Goal: Information Seeking & Learning: Check status

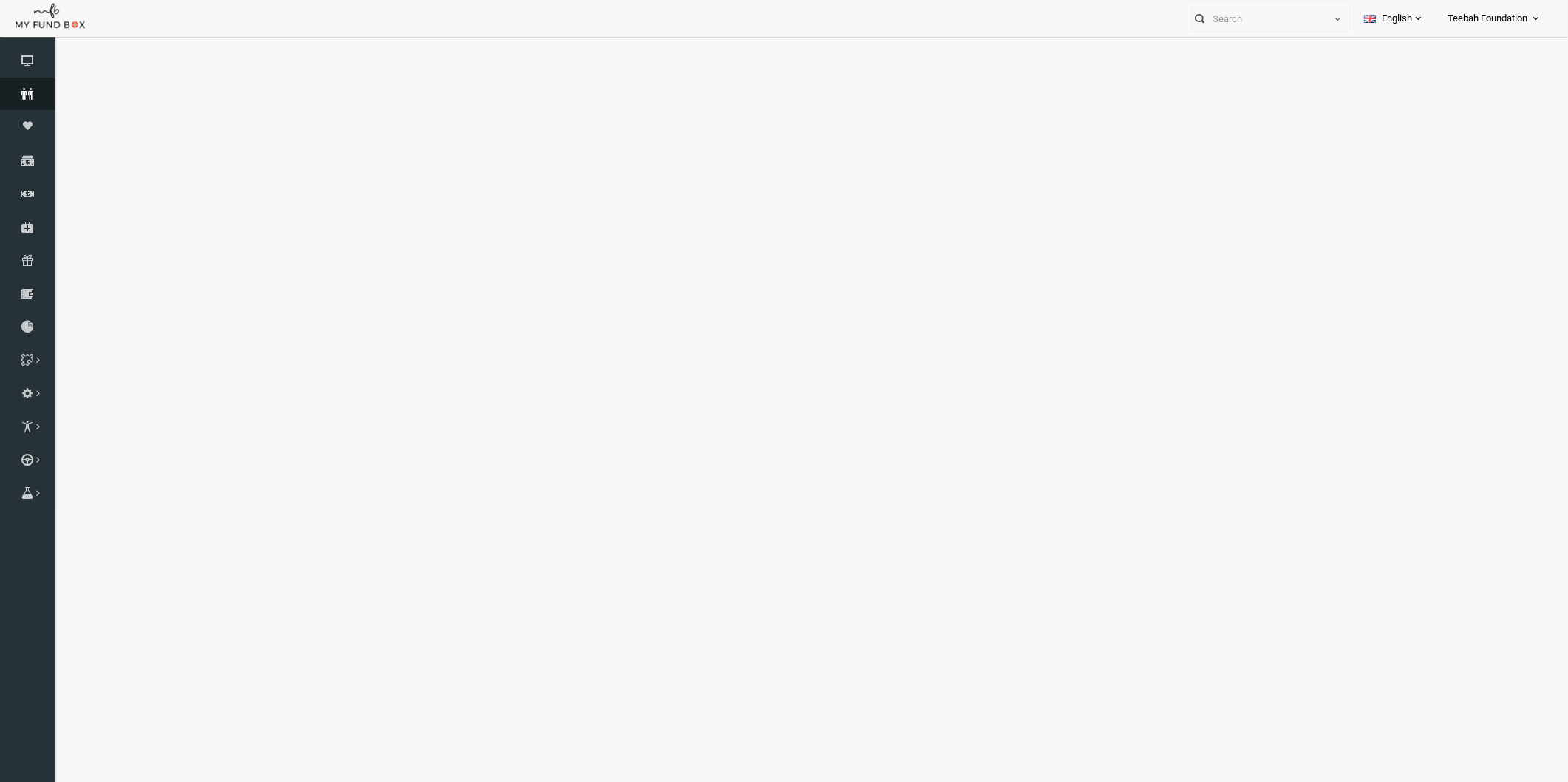
select select "100"
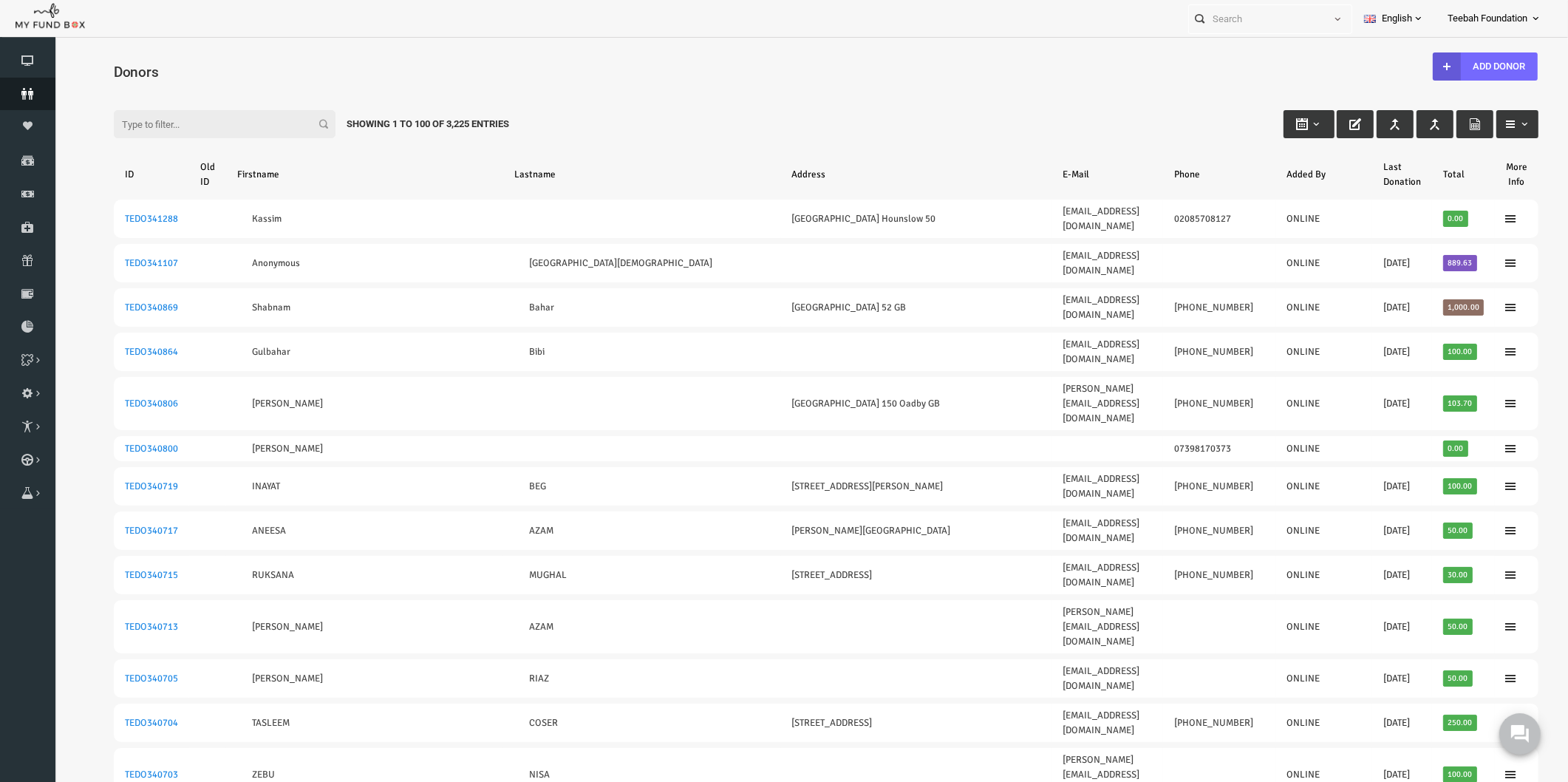
click at [33, 94] on icon at bounding box center [28, 94] width 56 height 12
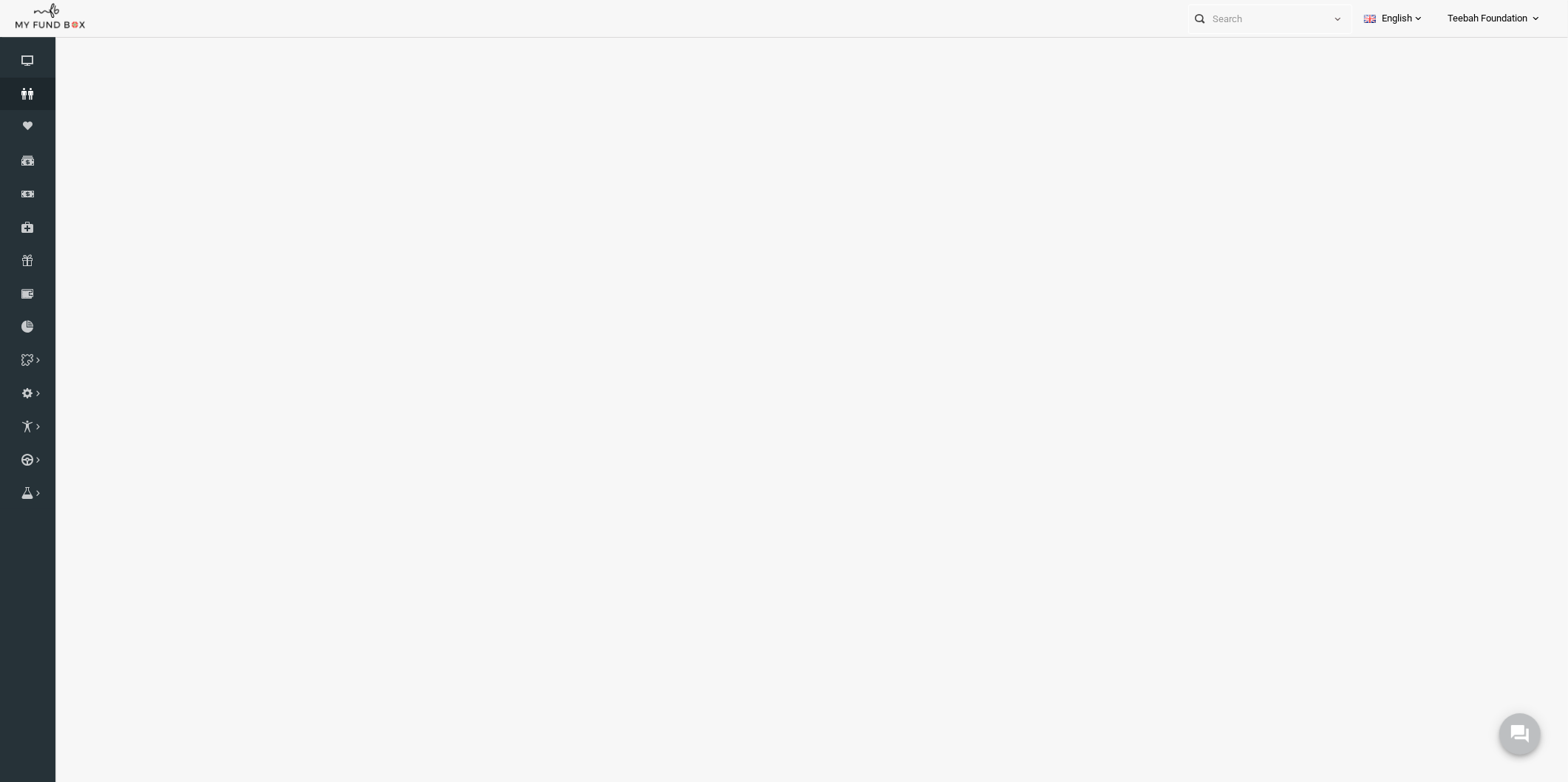
select select "100"
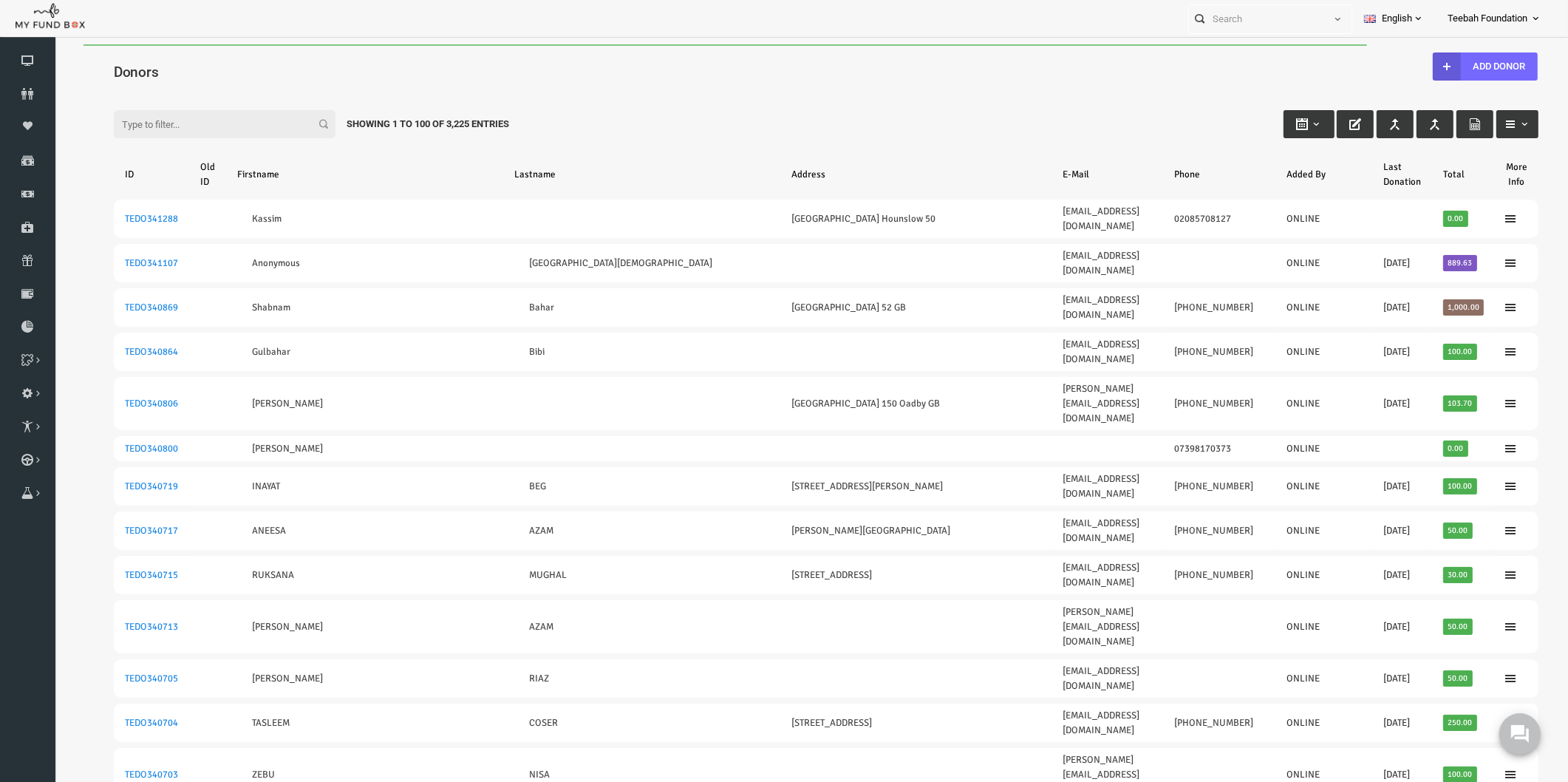
click at [864, 101] on div "Filter: Showing 1 to 100 of 3,225 Entries" at bounding box center [795, 110] width 1454 height 40
click at [752, 105] on div "Filter: Showing 1 to 100 of 3,225 Entries" at bounding box center [795, 110] width 1454 height 40
click at [943, 102] on div "Filter: Showing 1 to 100 of 3,225 Entries" at bounding box center [795, 110] width 1454 height 40
click at [945, 102] on div "Filter: Showing 1 to 100 of 3,225 Entries" at bounding box center [795, 110] width 1454 height 40
click at [1014, 113] on div "Filter: Showing 1 to 100 of 3,225 Entries" at bounding box center [795, 110] width 1454 height 40
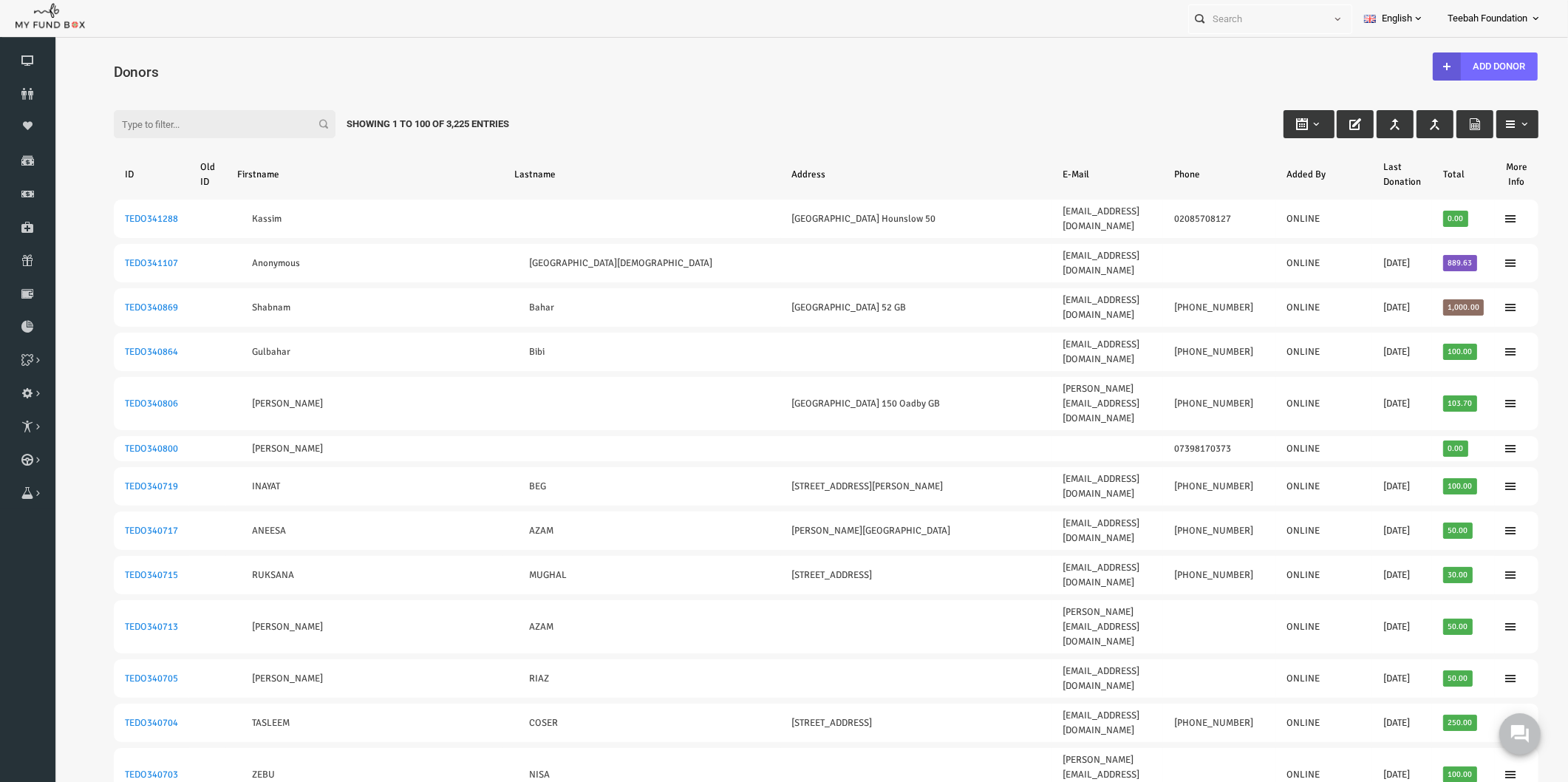
click at [156, 114] on input "Filter:" at bounding box center [194, 124] width 222 height 28
click at [177, 116] on input "07725440222" at bounding box center [194, 124] width 222 height 28
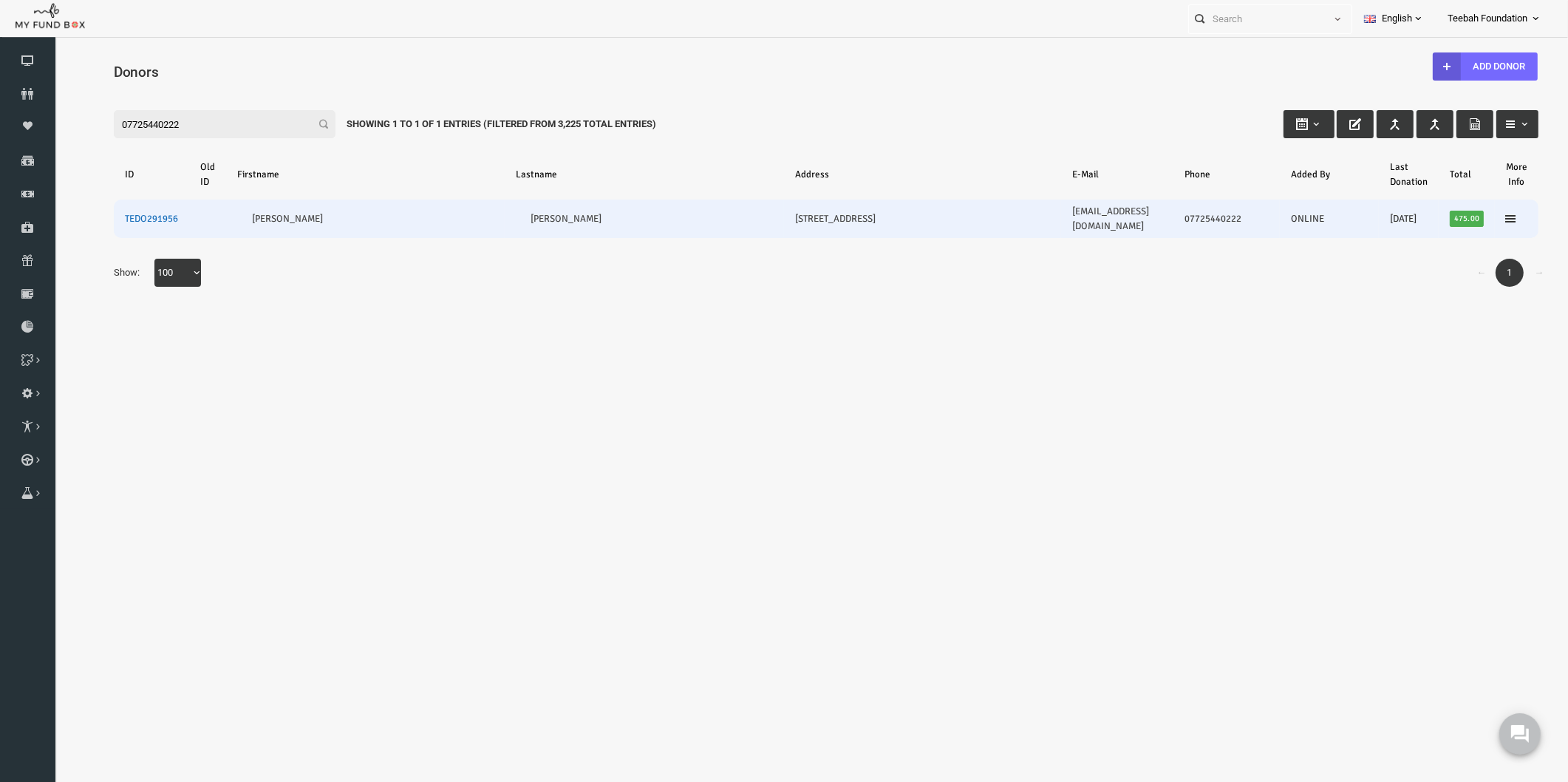
type input "07725440222"
click at [124, 213] on link "TEDO291956" at bounding box center [120, 219] width 53 height 12
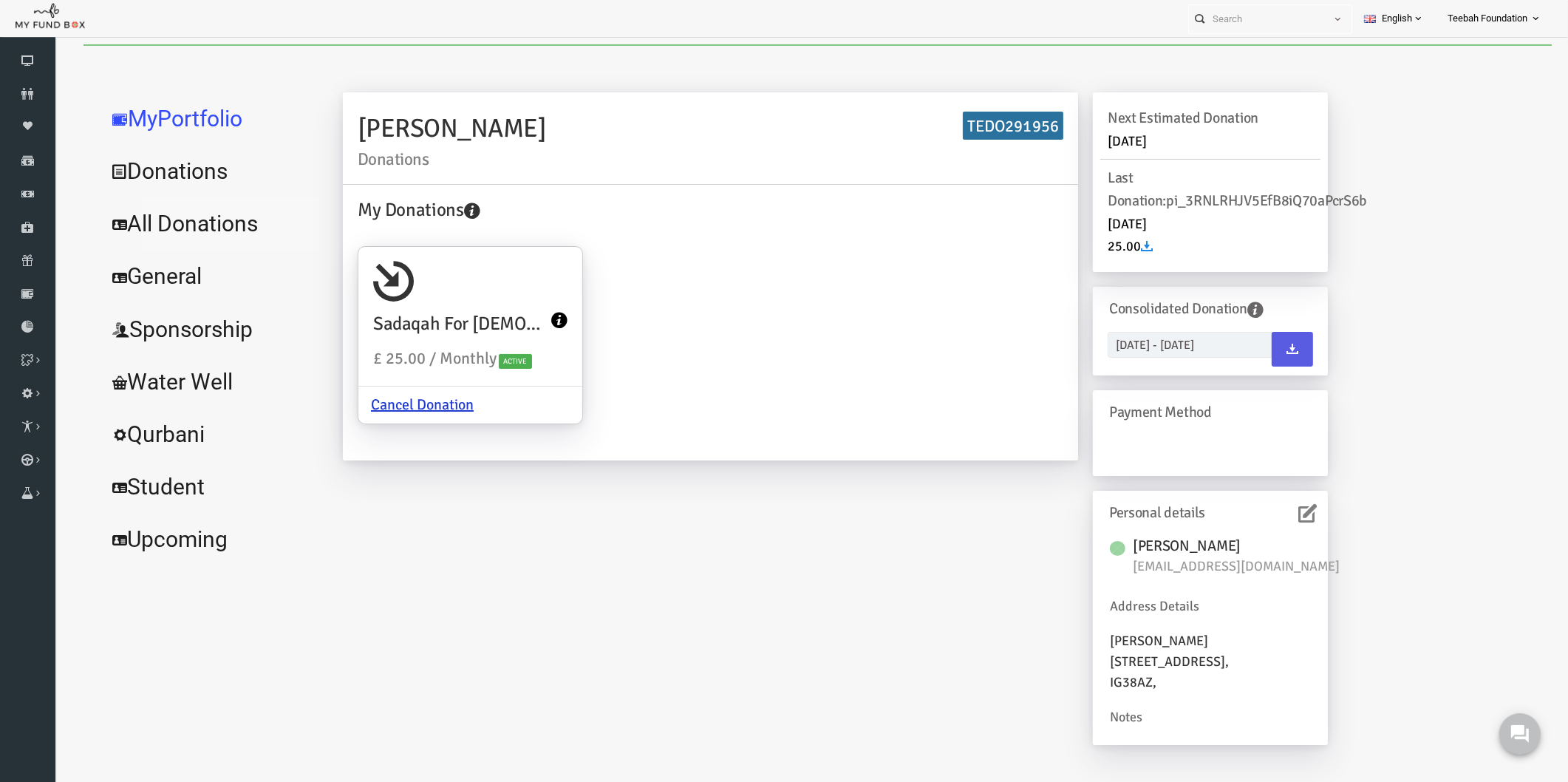
click at [148, 224] on link "All Donations" at bounding box center [179, 223] width 222 height 53
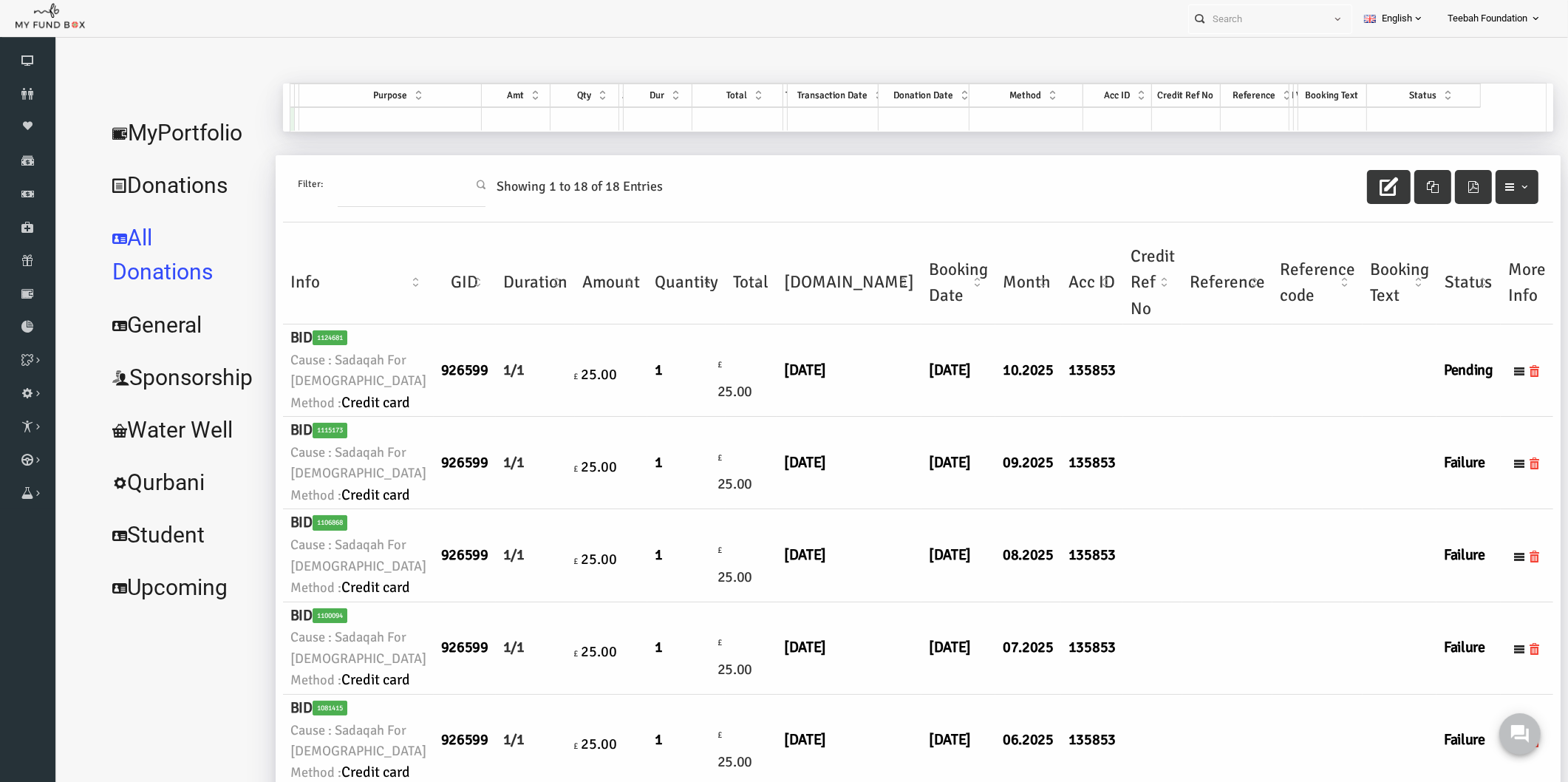
click at [1151, 417] on td at bounding box center [1196, 370] width 90 height 93
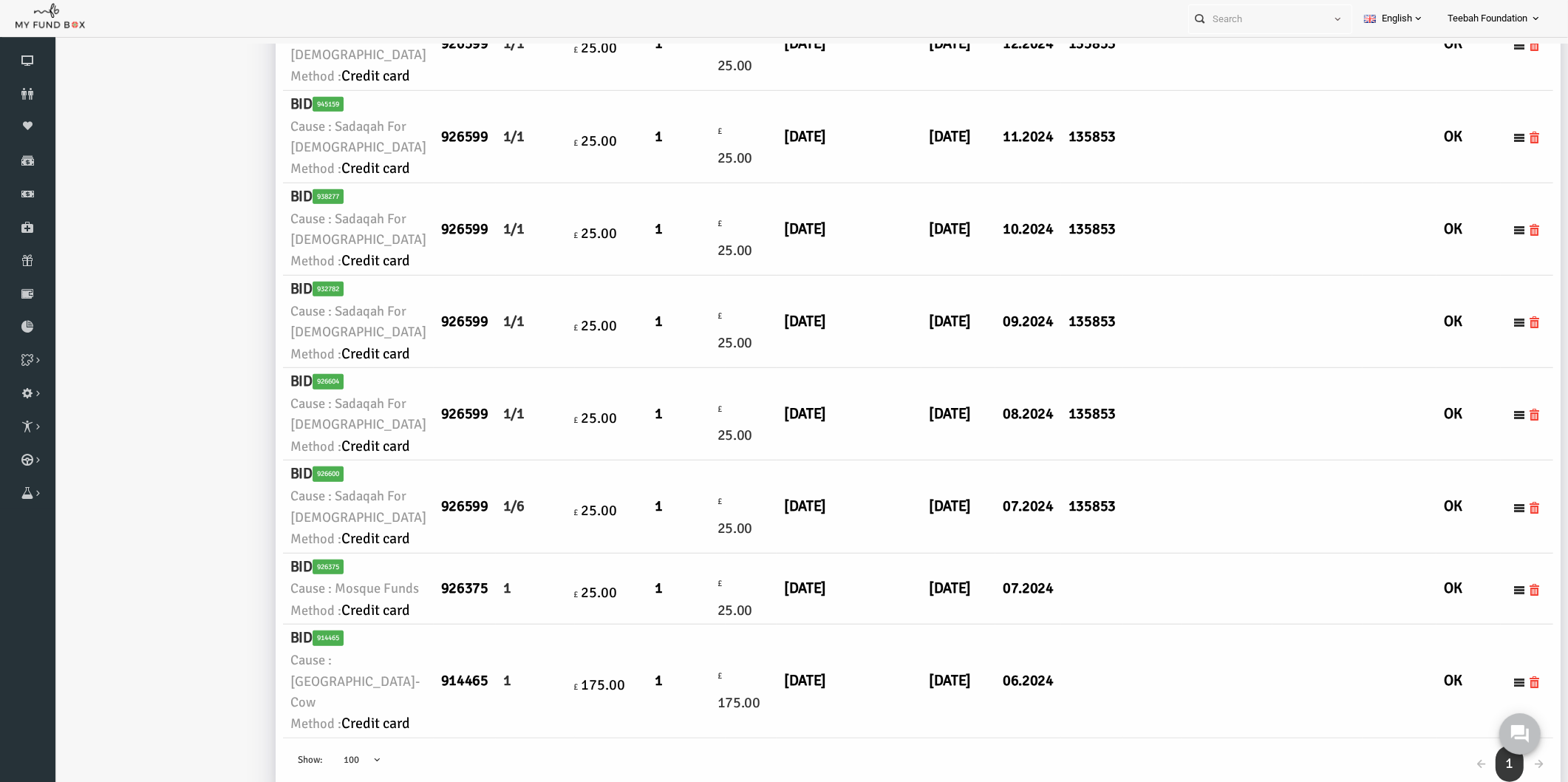
scroll to position [3159, 0]
click at [1151, 625] on td at bounding box center [1196, 682] width 90 height 113
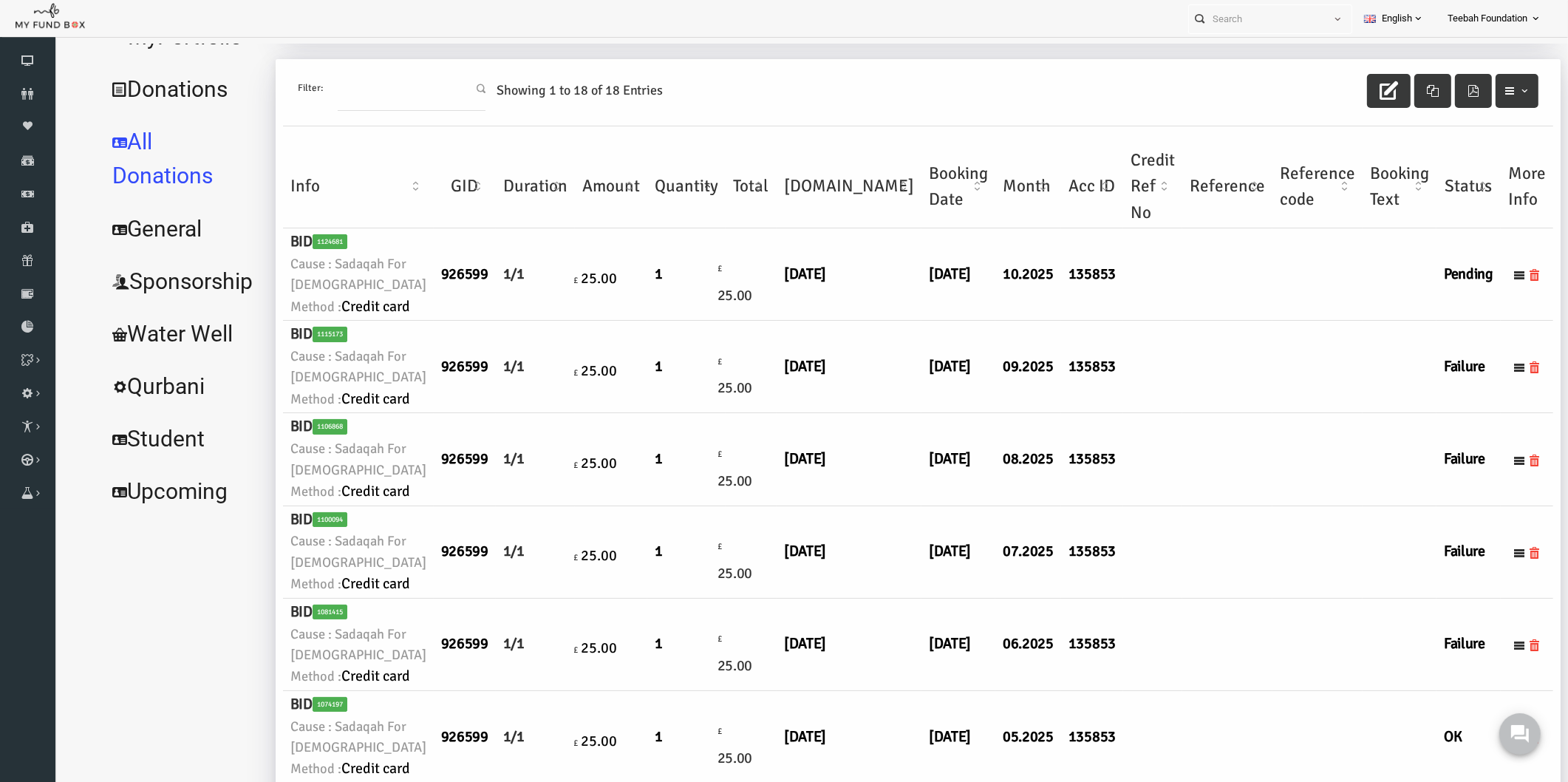
scroll to position [0, 0]
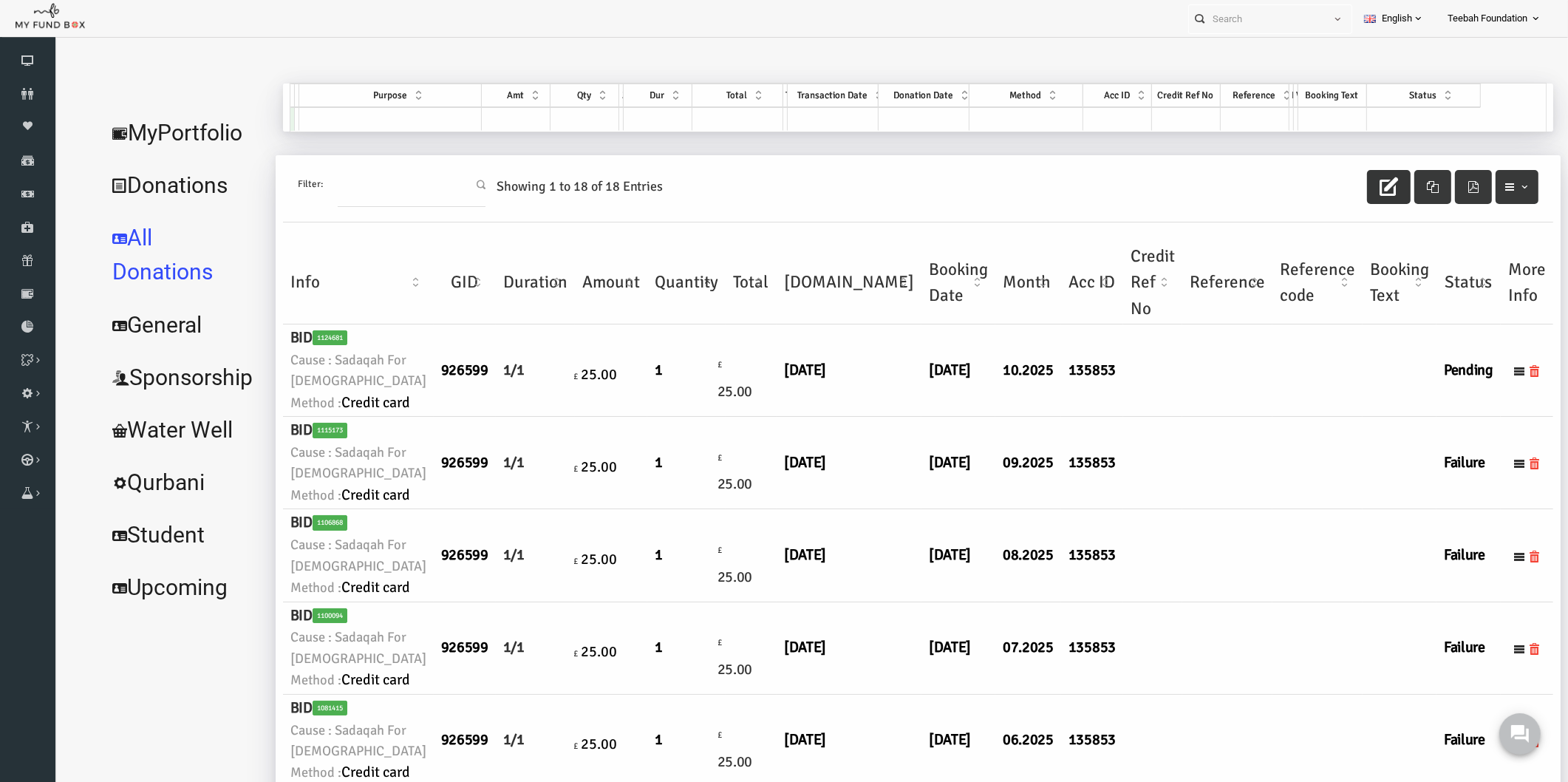
click at [1349, 183] on icon "button" at bounding box center [1358, 186] width 19 height 19
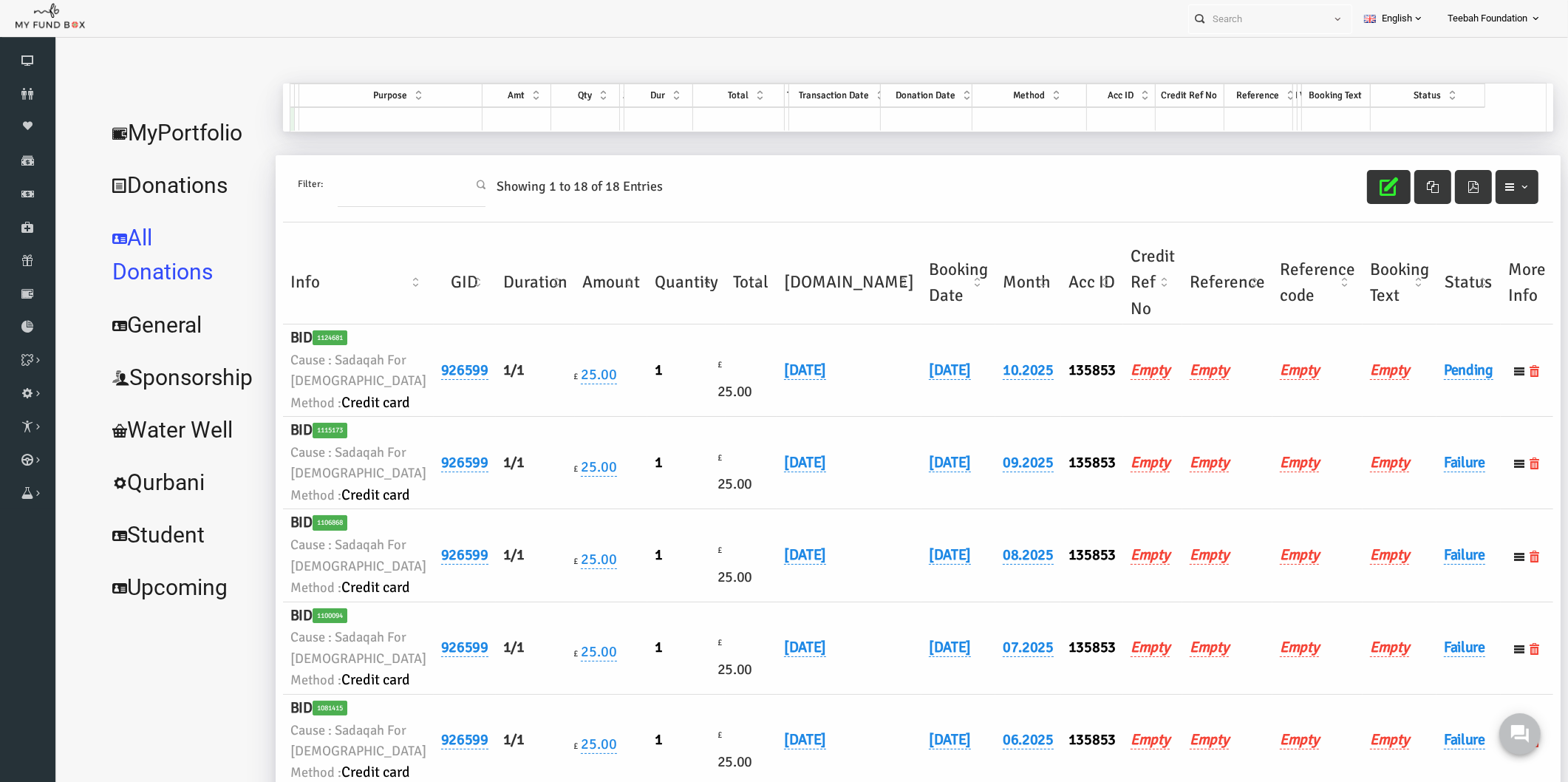
click at [1422, 417] on td "Pending" at bounding box center [1438, 370] width 65 height 93
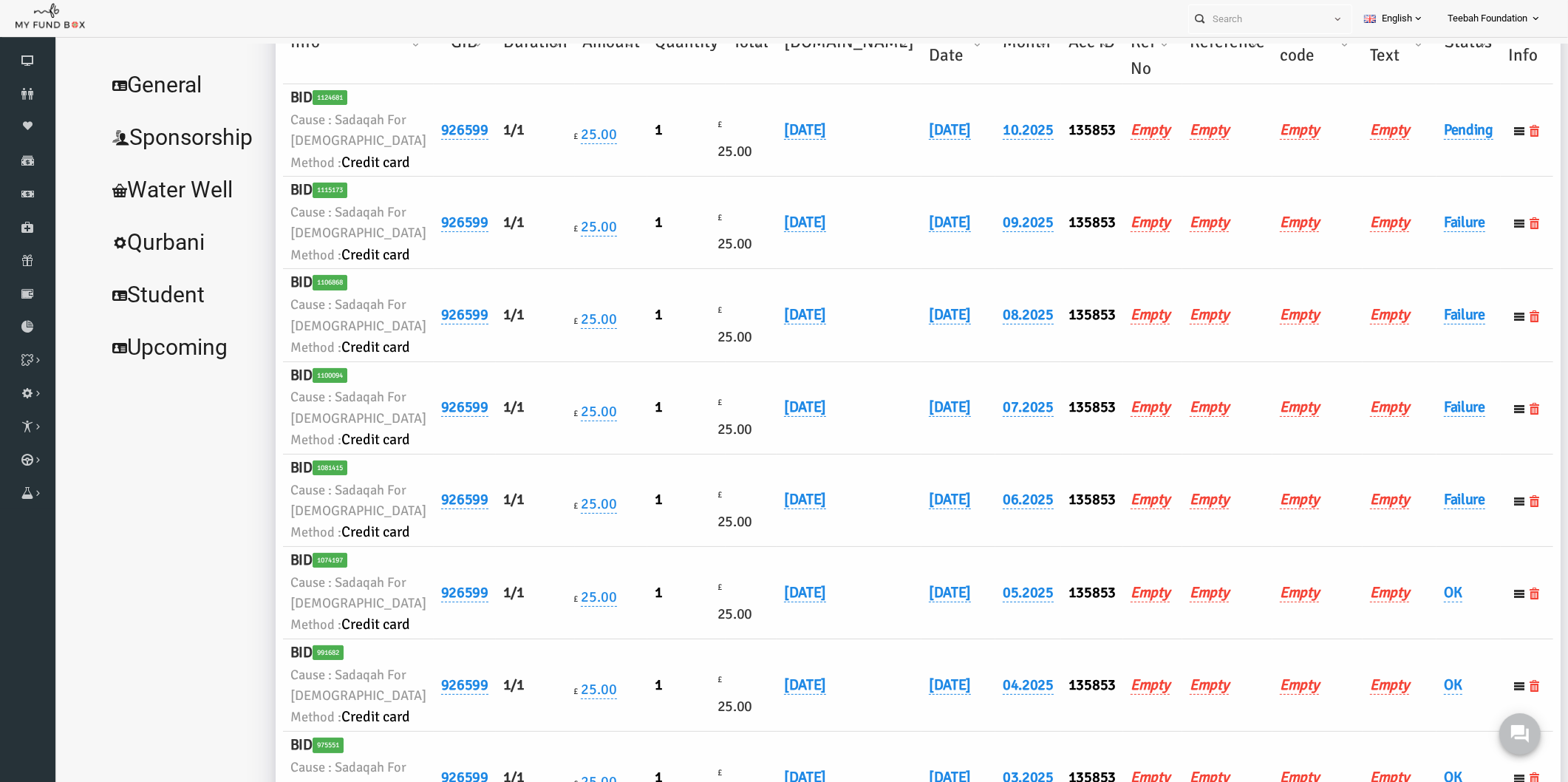
scroll to position [246, 0]
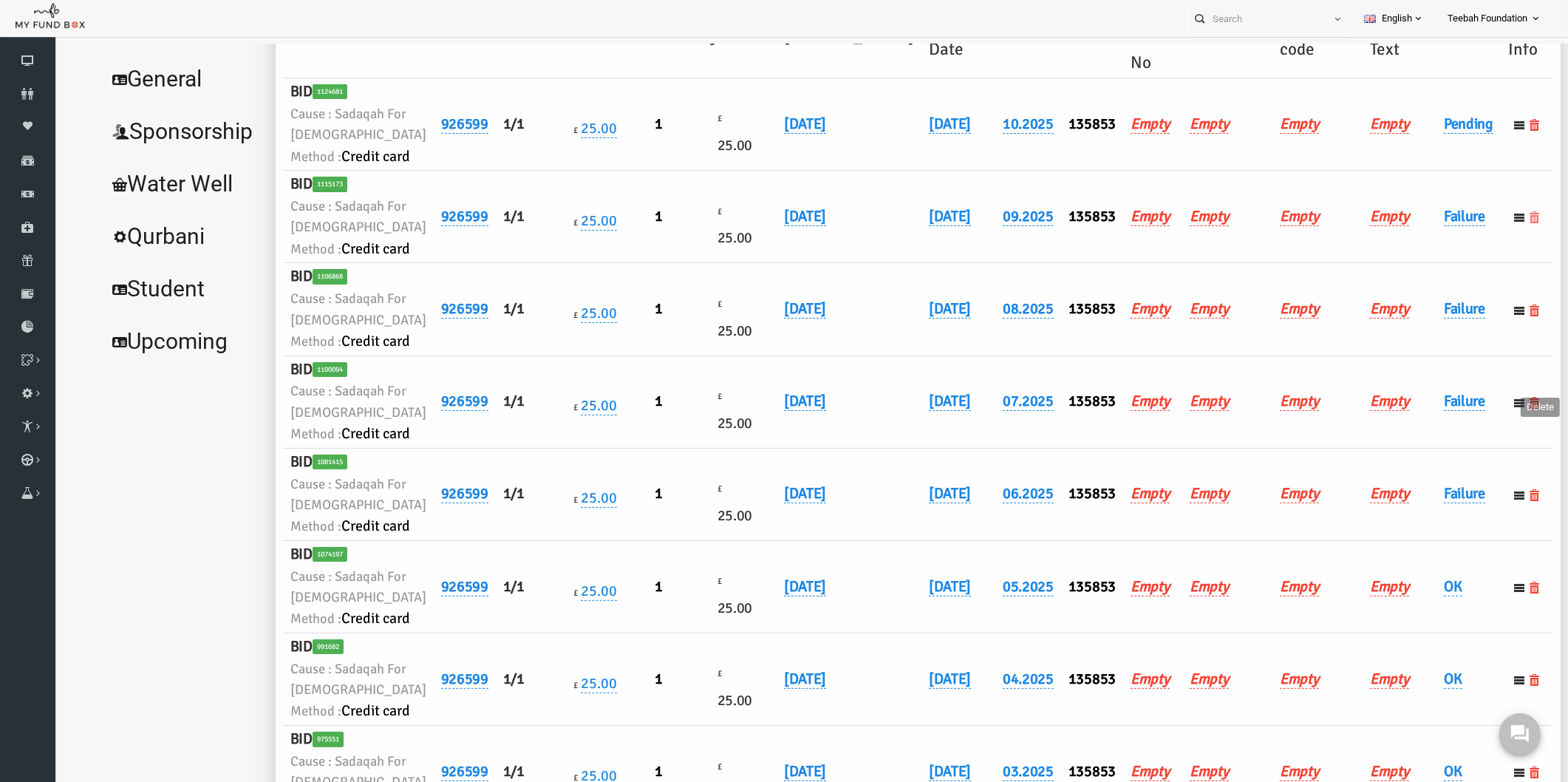
click at [1498, 223] on icon at bounding box center [1504, 217] width 12 height 12
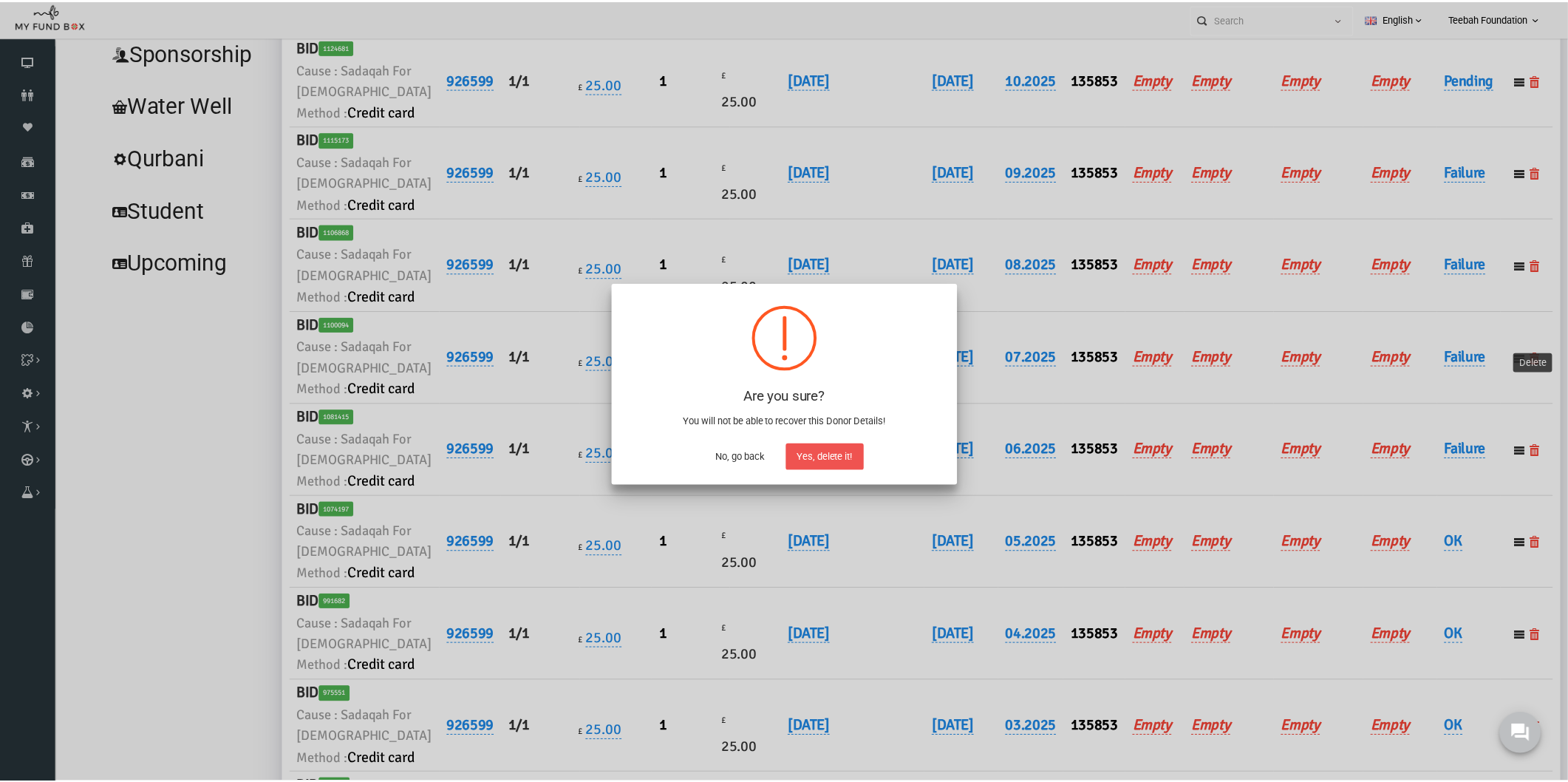
scroll to position [0, 0]
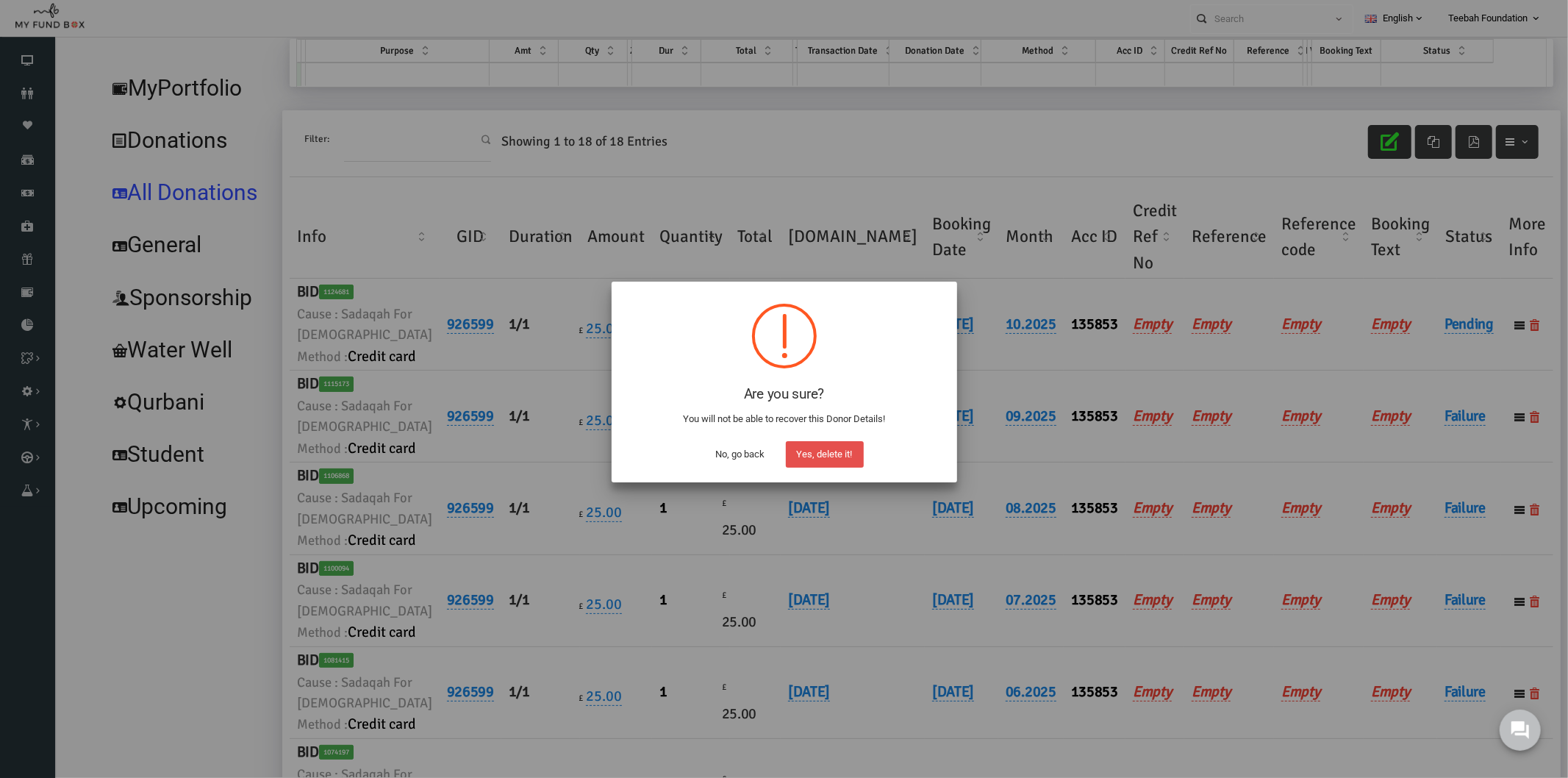
click at [838, 453] on button "Yes, delete it!" at bounding box center [824, 454] width 78 height 27
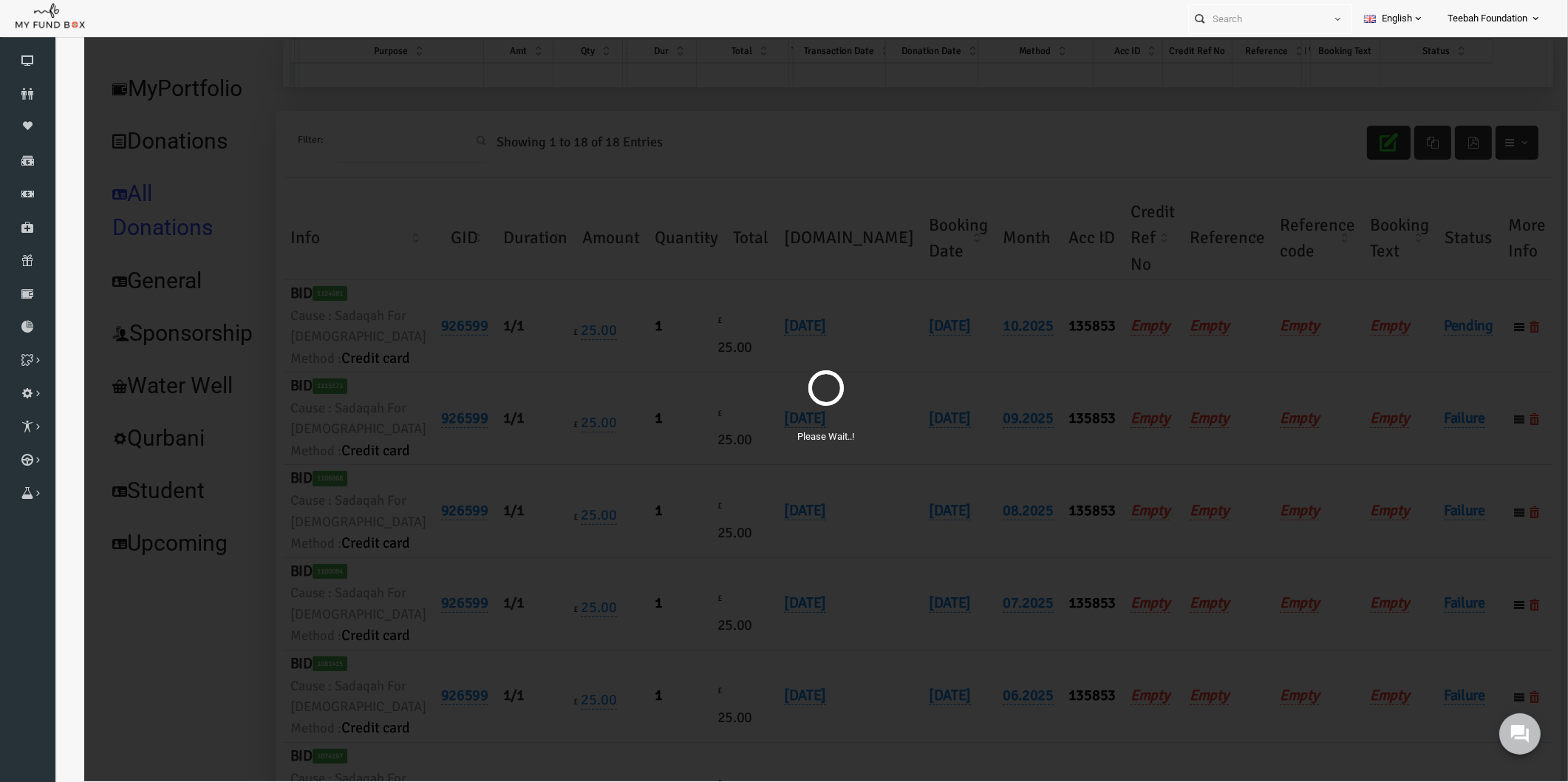
click at [1347, 163] on div "Please Wait..!" at bounding box center [795, 390] width 1483 height 781
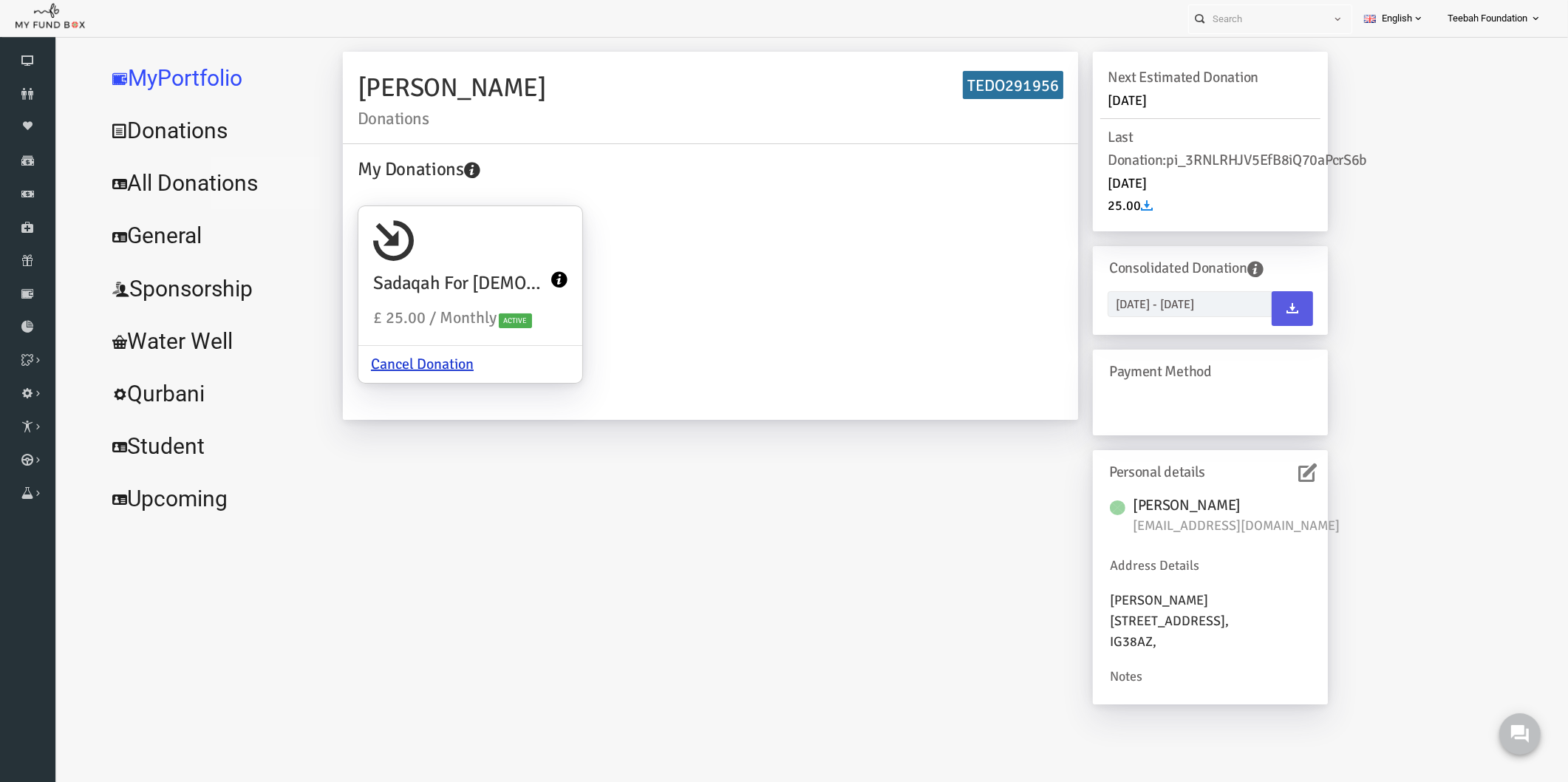
click at [218, 170] on link "All Donations" at bounding box center [179, 183] width 222 height 53
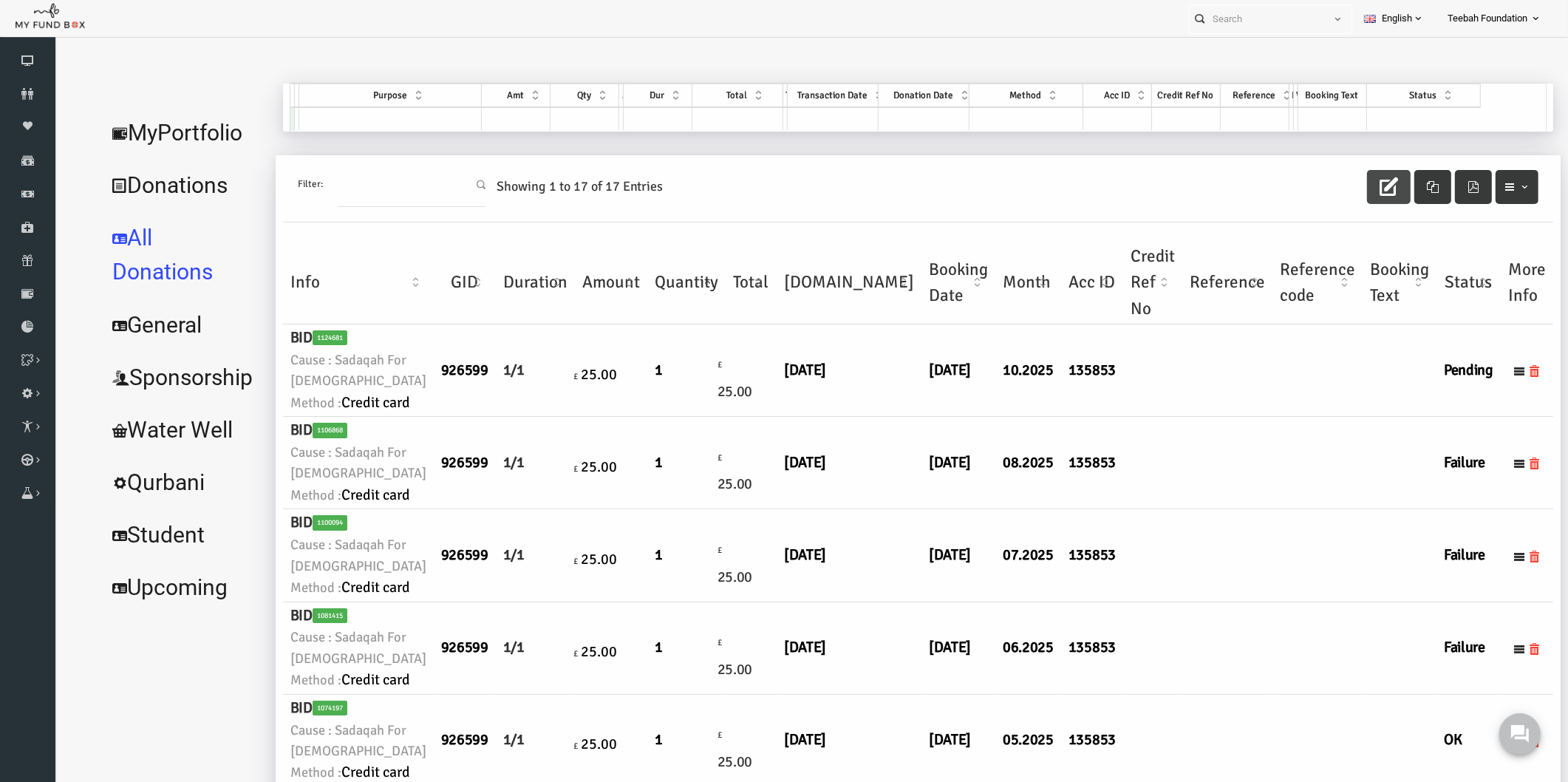
click at [1355, 181] on icon "button" at bounding box center [1358, 186] width 19 height 19
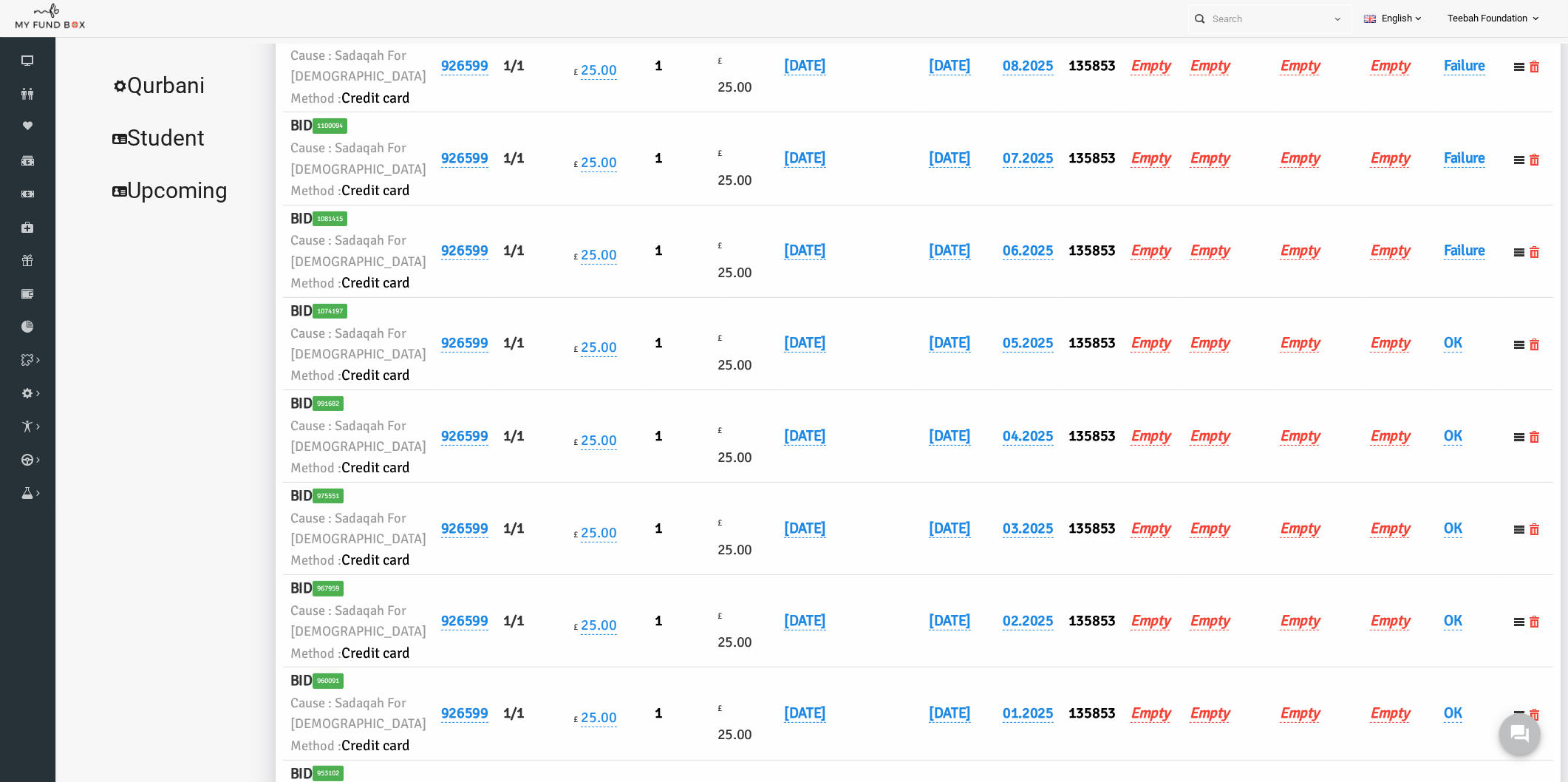
scroll to position [410, 0]
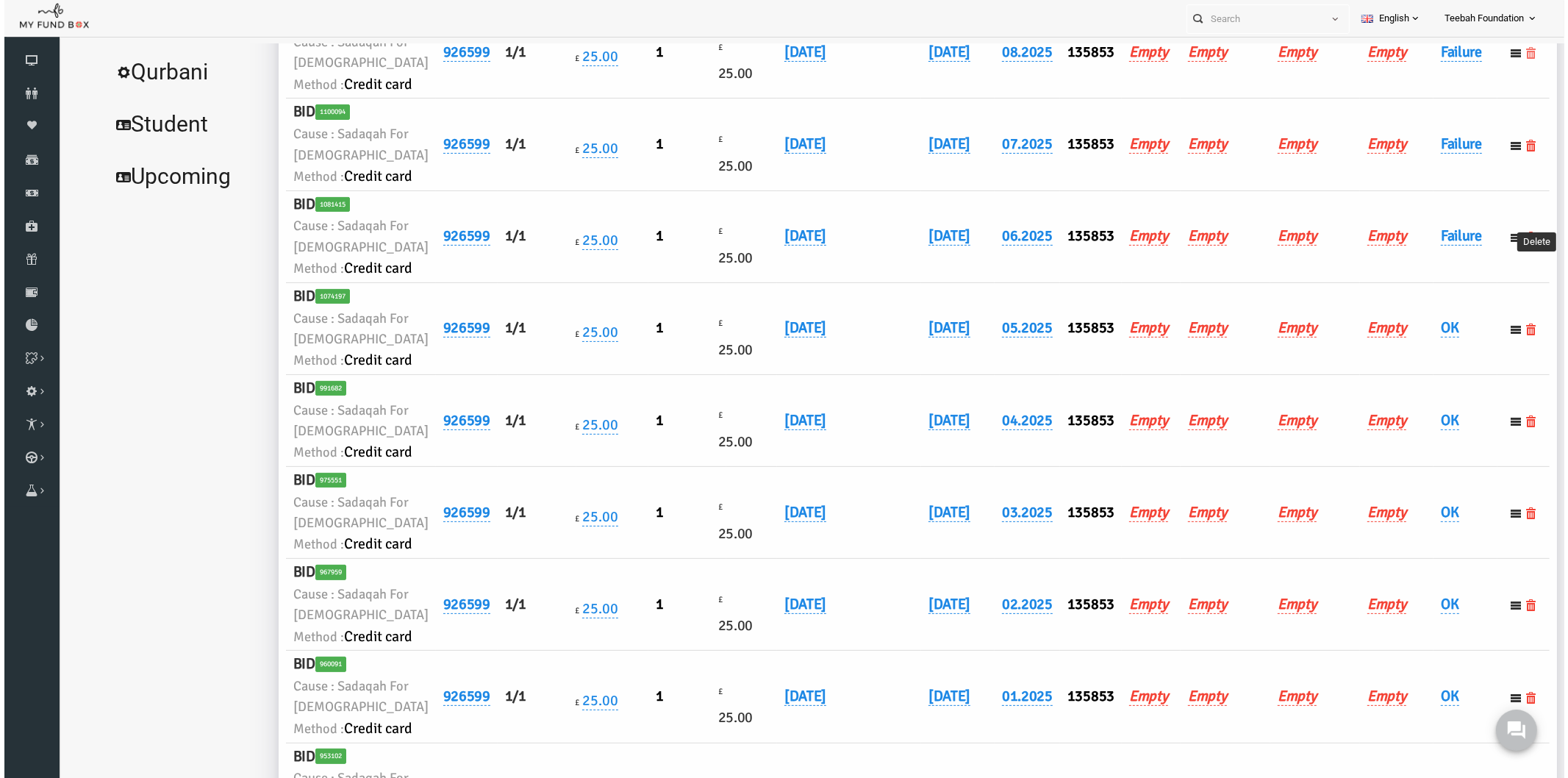
drag, startPoint x: 1491, startPoint y: 213, endPoint x: 1359, endPoint y: 379, distance: 212.1
click at [1495, 58] on icon at bounding box center [1501, 53] width 12 height 12
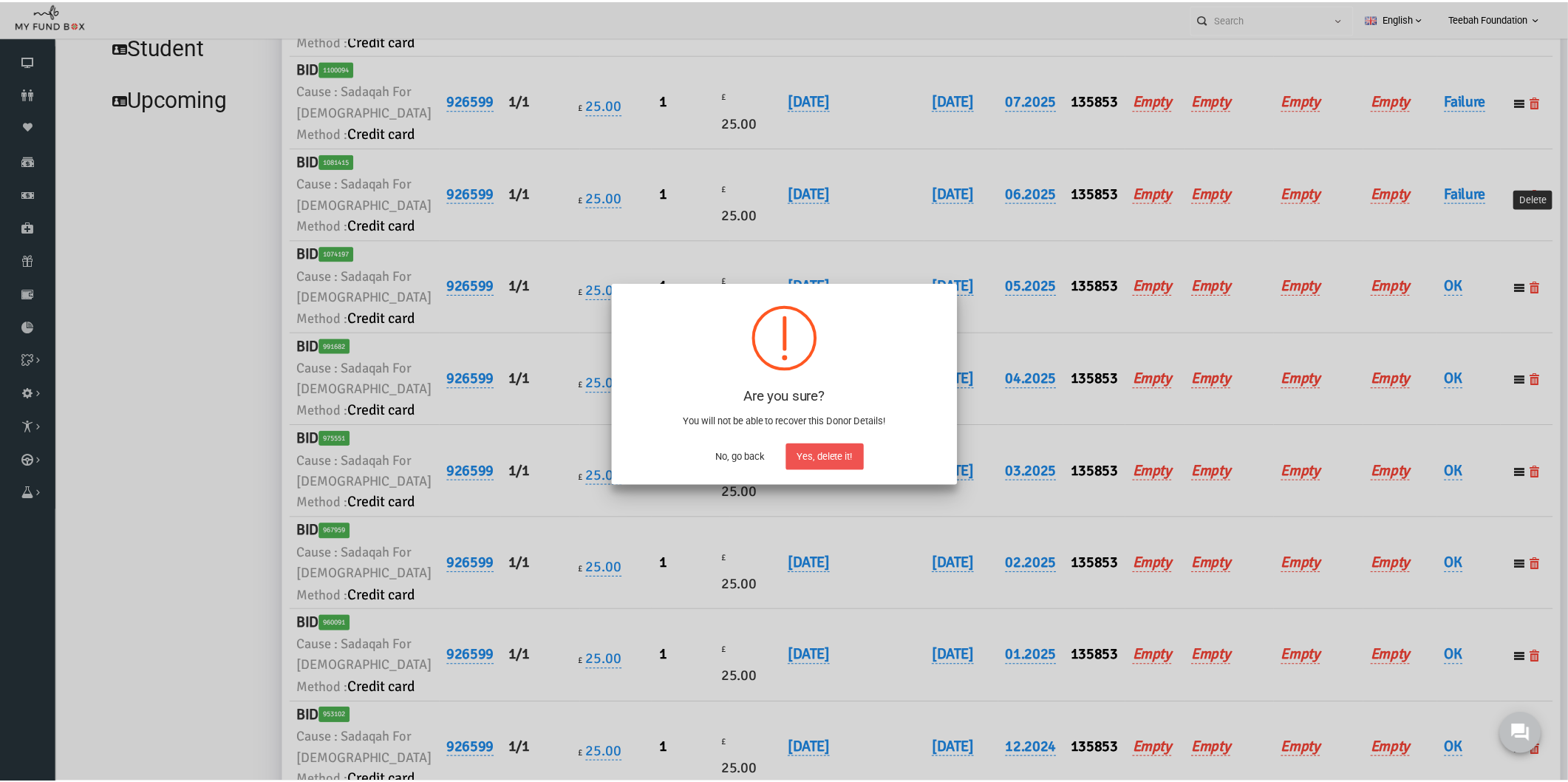
scroll to position [0, 0]
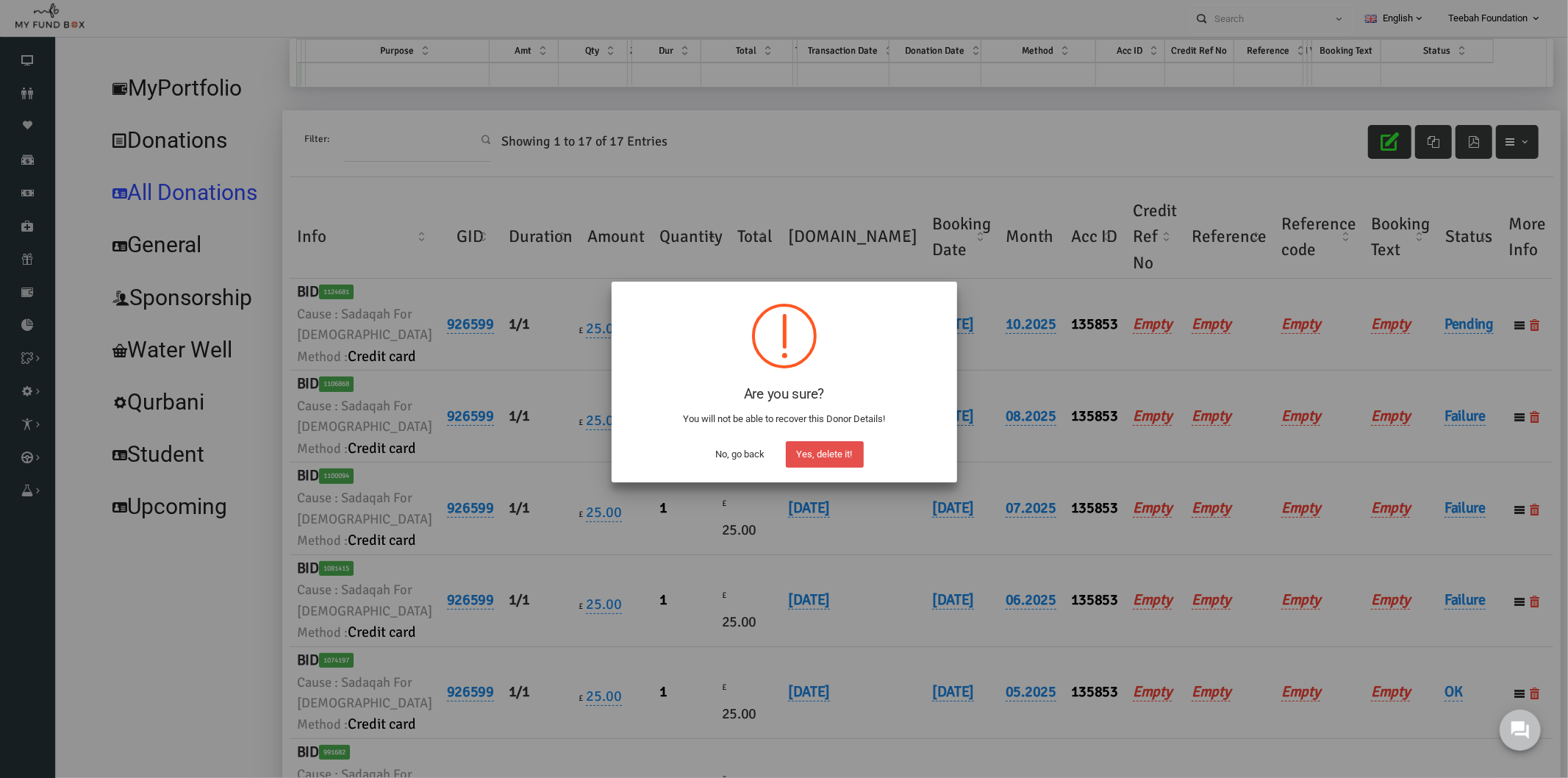
click at [832, 456] on button "Yes, delete it!" at bounding box center [824, 454] width 78 height 27
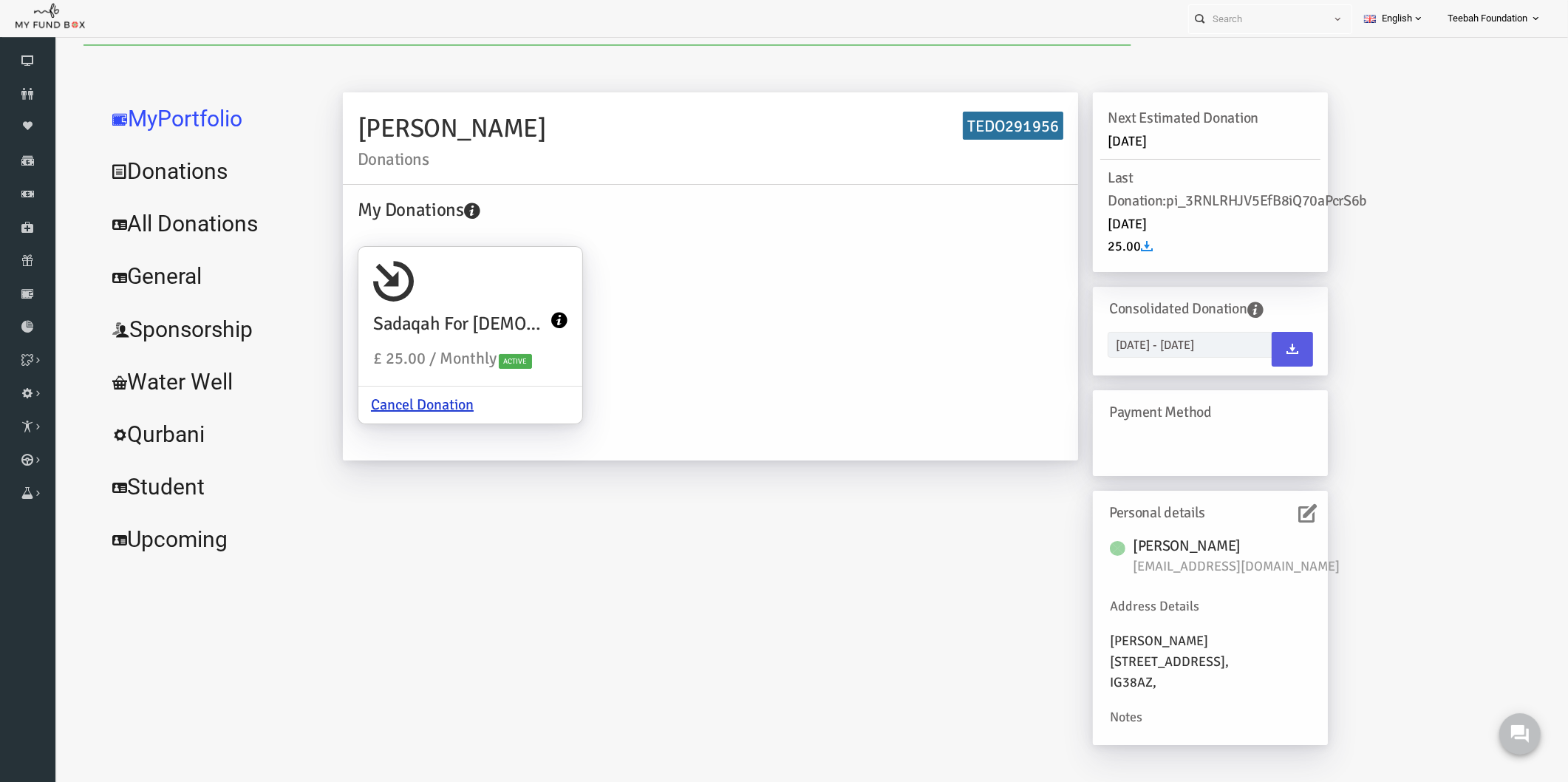
click at [213, 212] on link "All Donations" at bounding box center [179, 223] width 222 height 53
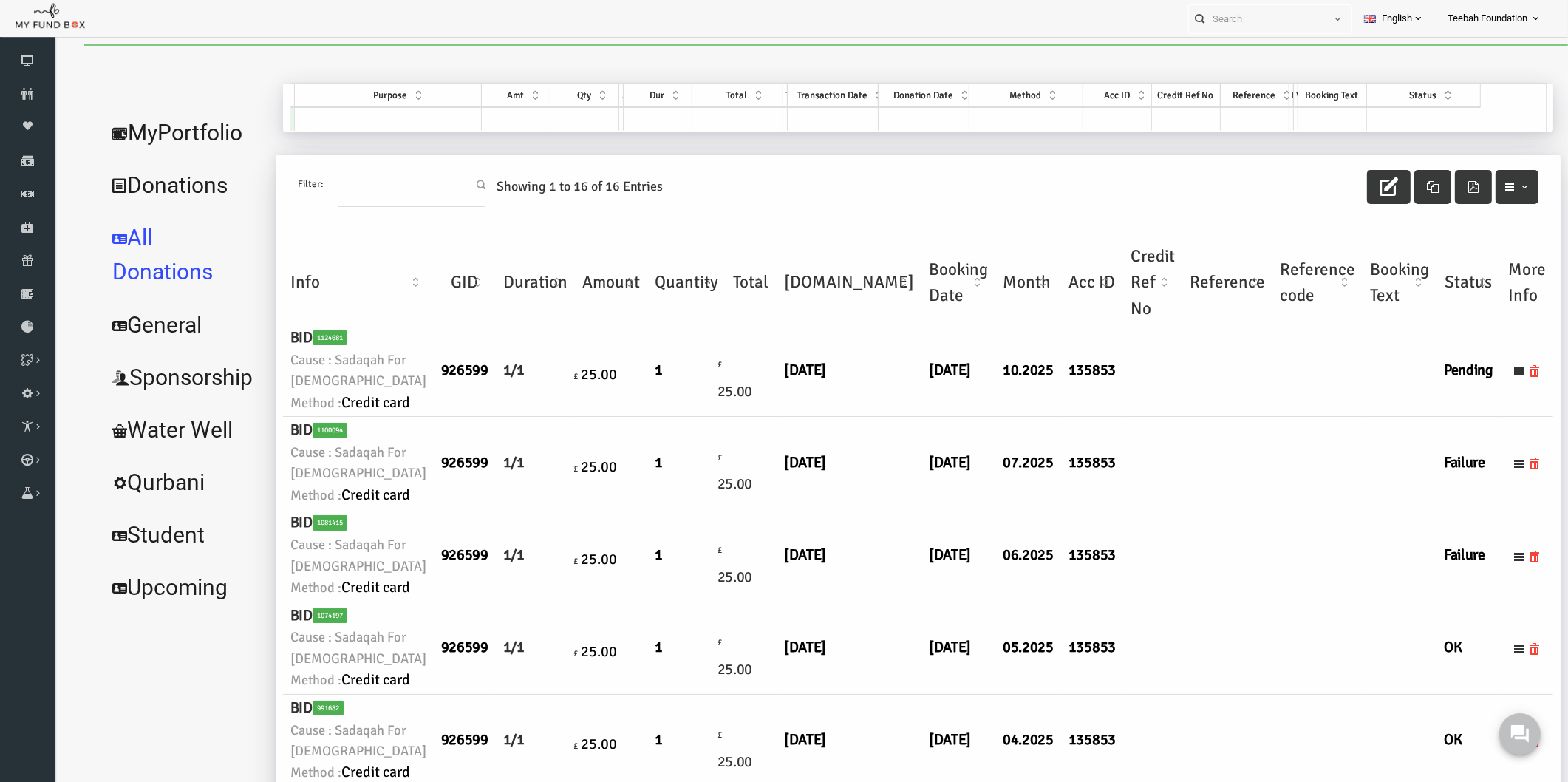
drag, startPoint x: 1223, startPoint y: 475, endPoint x: 1312, endPoint y: 315, distance: 183.1
click at [1242, 417] on td at bounding box center [1287, 370] width 90 height 93
click at [1349, 181] on icon "button" at bounding box center [1358, 186] width 19 height 19
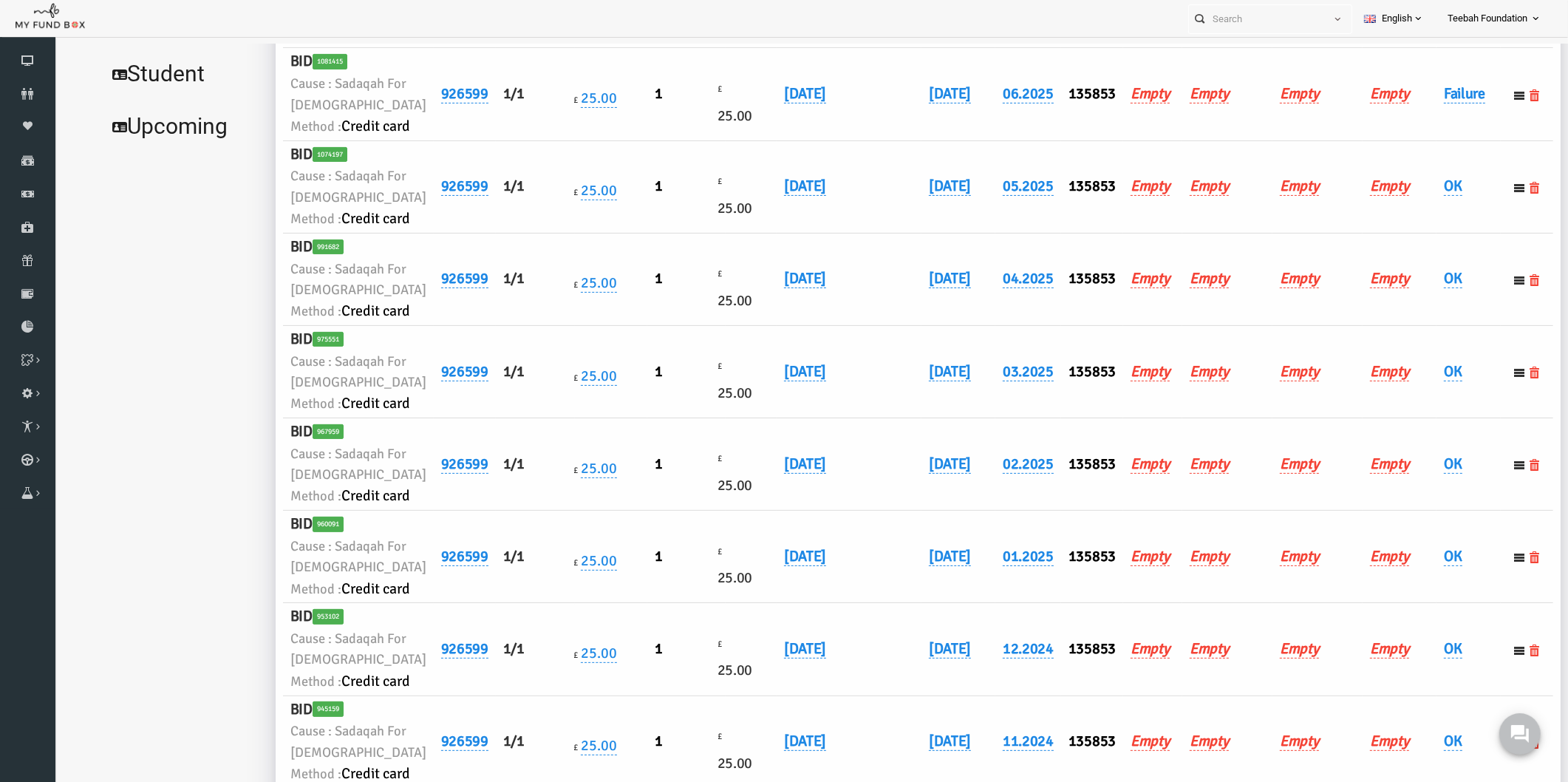
scroll to position [410, 0]
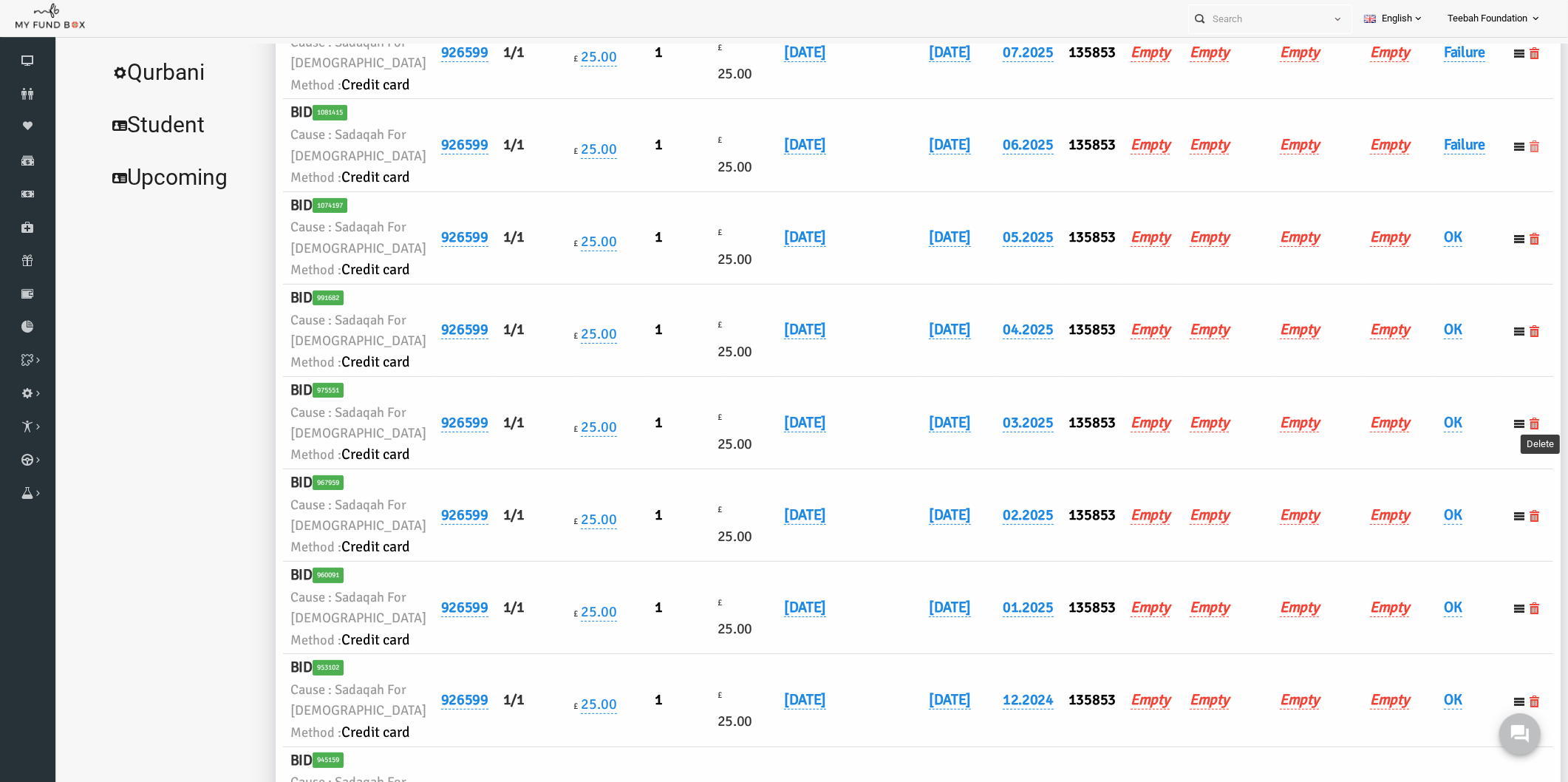
click at [1498, 152] on icon at bounding box center [1504, 146] width 12 height 12
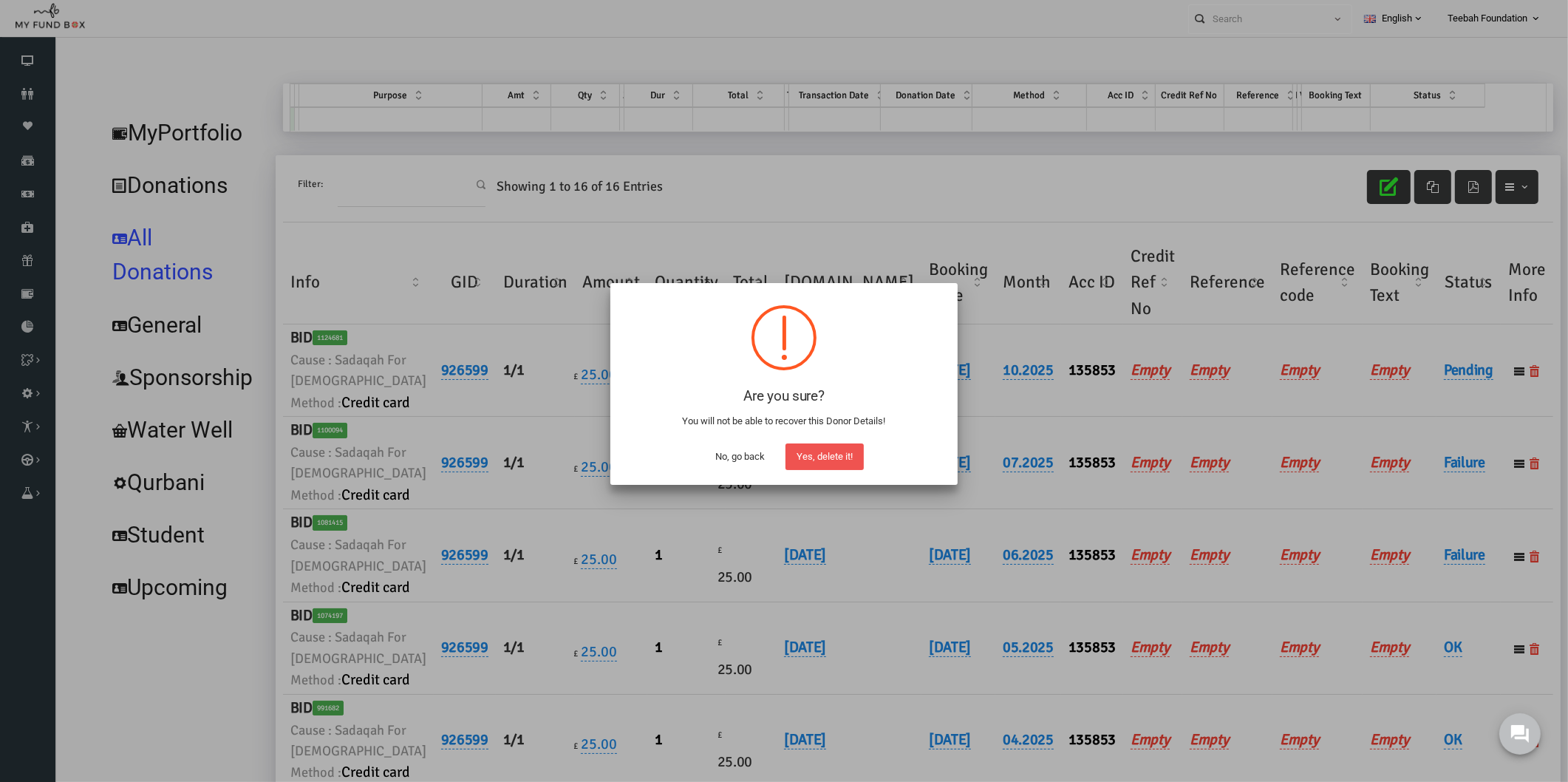
scroll to position [45, 0]
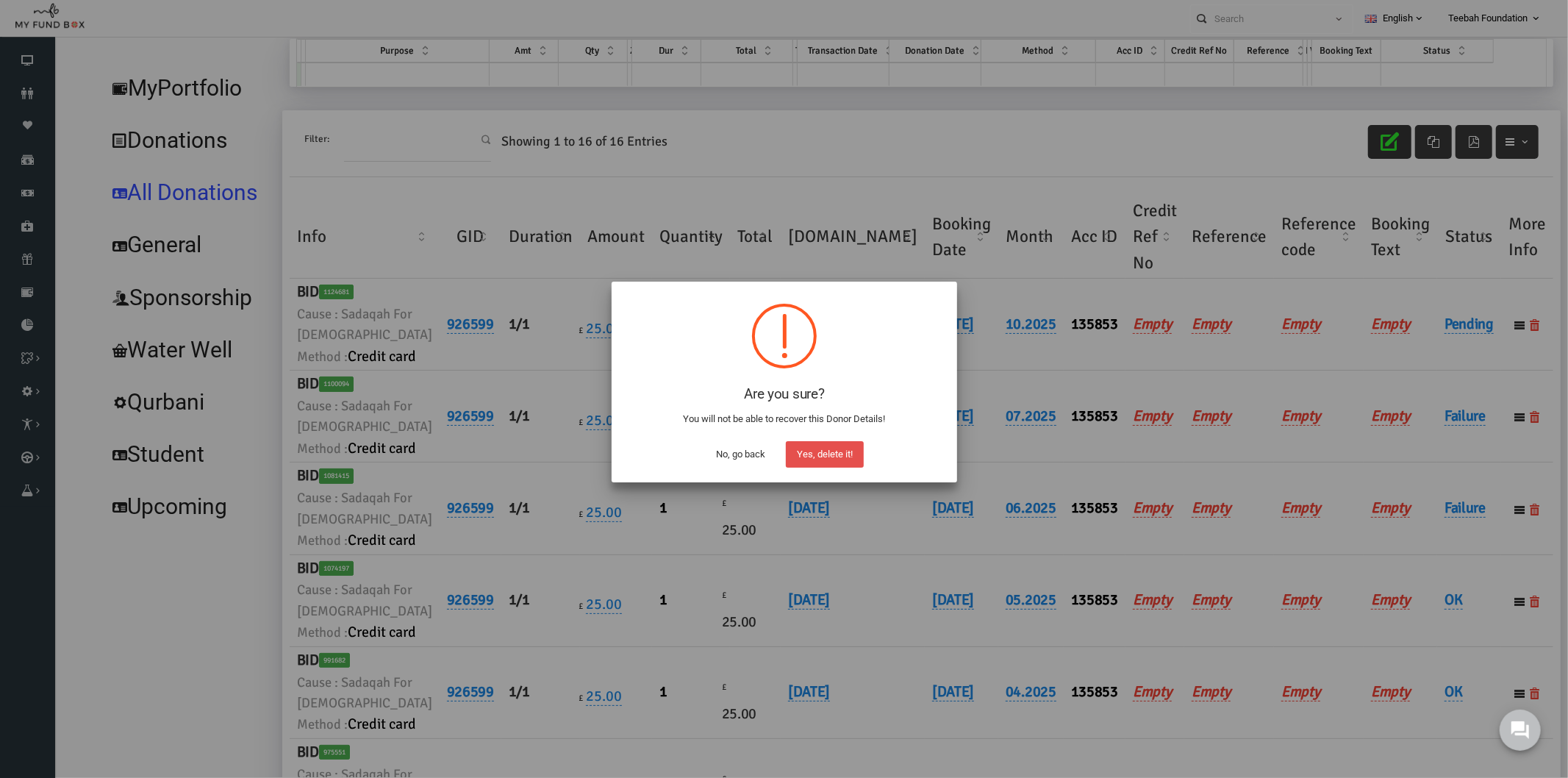
click at [838, 456] on button "Yes, delete it!" at bounding box center [824, 454] width 78 height 27
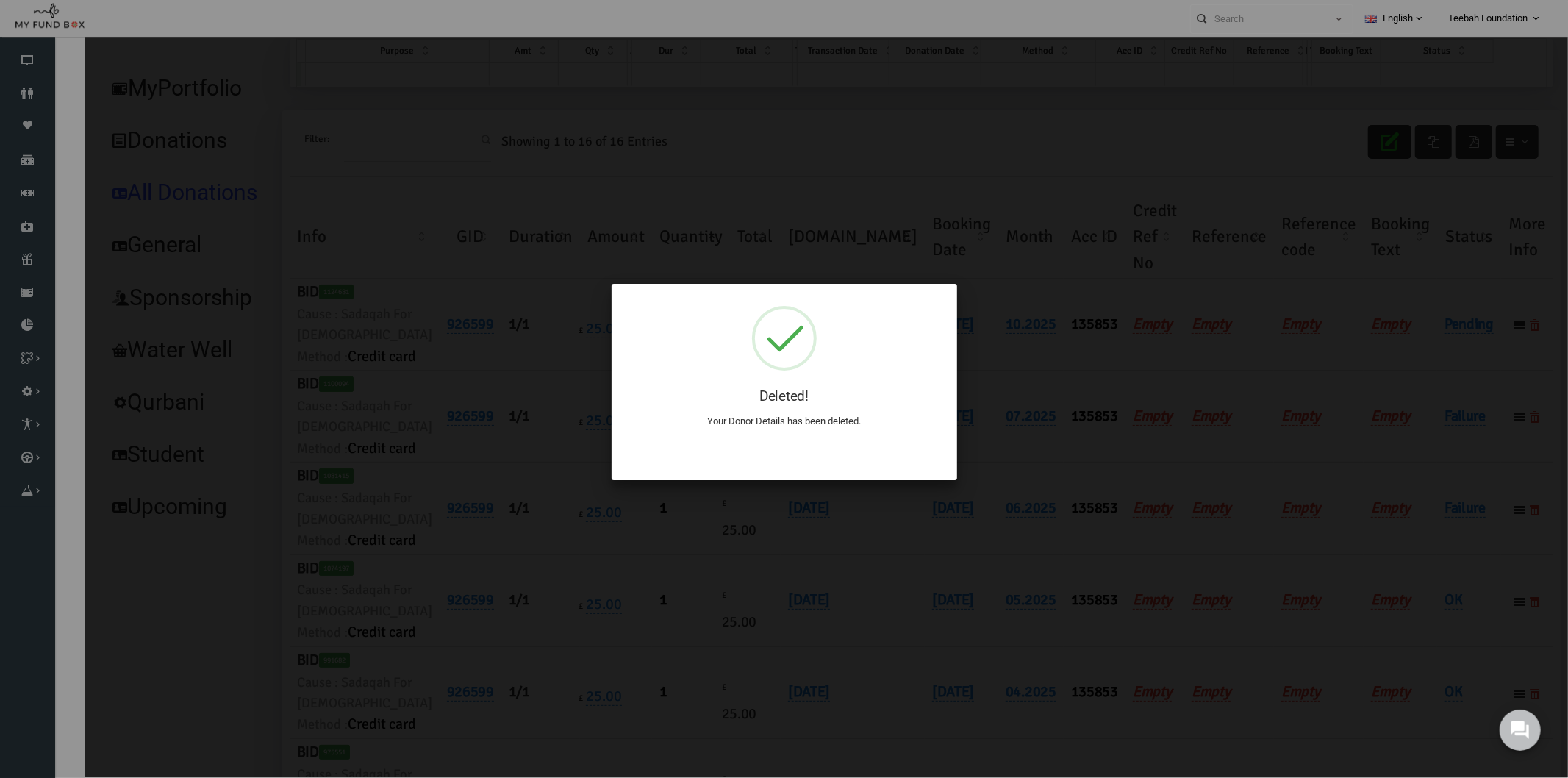
click at [1283, 459] on div at bounding box center [784, 389] width 1568 height 778
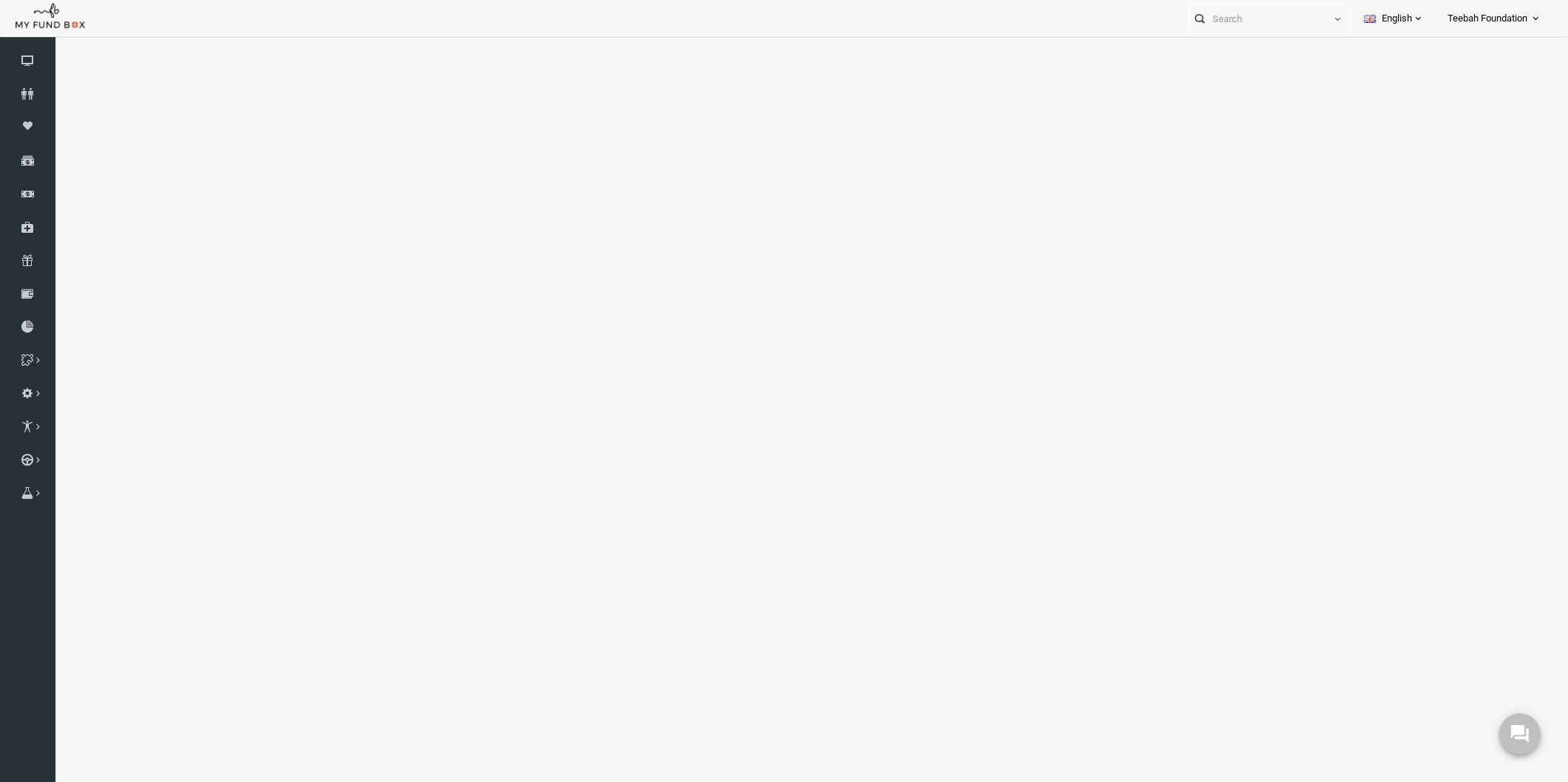
select select "100"
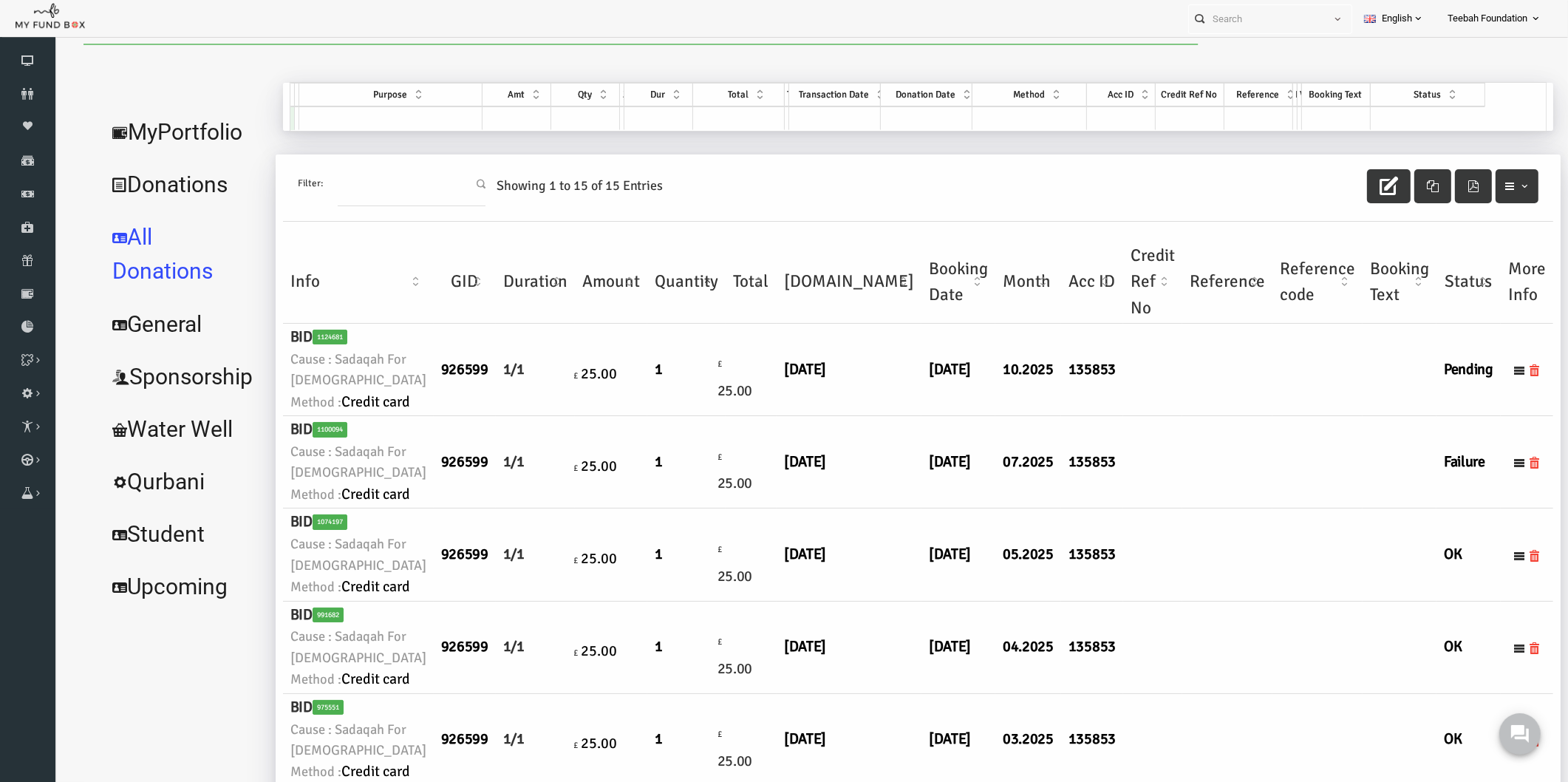
scroll to position [0, 0]
click at [1093, 417] on td at bounding box center [1122, 370] width 59 height 93
click at [170, 139] on link "MyPortfolio" at bounding box center [153, 132] width 169 height 53
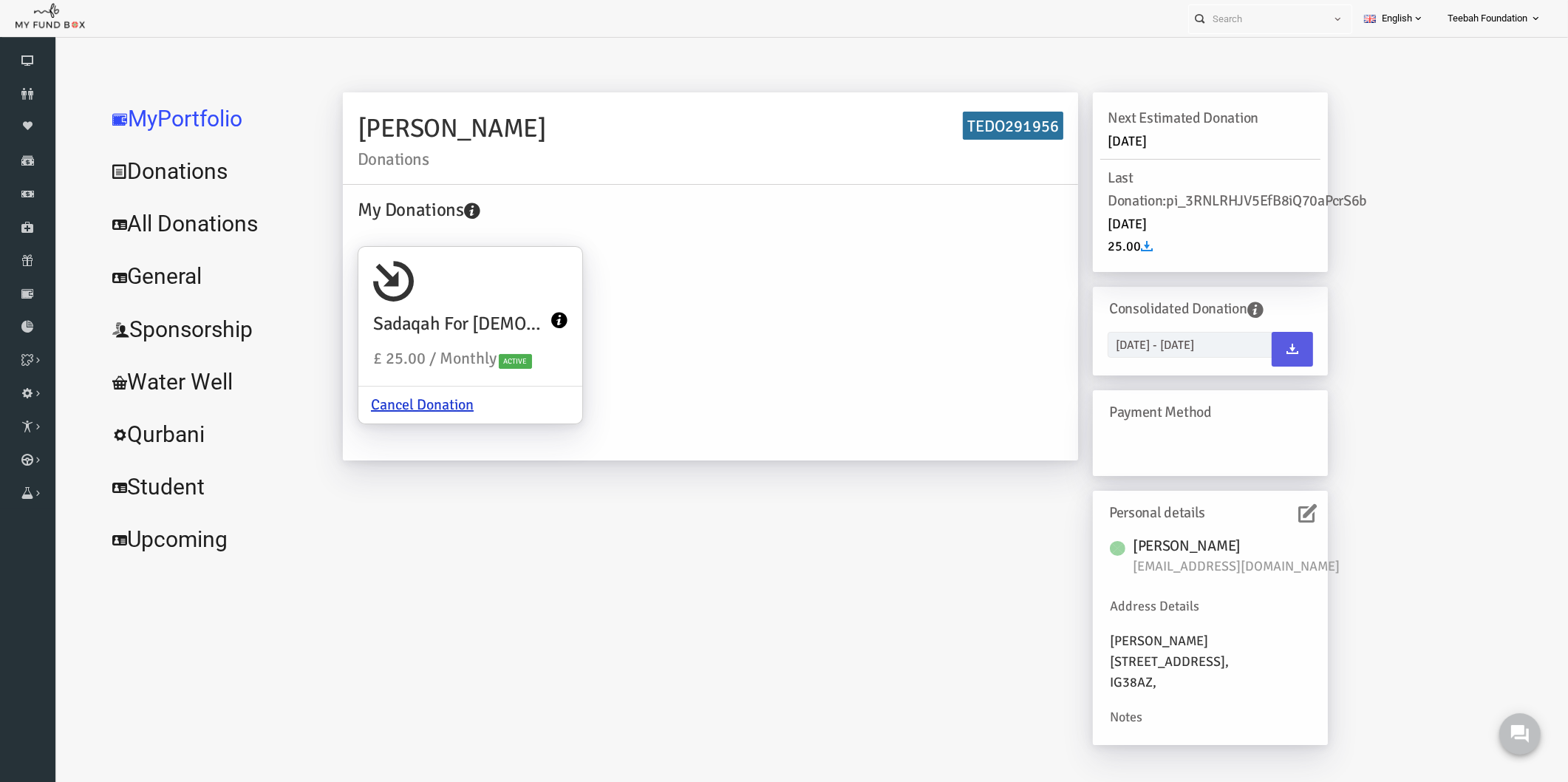
click at [473, 468] on div "[PERSON_NAME] Donations TEDO291956 My Donations [DEMOGRAPHIC_DATA] £ 25.00 / Mo…" at bounding box center [680, 284] width 750 height 383
click at [473, 471] on div "[PERSON_NAME] Donations TEDO291956 My Donations [DEMOGRAPHIC_DATA] £ 25.00 / Mo…" at bounding box center [680, 284] width 750 height 383
click at [41, 92] on icon at bounding box center [28, 94] width 56 height 12
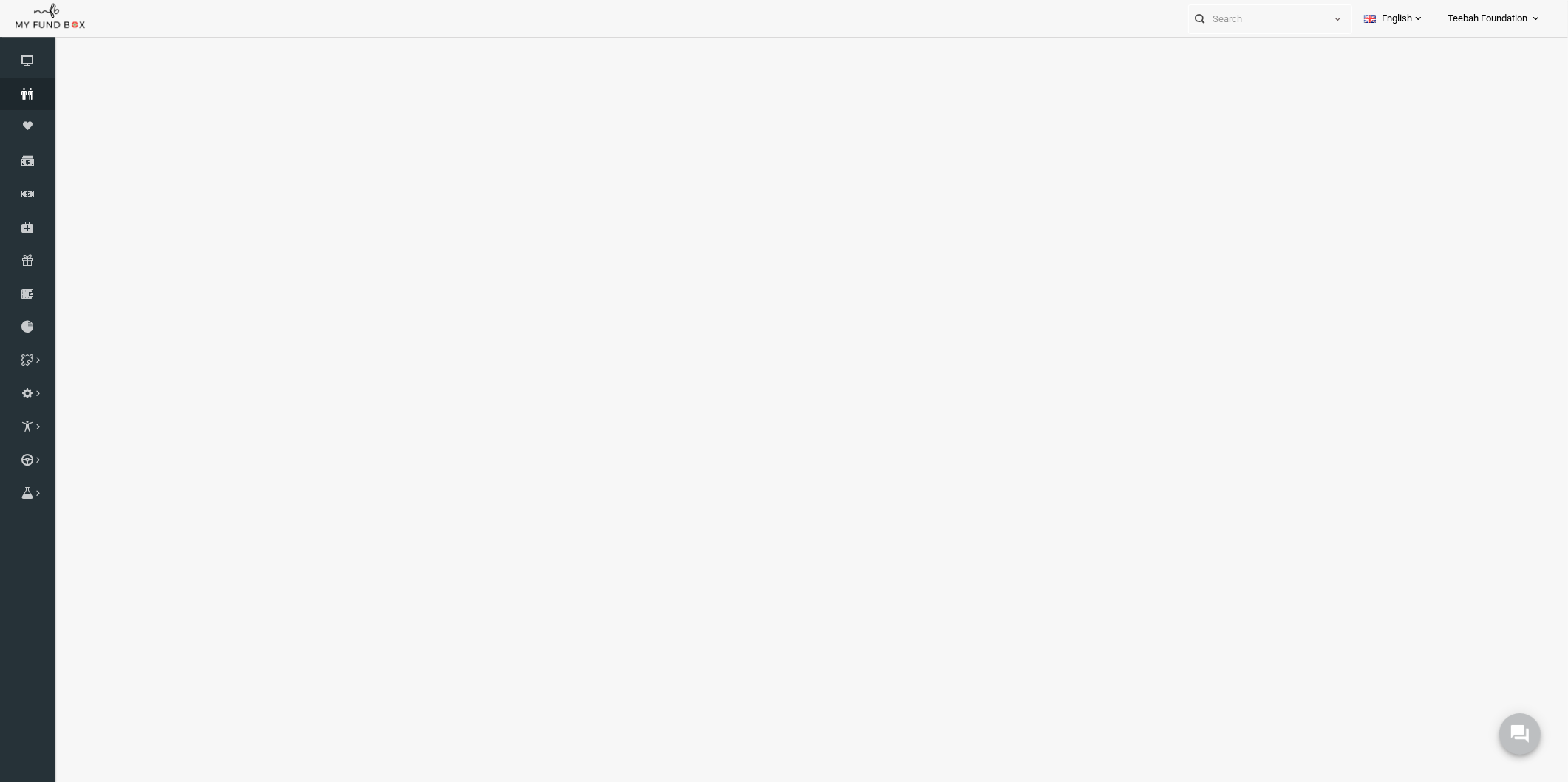
select select "100"
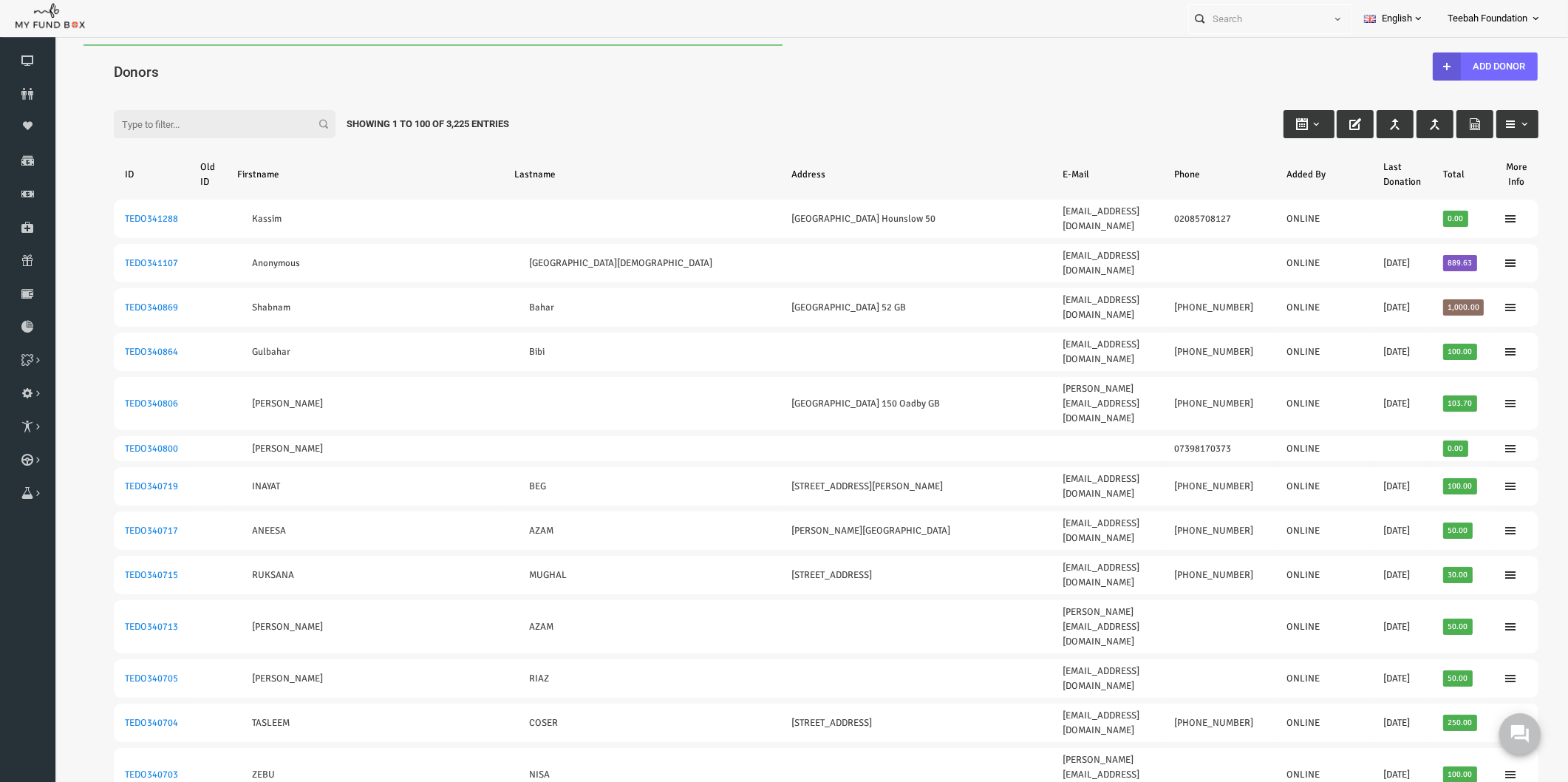
click at [147, 116] on input "Filter:" at bounding box center [194, 124] width 222 height 28
paste input "[EMAIL_ADDRESS][DOMAIN_NAME]"
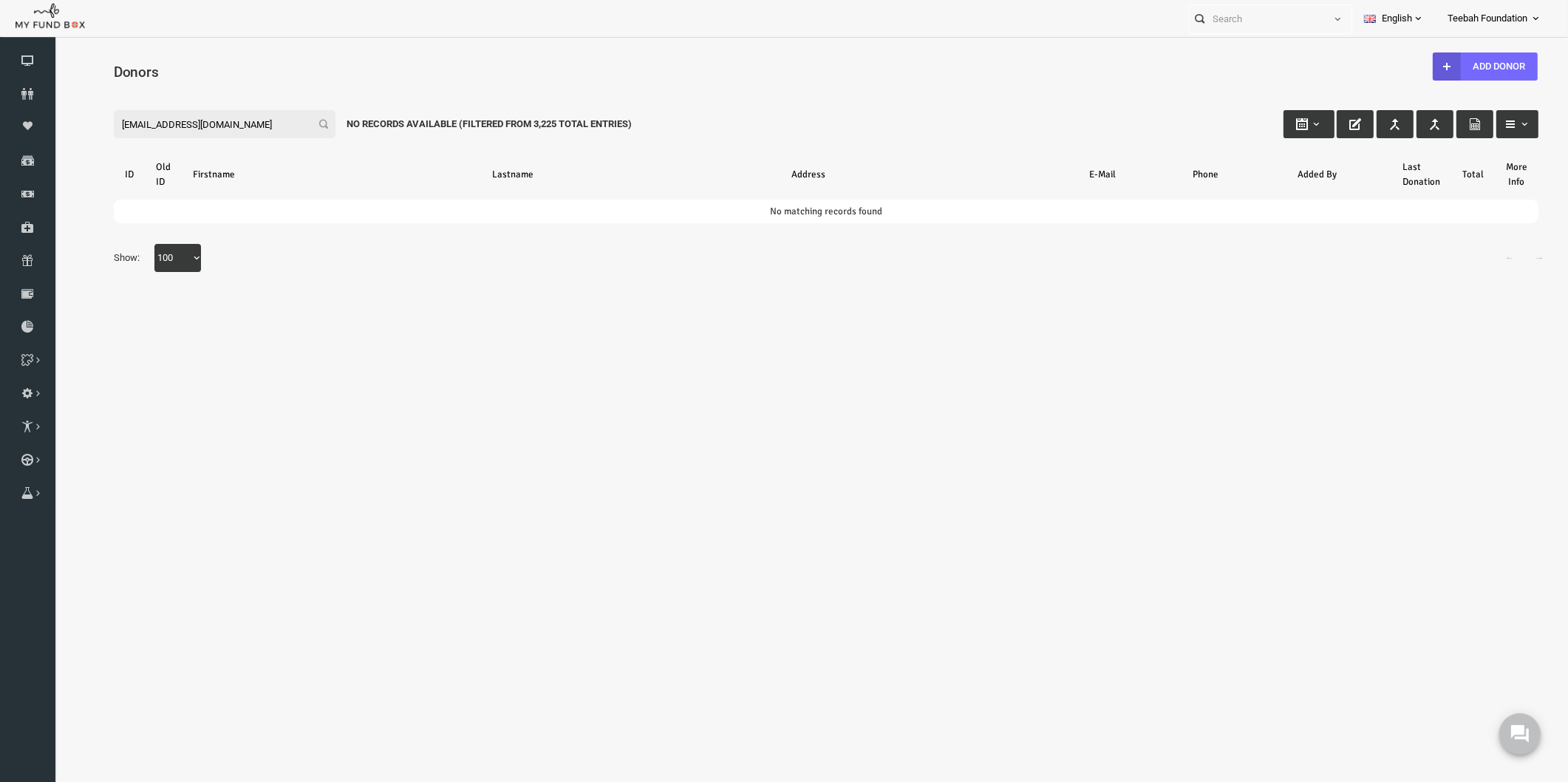
click at [220, 126] on input "[EMAIL_ADDRESS][DOMAIN_NAME]" at bounding box center [194, 124] width 222 height 28
type input "a"
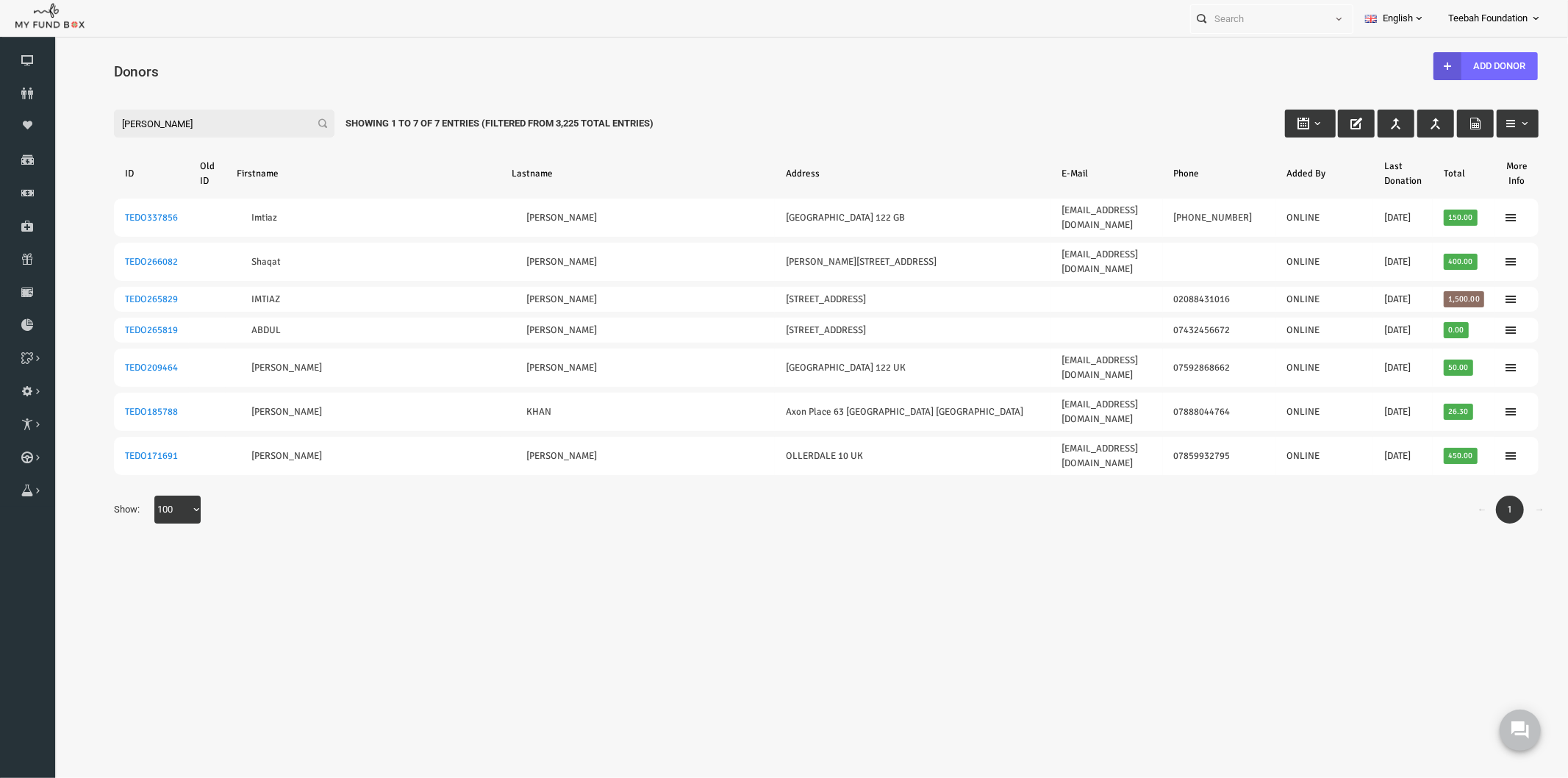
click at [276, 488] on body "Donor Not Found Beneficiary Not Found Partner Not Found!!!! Please Fill out thi…" at bounding box center [794, 408] width 1483 height 729
drag, startPoint x: 128, startPoint y: 122, endPoint x: 28, endPoint y: 128, distance: 100.2
click at [53, 128] on html "Donor Not Found Beneficiary Not Found Partner Not Found!!!! Please Fill out thi…" at bounding box center [794, 408] width 1483 height 729
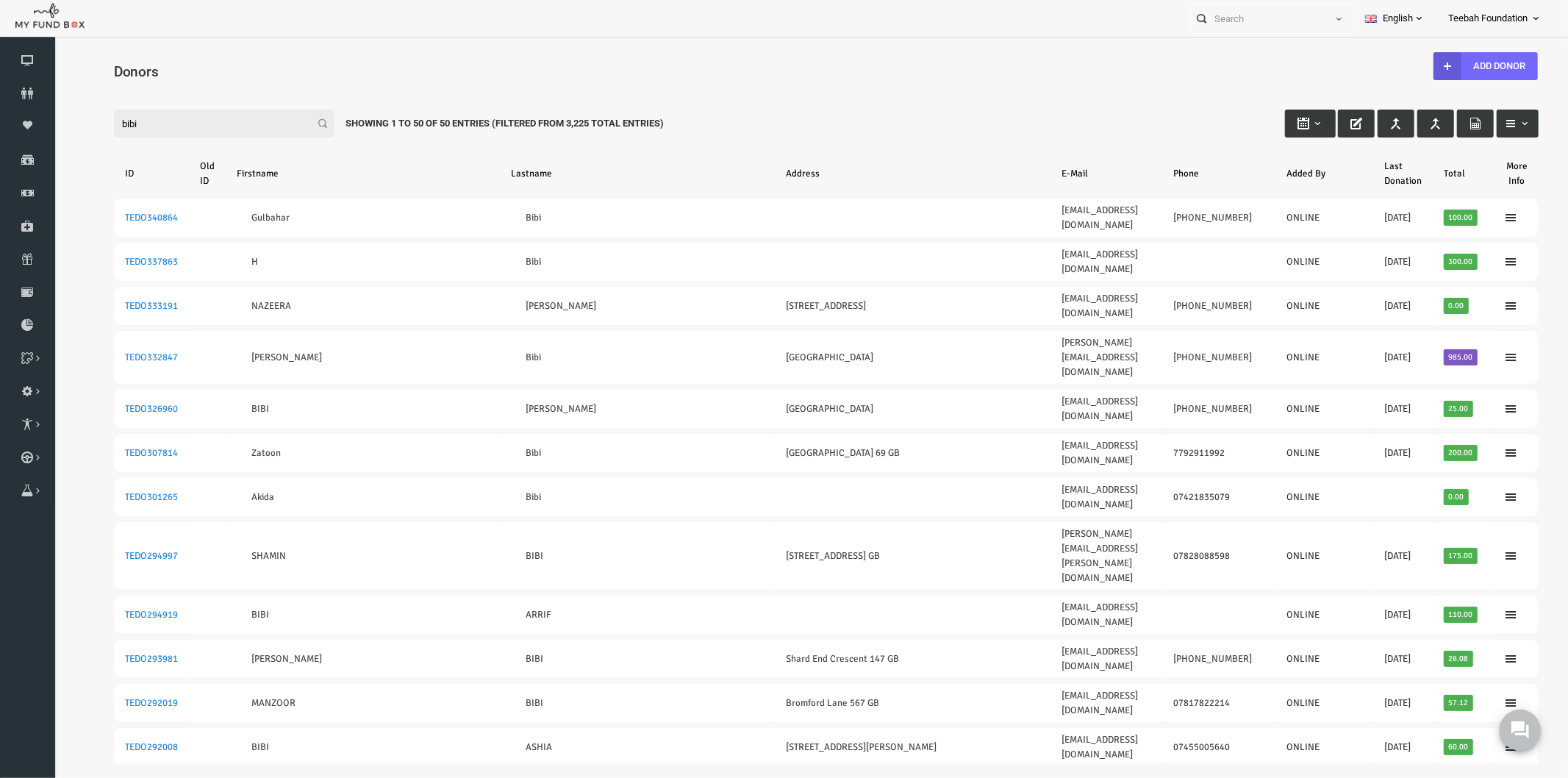
drag, startPoint x: 127, startPoint y: 125, endPoint x: 24, endPoint y: 125, distance: 103.0
click at [53, 125] on html "Donor Not Found Beneficiary Not Found Partner Not Found!!!! Please Fill out thi…" at bounding box center [794, 403] width 1483 height 720
paste input "Roozma B"
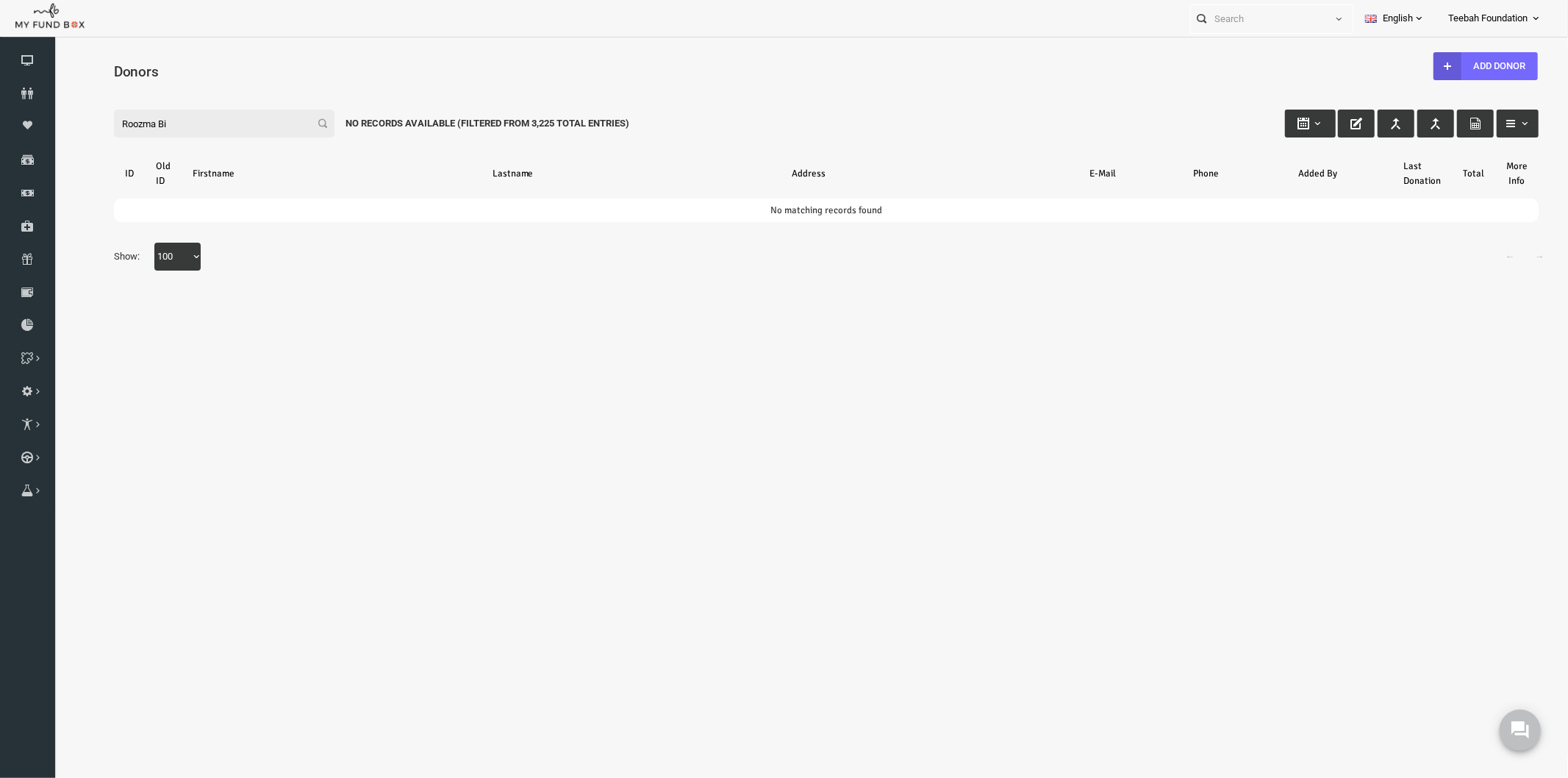
click at [193, 121] on input "Roozma Bi" at bounding box center [193, 123] width 221 height 28
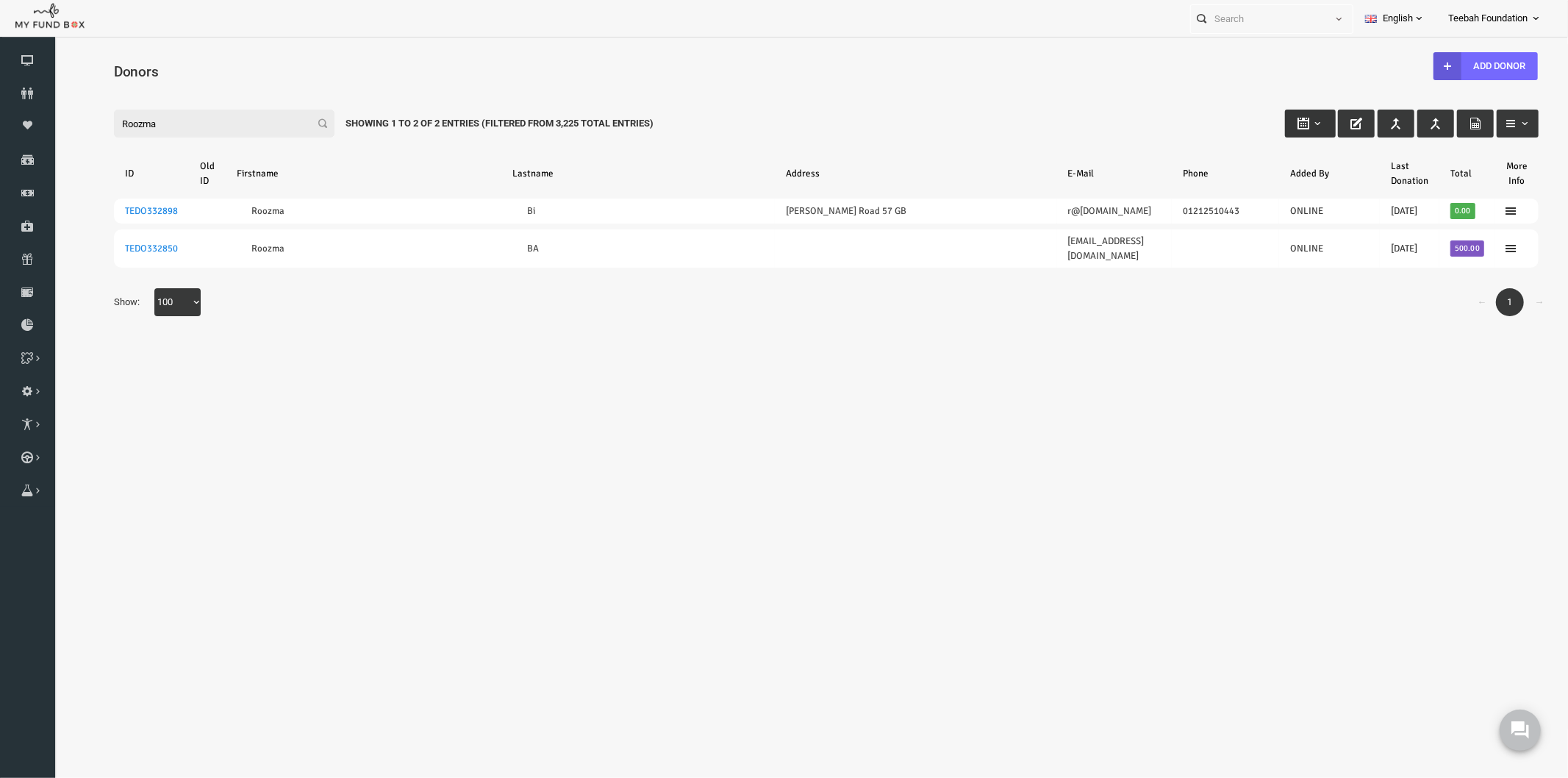
type input "Roozma"
type input "[DATE]"
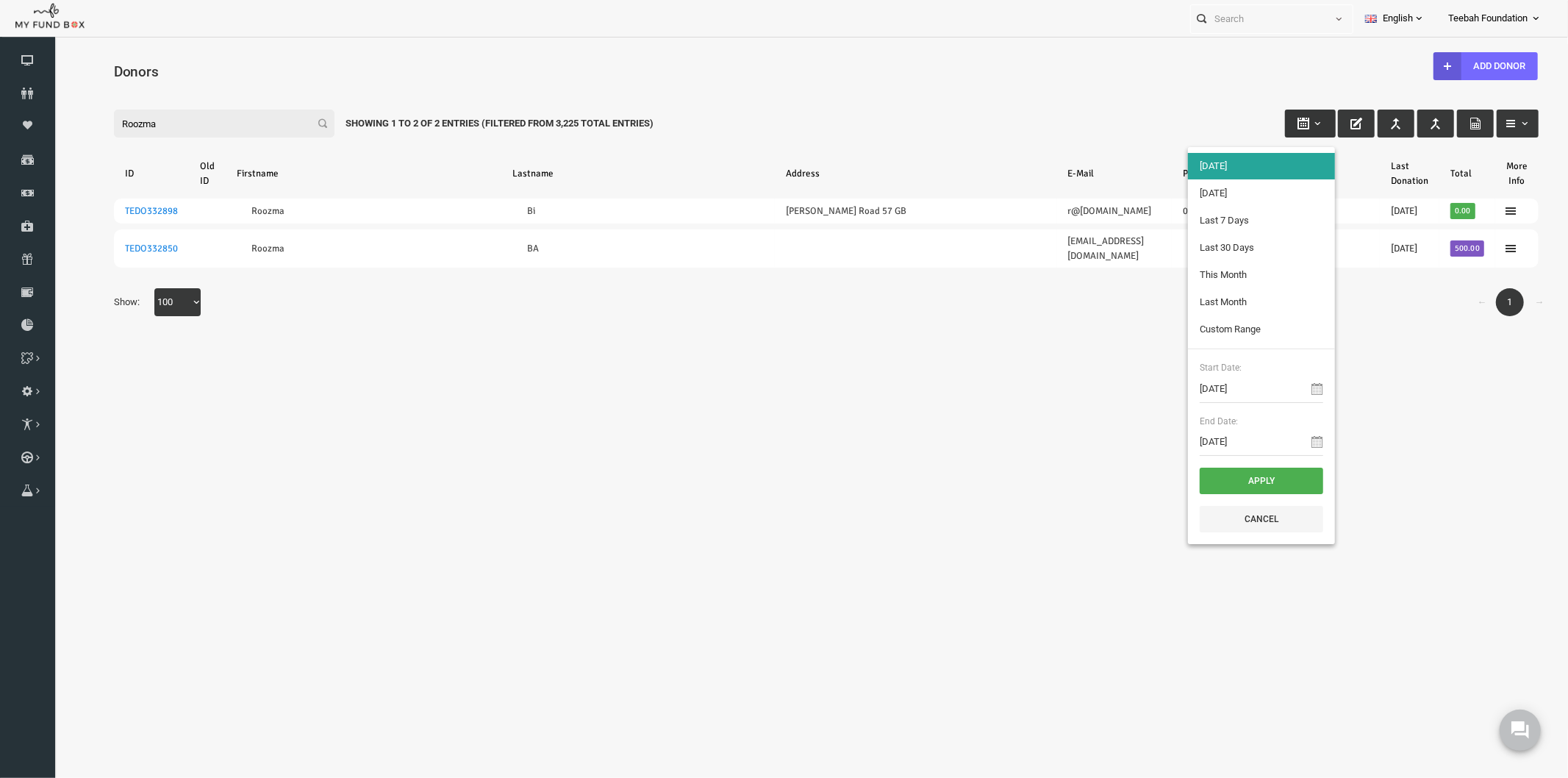
click at [1294, 121] on button "button" at bounding box center [1279, 123] width 50 height 28
type input "[DATE]"
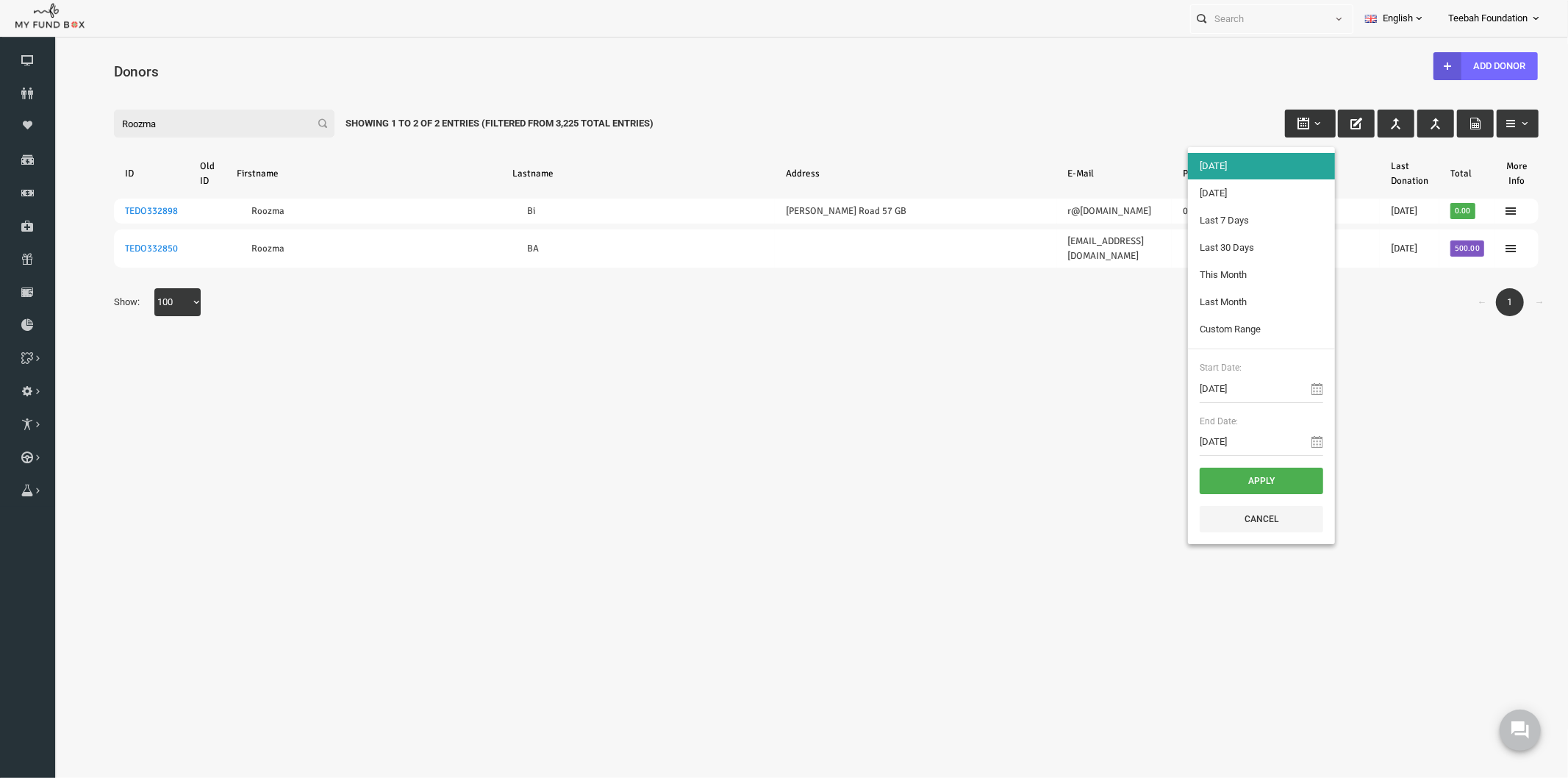
type input "[DATE]"
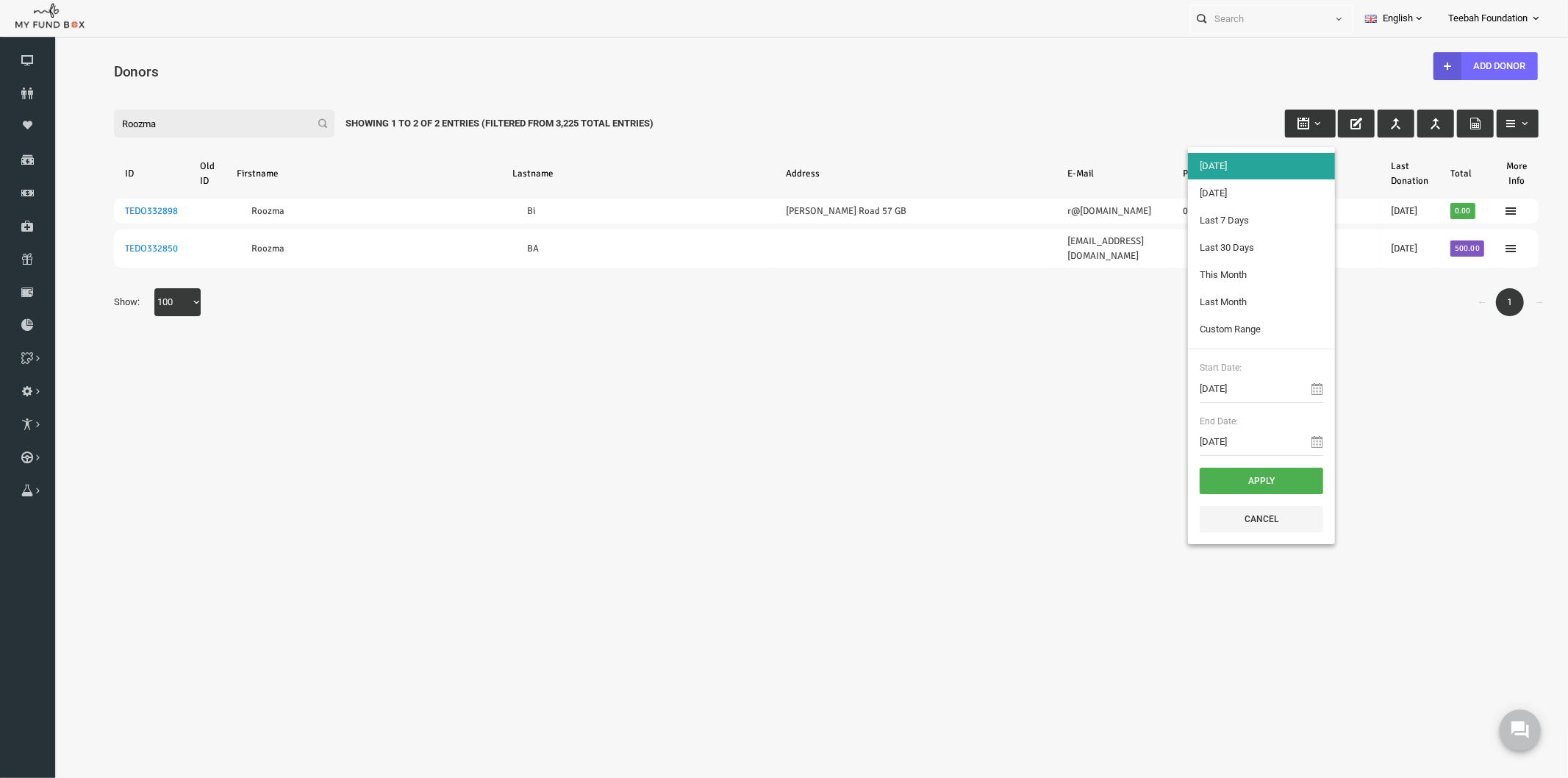
type input "[DATE]"
click at [1237, 385] on input "[DATE]" at bounding box center [1230, 388] width 124 height 28
type input "[DATE]"
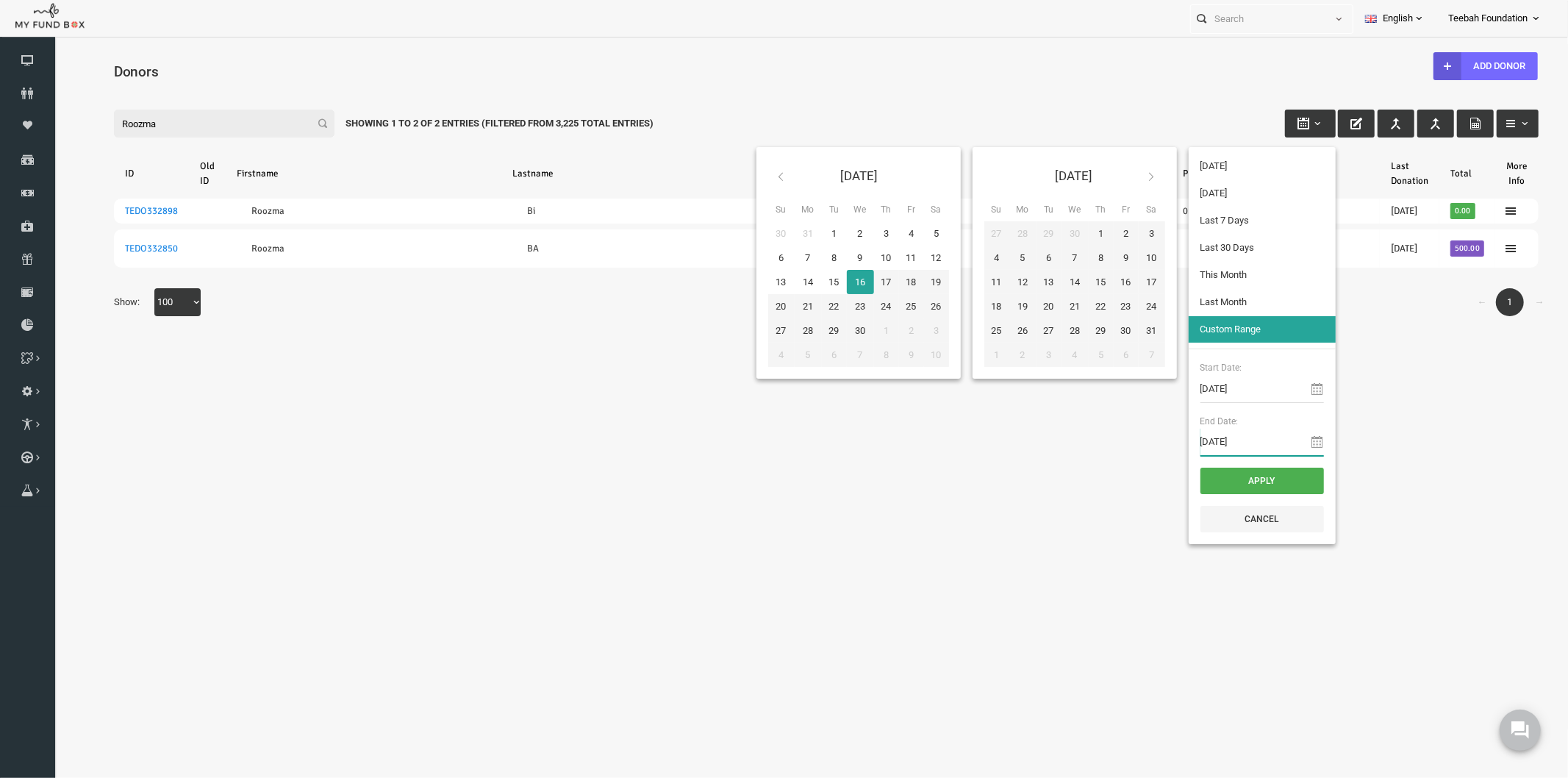
click at [1228, 442] on input "[DATE]" at bounding box center [1231, 441] width 124 height 28
type input "[DATE]"
click at [1234, 480] on button "Apply" at bounding box center [1231, 480] width 124 height 27
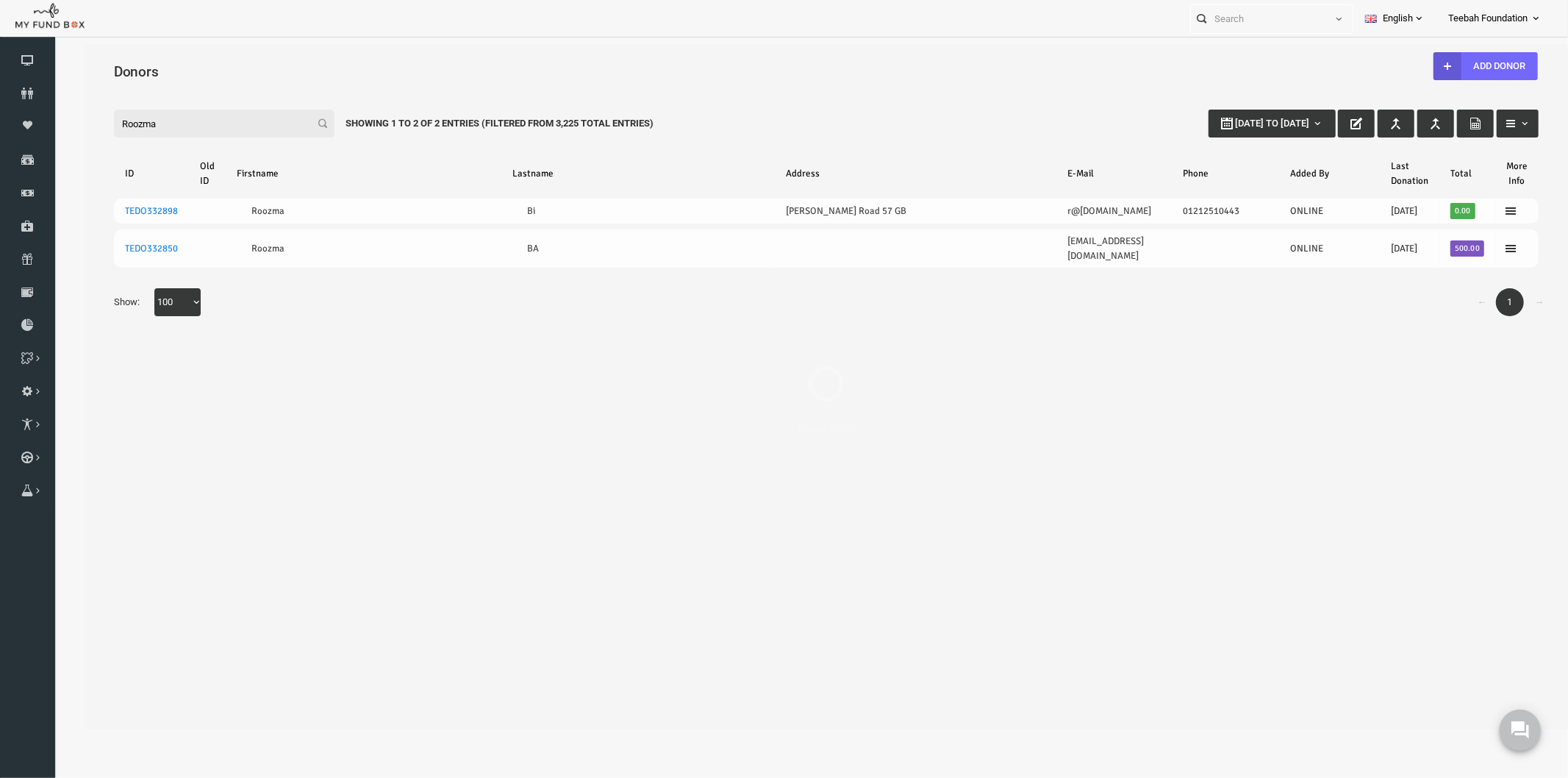
select select "100"
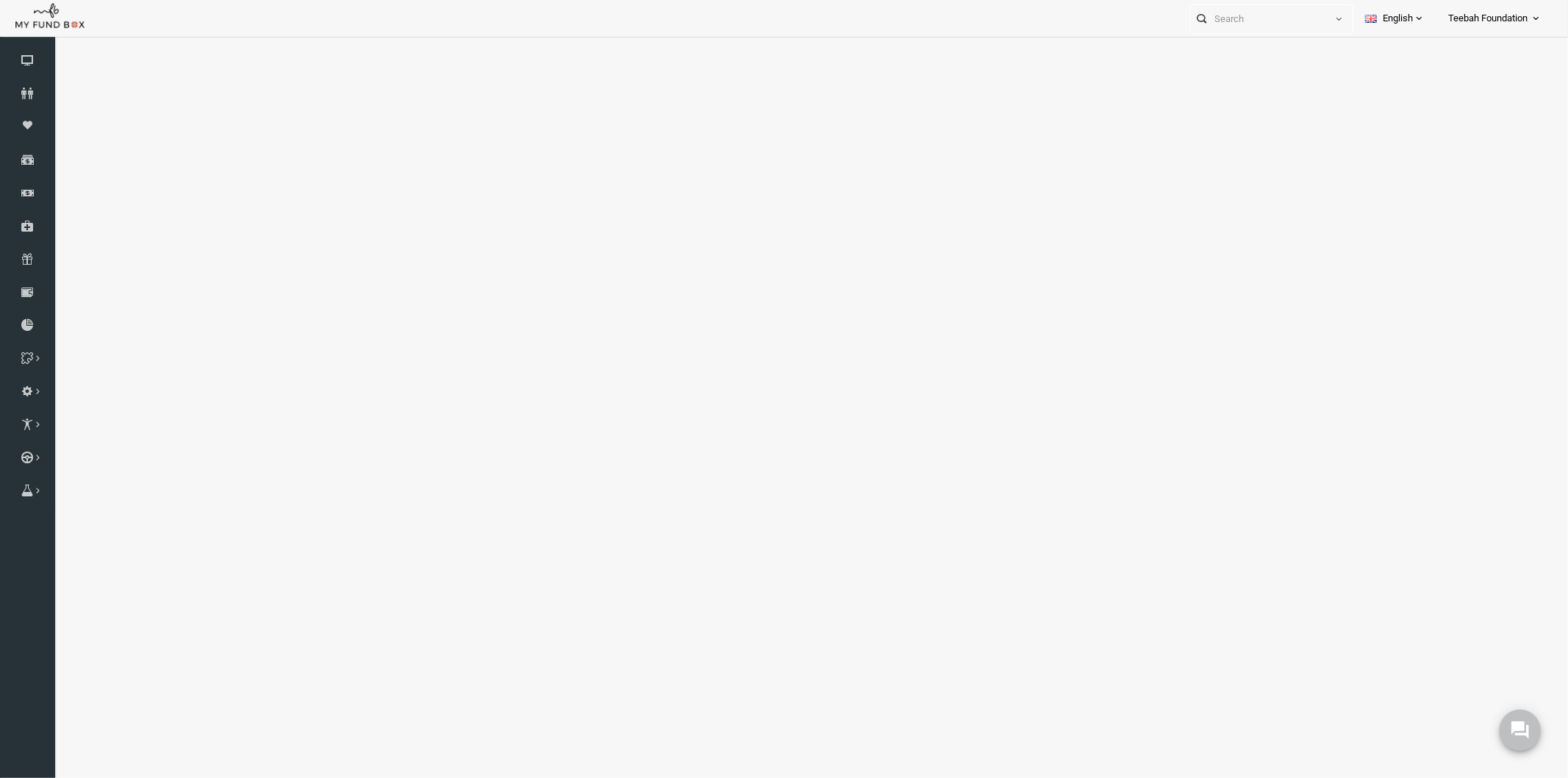
select select "100"
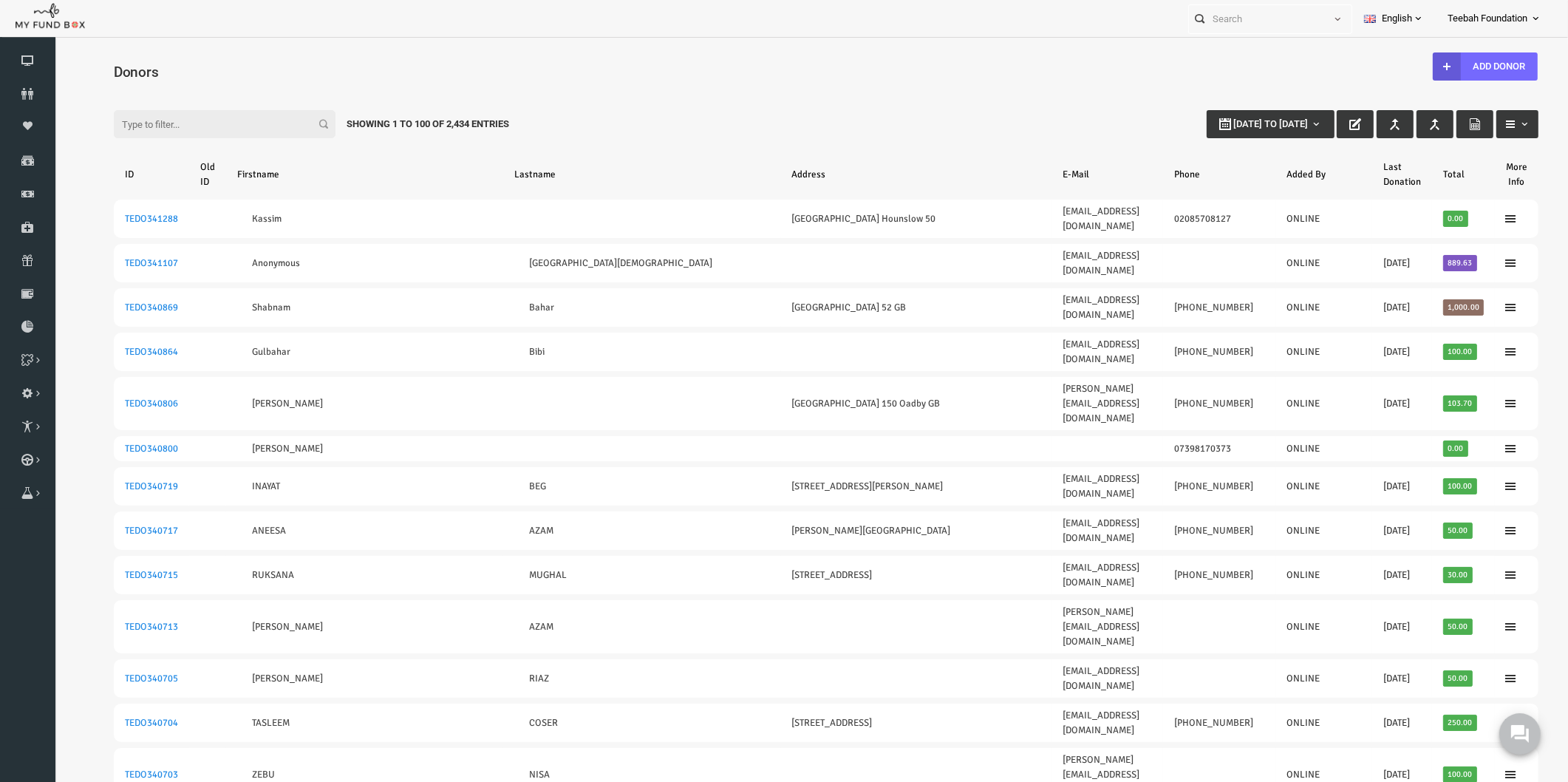
click at [122, 127] on input "Filter:" at bounding box center [194, 124] width 222 height 28
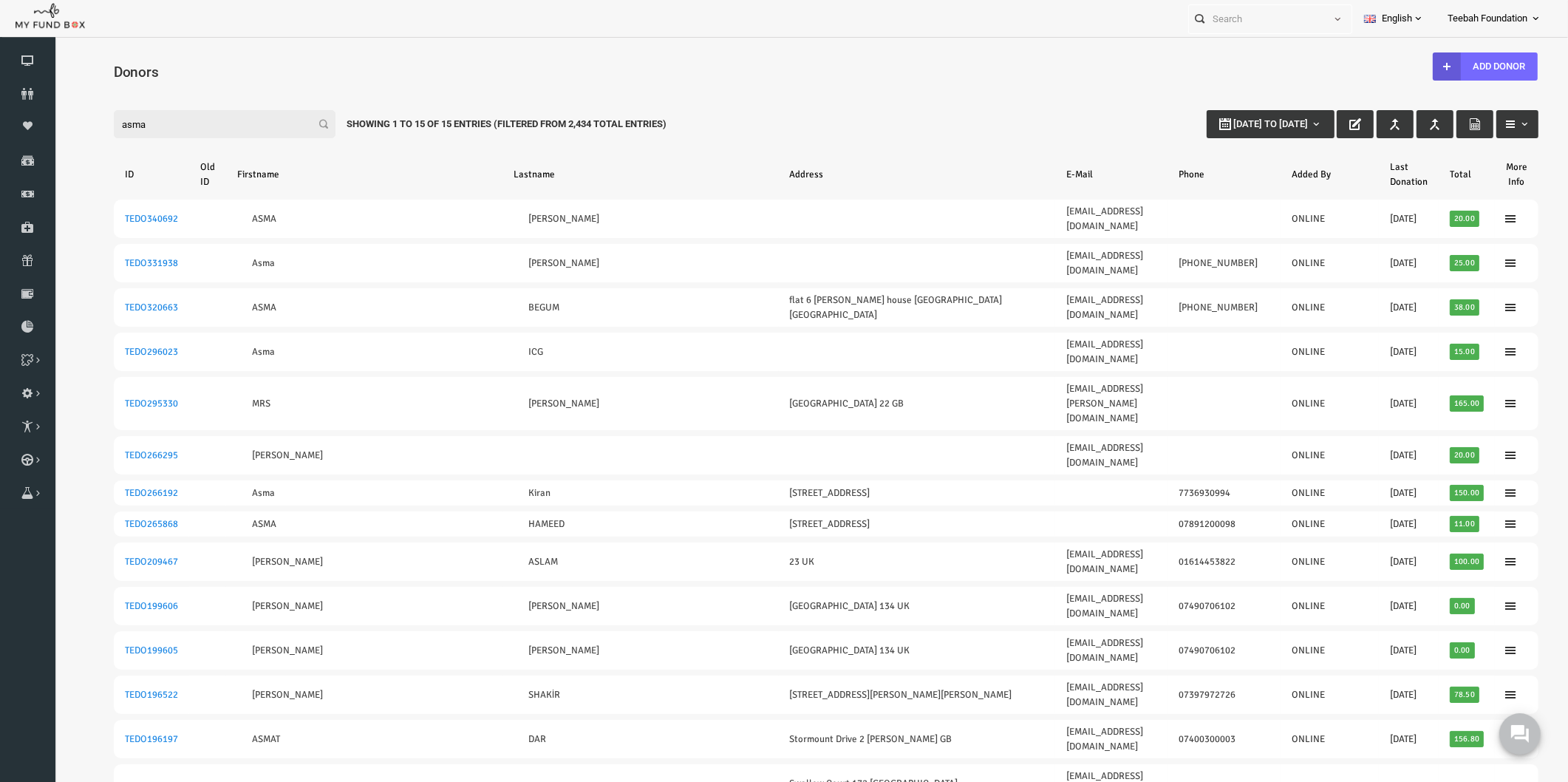
drag, startPoint x: 202, startPoint y: 121, endPoint x: 18, endPoint y: 110, distance: 184.3
click at [54, 110] on html "Donor Not Found Beneficiary Not Found Partner Not Found!!!! Please Fill out thi…" at bounding box center [795, 431] width 1483 height 773
paste input "[EMAIL_ADDRESS][DOMAIN_NAME]"
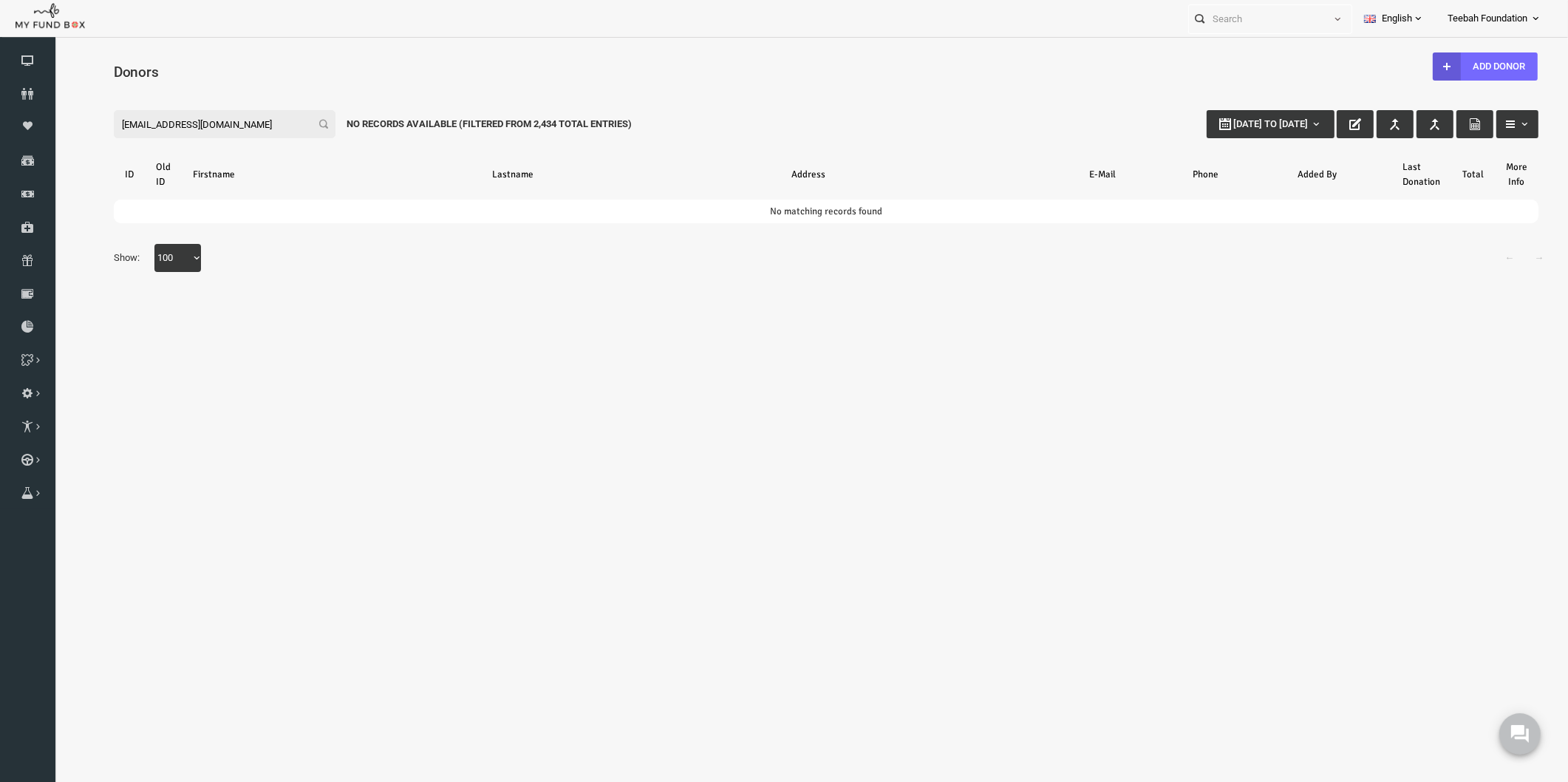
drag, startPoint x: 211, startPoint y: 130, endPoint x: 30, endPoint y: 116, distance: 181.5
click at [54, 116] on html "Donor Not Found Beneficiary Not Found Partner Not Found!!!! Please Fill out thi…" at bounding box center [795, 427] width 1483 height 764
click at [239, 122] on input "[EMAIL_ADDRESS][DOMAIN_NAME]" at bounding box center [194, 124] width 222 height 28
drag, startPoint x: 214, startPoint y: 119, endPoint x: 105, endPoint y: 177, distance: 123.5
click at [54, 133] on html "Donor Not Found Beneficiary Not Found Partner Not Found!!!! Please Fill out thi…" at bounding box center [795, 427] width 1483 height 764
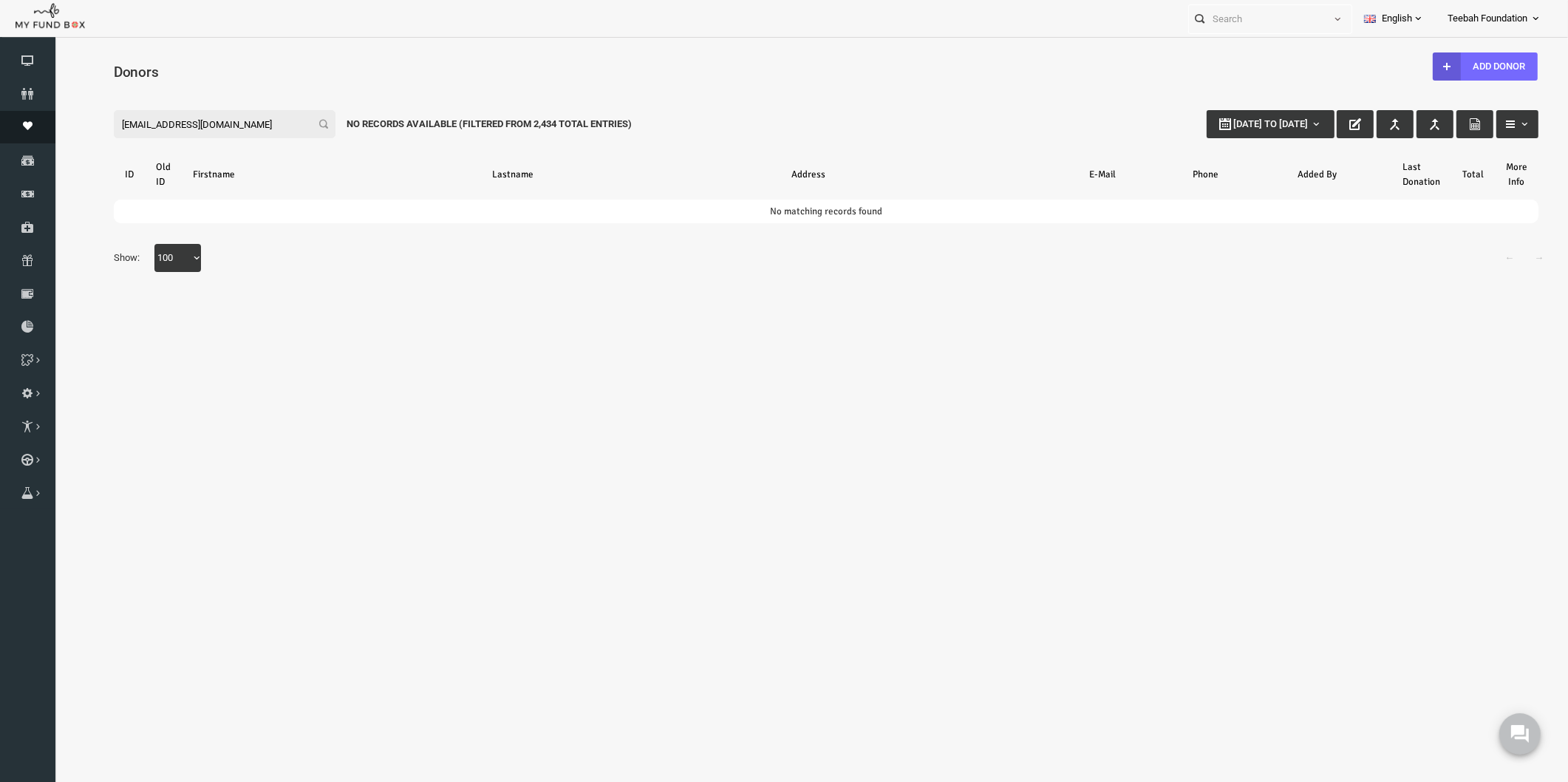
paste input "Roozma Bi"
click at [162, 122] on input "Roozma Bi" at bounding box center [194, 124] width 222 height 28
click at [162, 122] on input "Roozma" at bounding box center [194, 124] width 222 height 28
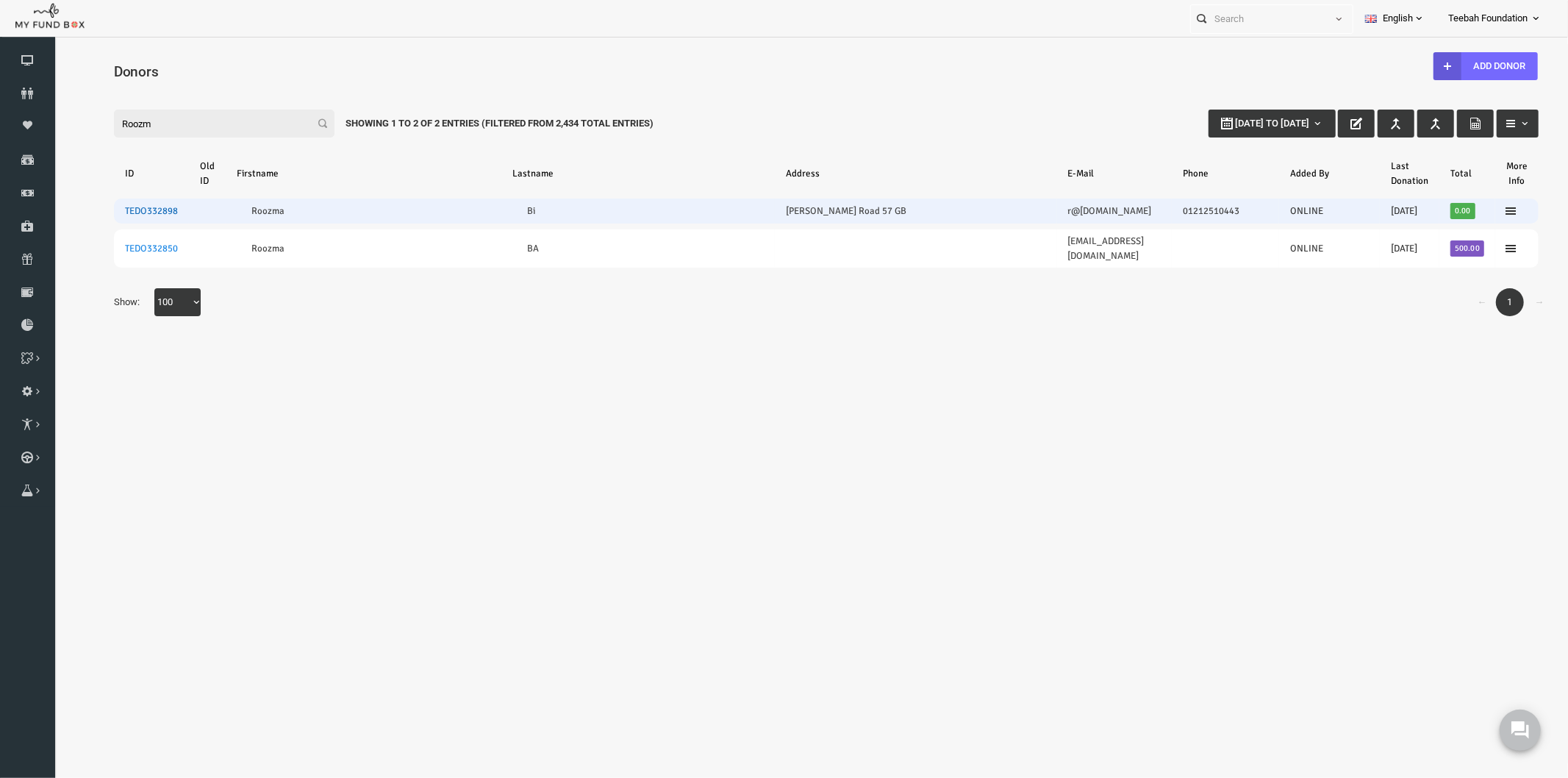
type input "Roozm"
click at [123, 208] on link "TEDO332898" at bounding box center [120, 211] width 52 height 12
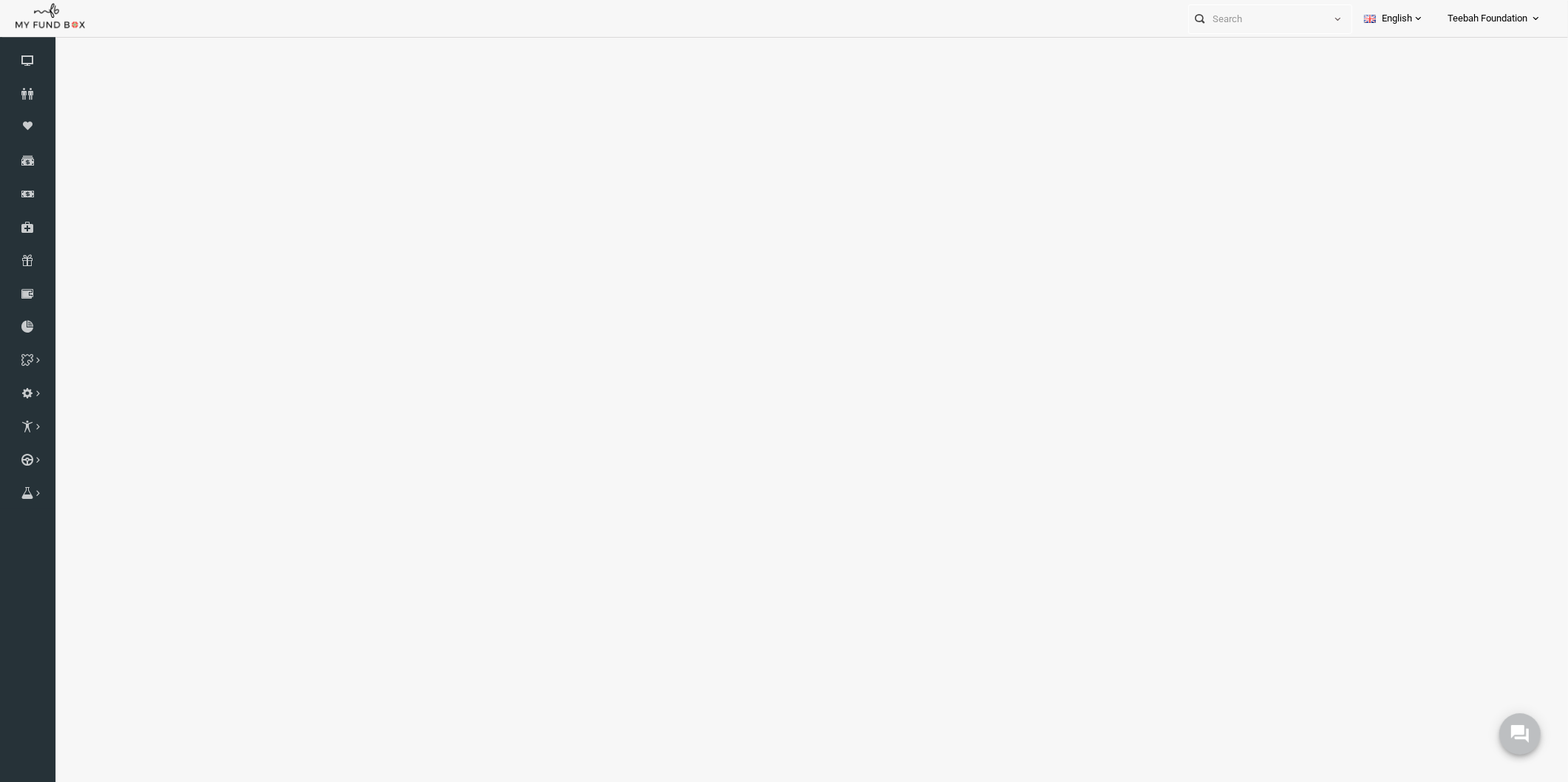
select select "100"
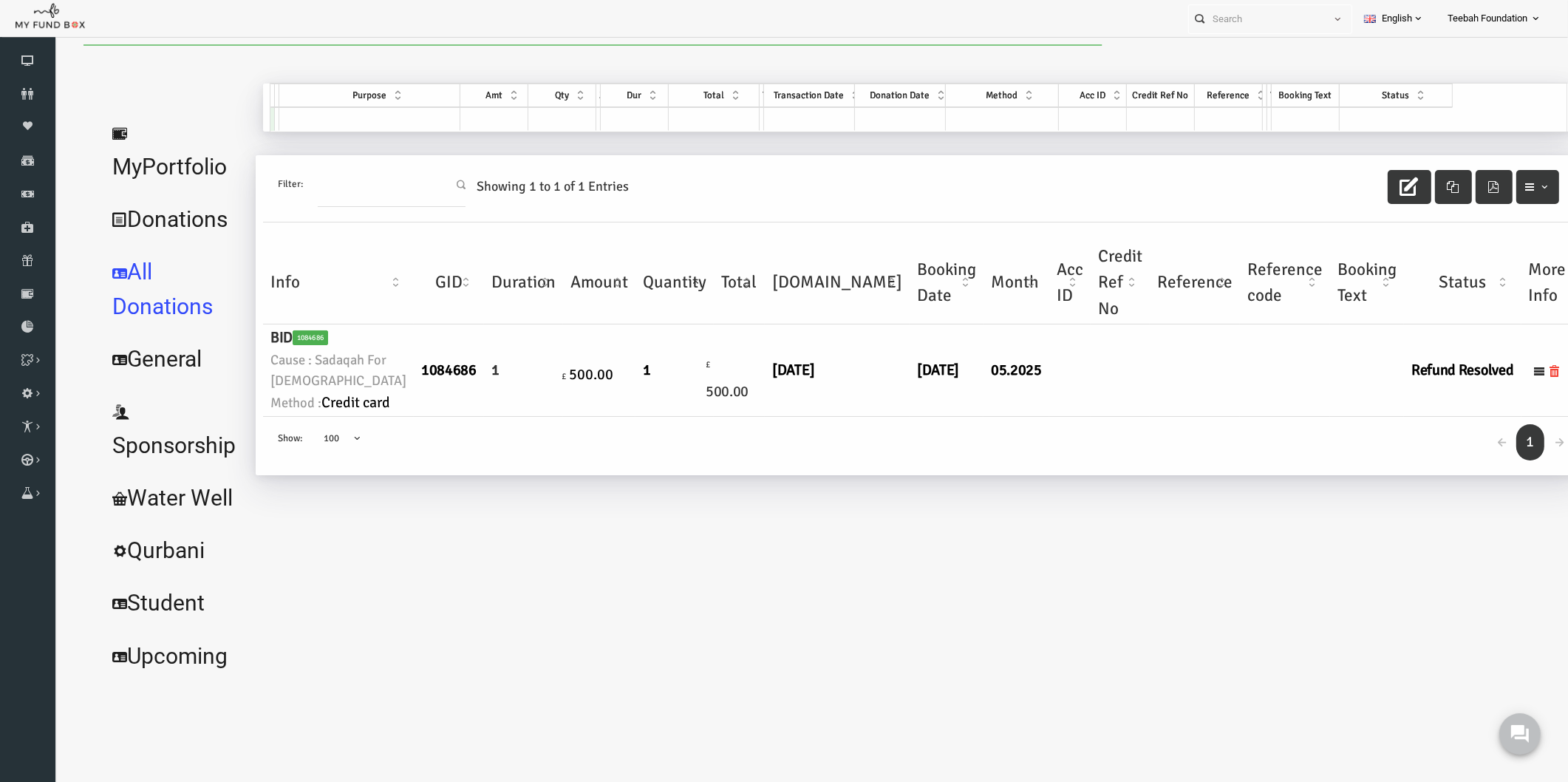
click at [779, 417] on td "[DATE]" at bounding box center [807, 370] width 145 height 93
click at [879, 417] on td "[DATE]" at bounding box center [916, 370] width 74 height 93
click at [151, 133] on link "MyPortfolio" at bounding box center [143, 150] width 149 height 88
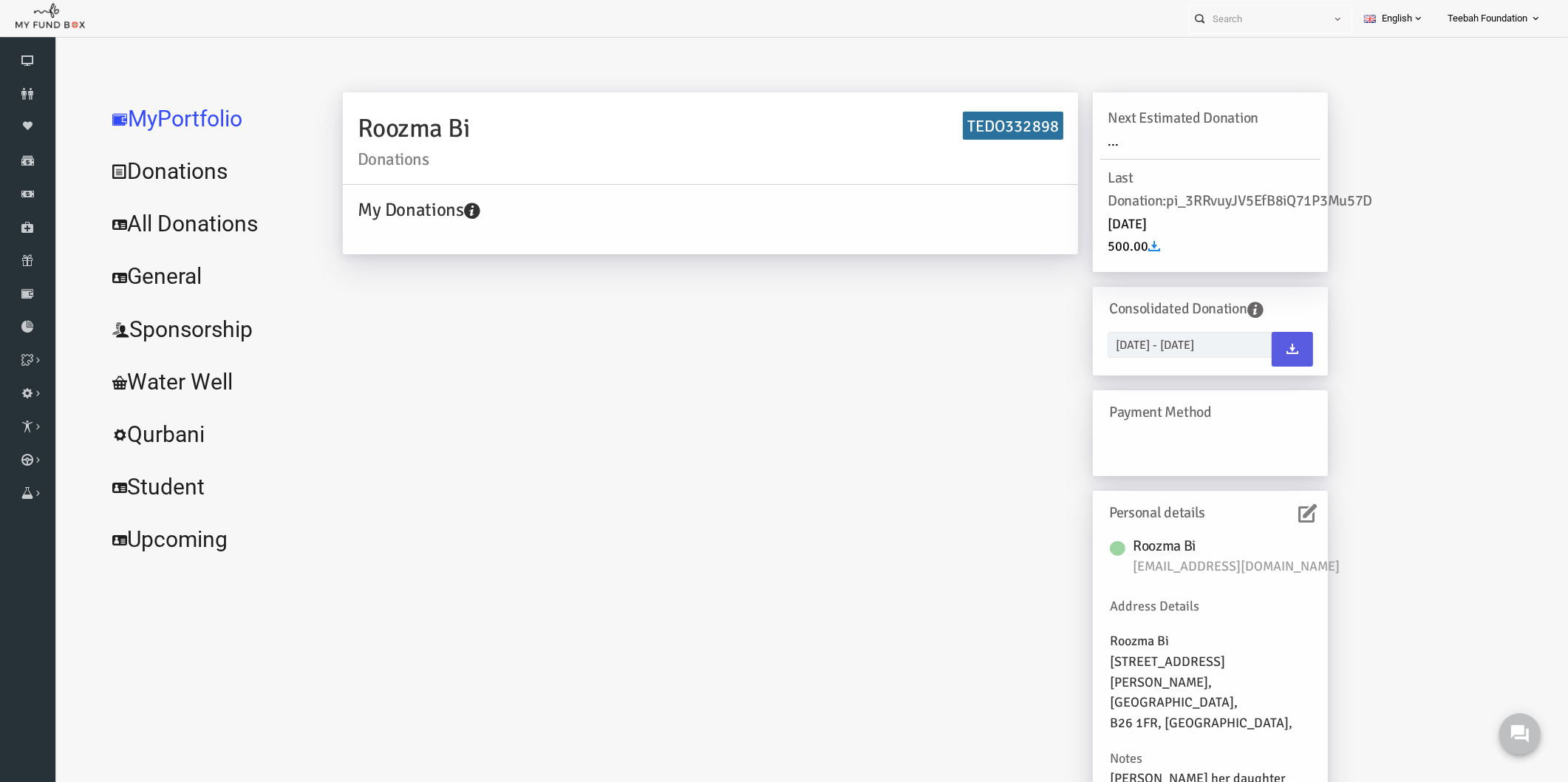
click at [1275, 507] on icon at bounding box center [1277, 513] width 19 height 19
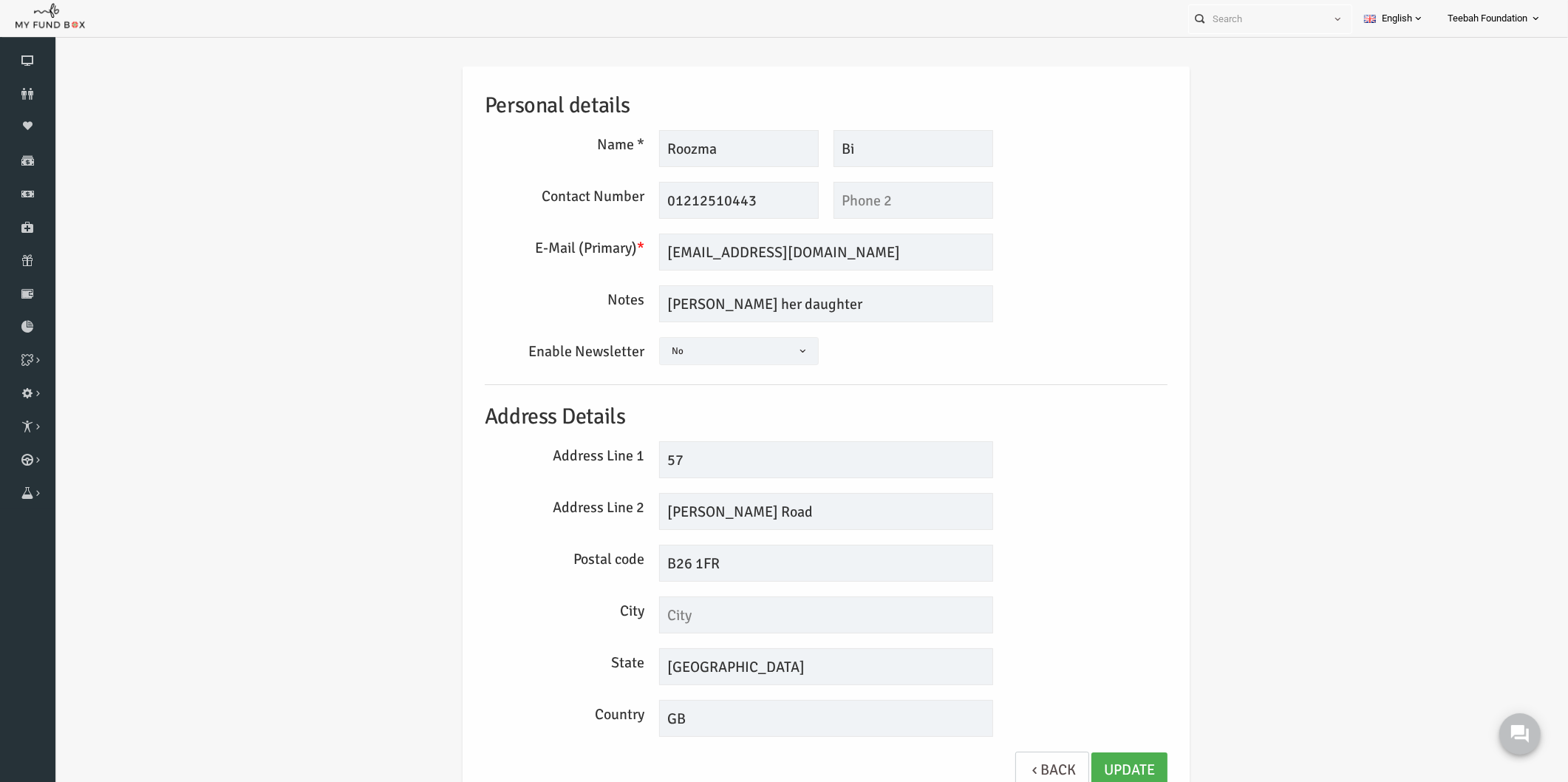
click at [1275, 507] on div "Personal details Name * Roozma Description allows upto maximum of 255 character…" at bounding box center [795, 440] width 1483 height 790
click at [1188, 442] on div "Personal details Name * Roozma Description allows upto maximum of 255 character…" at bounding box center [795, 440] width 1483 height 790
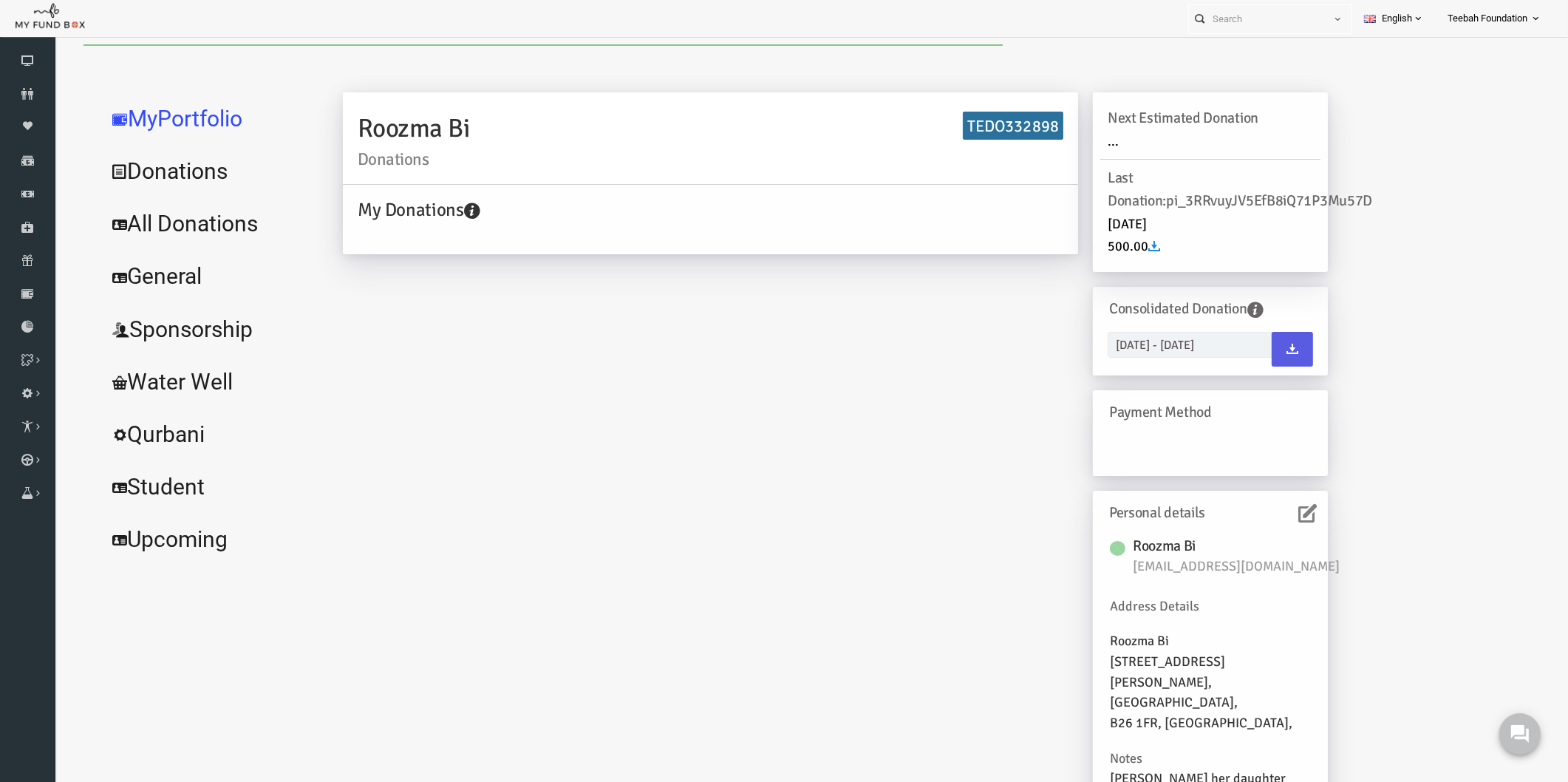
click at [195, 228] on link "All Donations" at bounding box center [179, 223] width 222 height 53
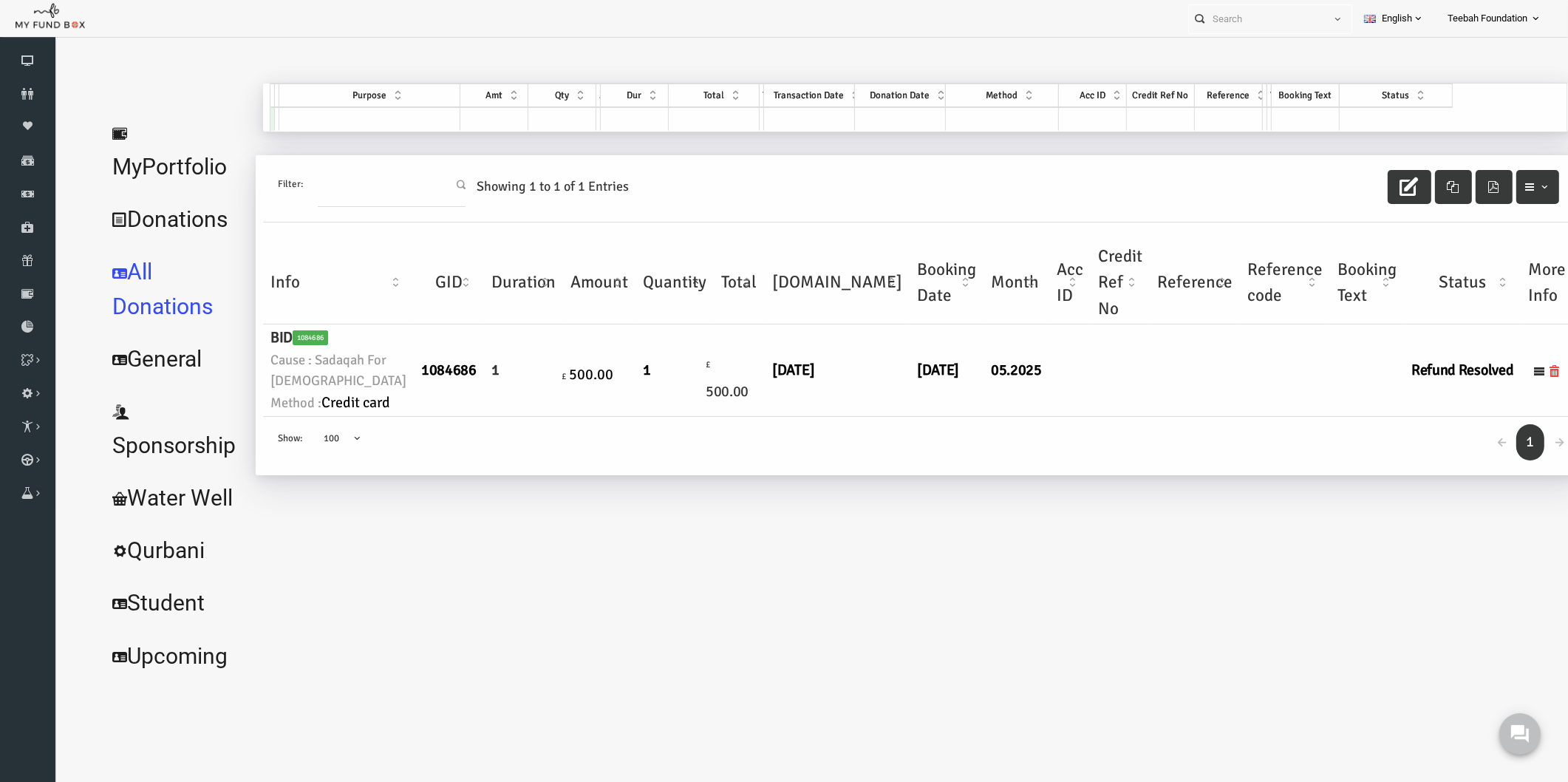
click at [1120, 417] on td at bounding box center [1164, 370] width 90 height 93
click at [897, 417] on td "[DATE]" at bounding box center [916, 370] width 74 height 93
click at [1386, 382] on h6 "Refund Resolved" at bounding box center [1432, 370] width 102 height 23
click at [1385, 382] on h6 "Refund Resolved" at bounding box center [1432, 370] width 102 height 23
click at [169, 193] on link "Donations" at bounding box center [143, 219] width 149 height 53
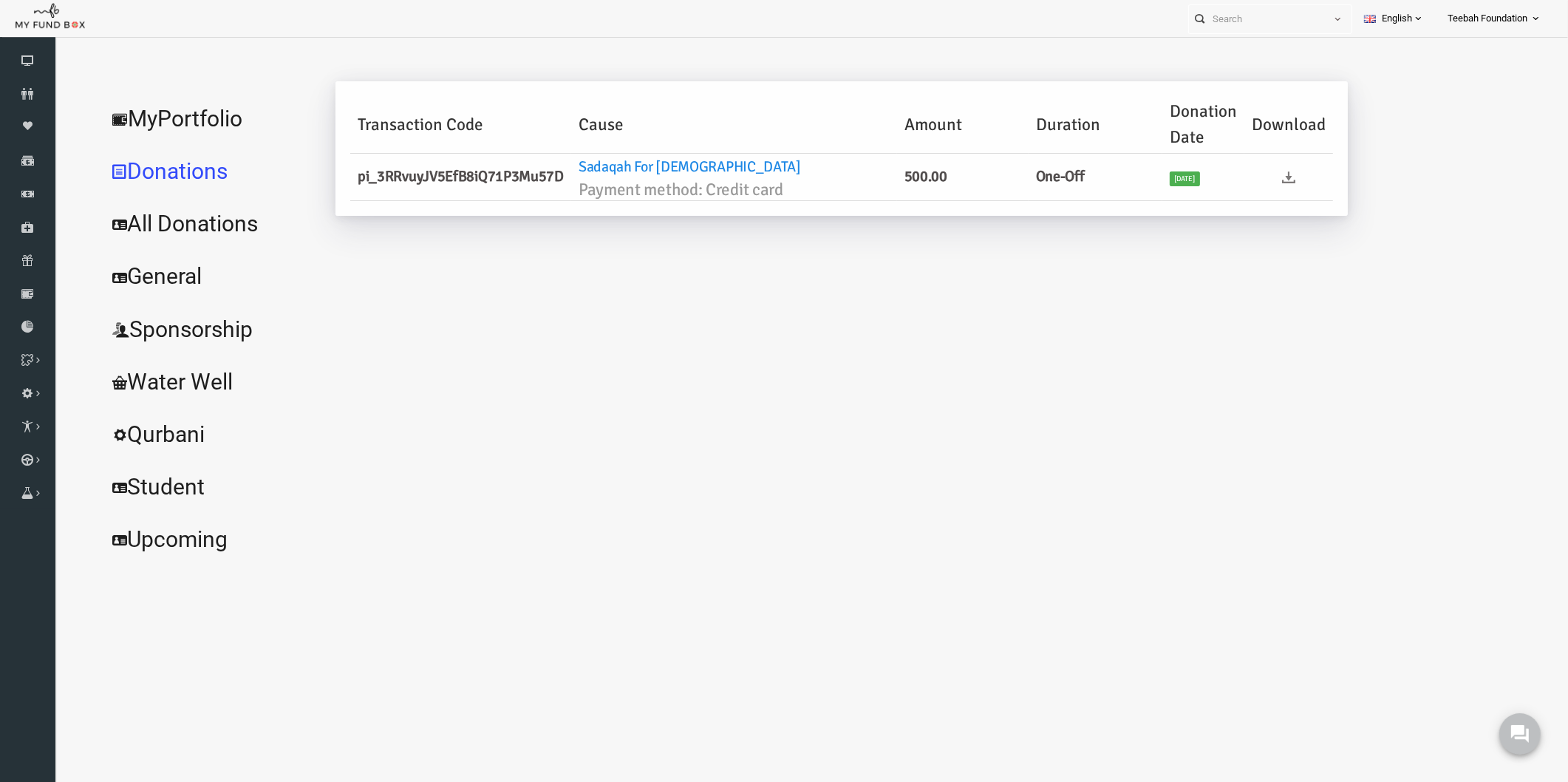
click at [1256, 177] on icon at bounding box center [1258, 177] width 13 height 13
click at [610, 487] on div "Roozma Bi Donations TEDO332898 My Donations Get free account credit Get free ac…" at bounding box center [906, 324] width 1232 height 482
click at [167, 226] on link "All Donations" at bounding box center [179, 223] width 222 height 53
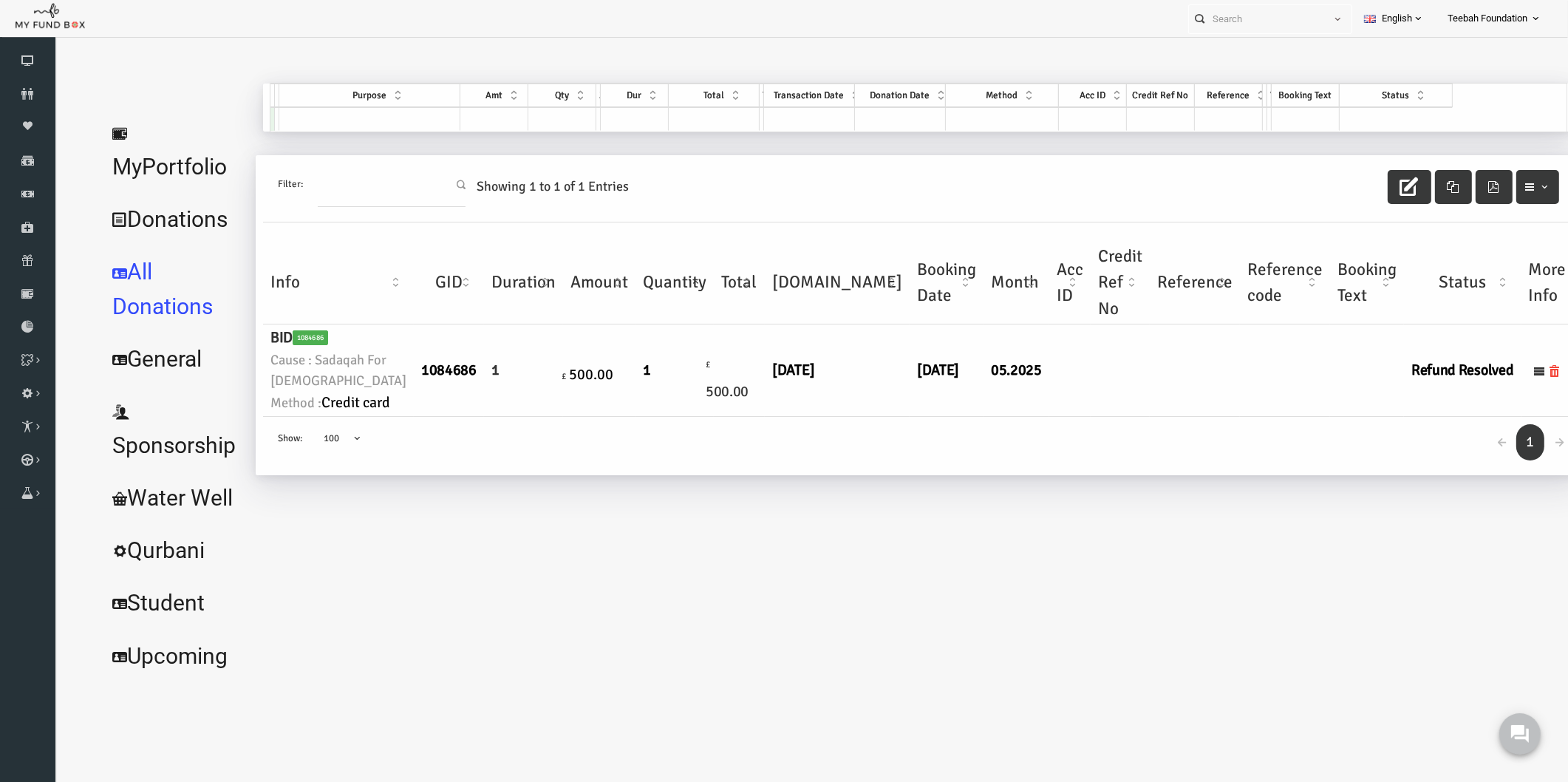
click at [181, 136] on link "MyPortfolio" at bounding box center [143, 150] width 149 height 88
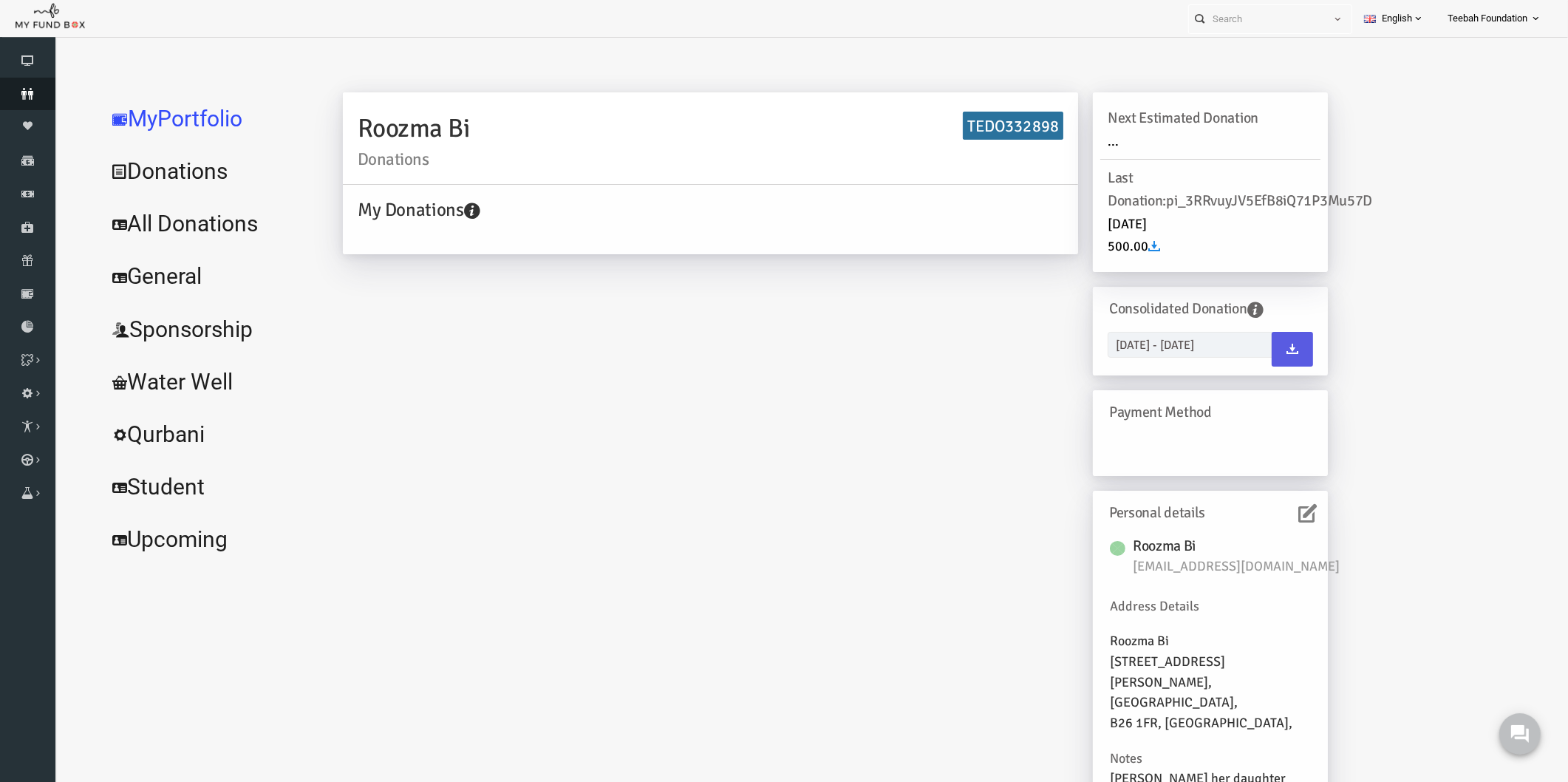
click at [26, 90] on icon at bounding box center [28, 94] width 56 height 12
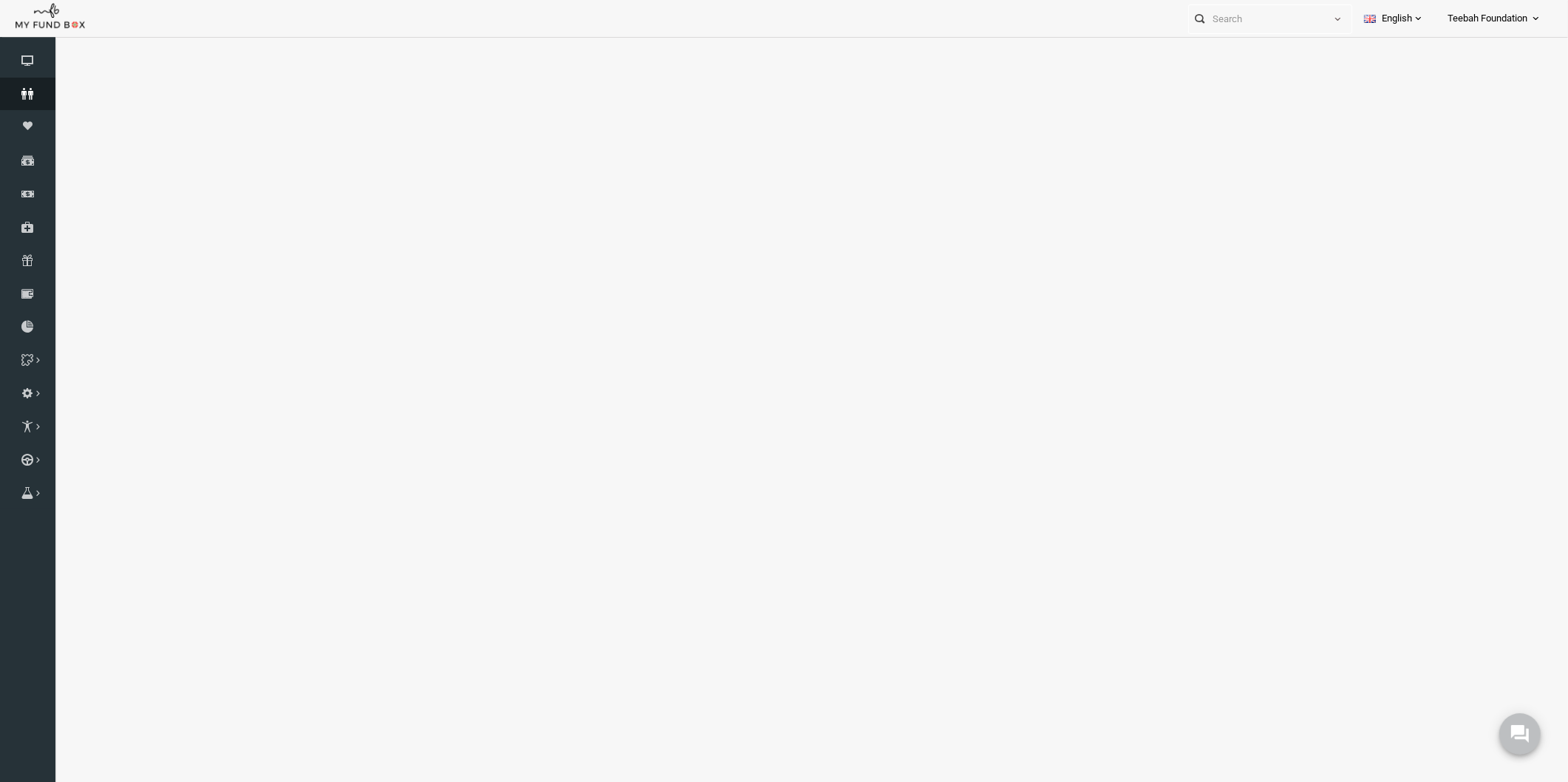
select select "100"
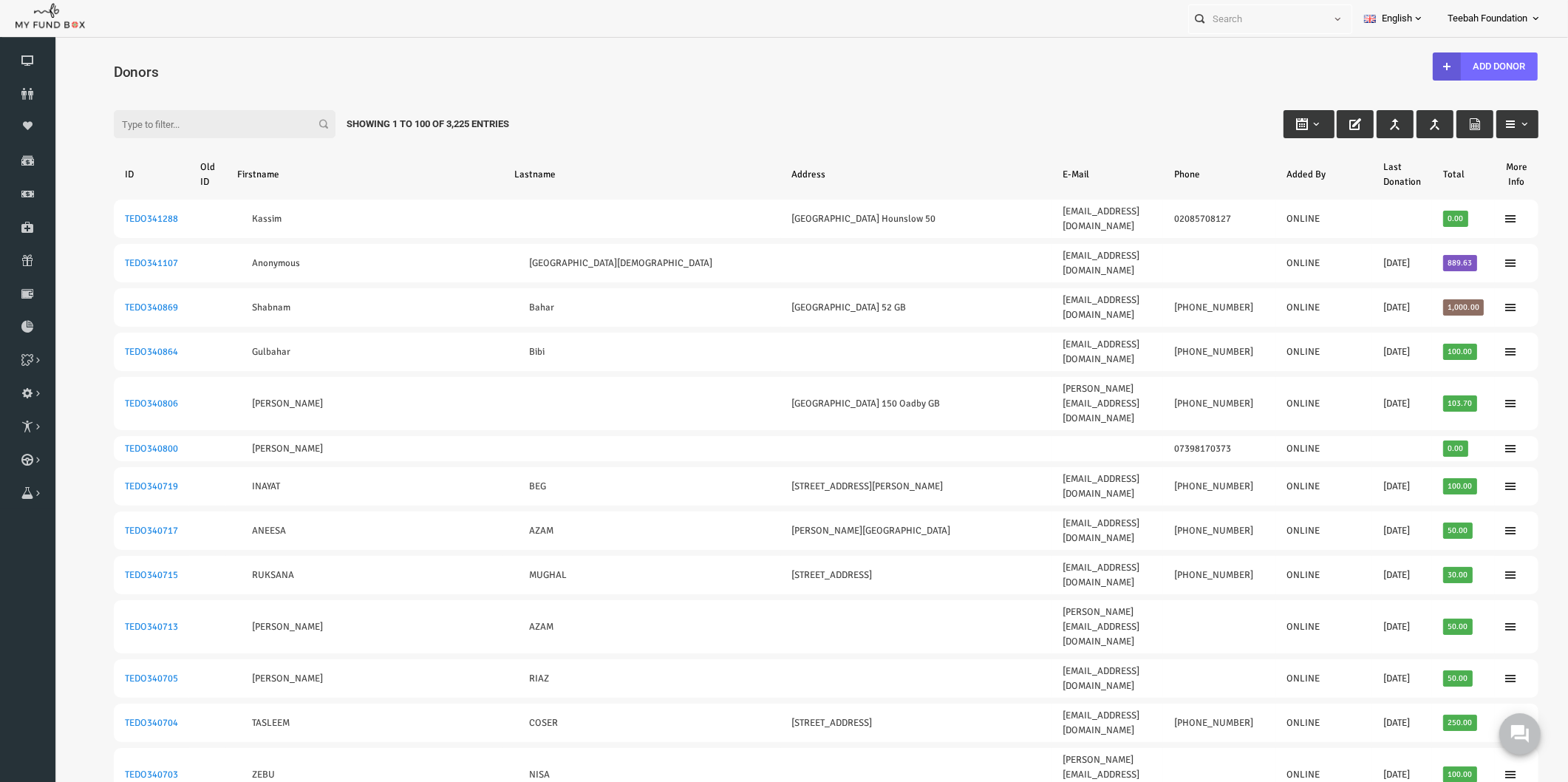
click at [132, 126] on input "Filter:" at bounding box center [194, 124] width 222 height 28
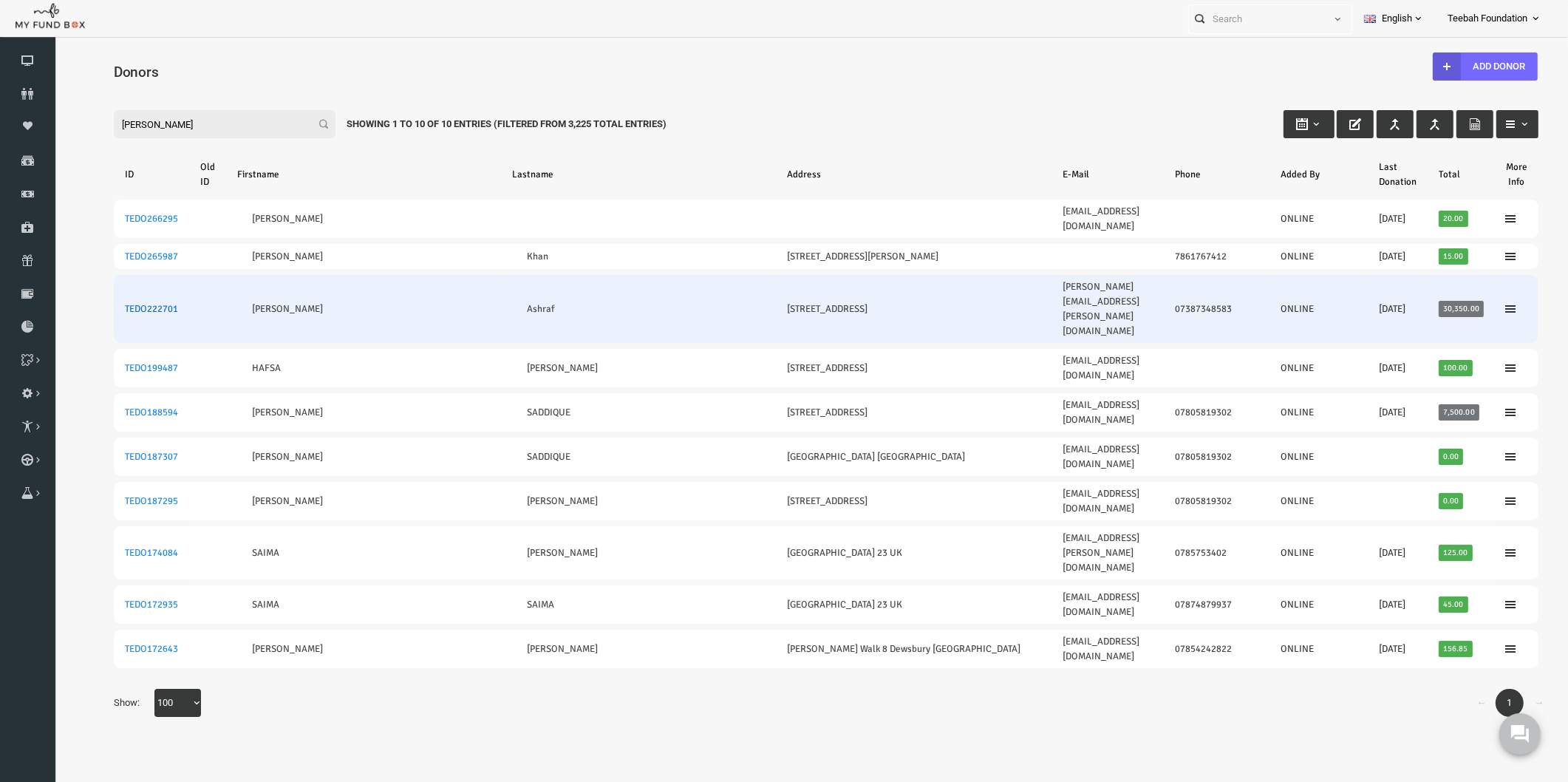
type input "[PERSON_NAME]"
click at [117, 303] on link "TEDO222701" at bounding box center [120, 309] width 53 height 12
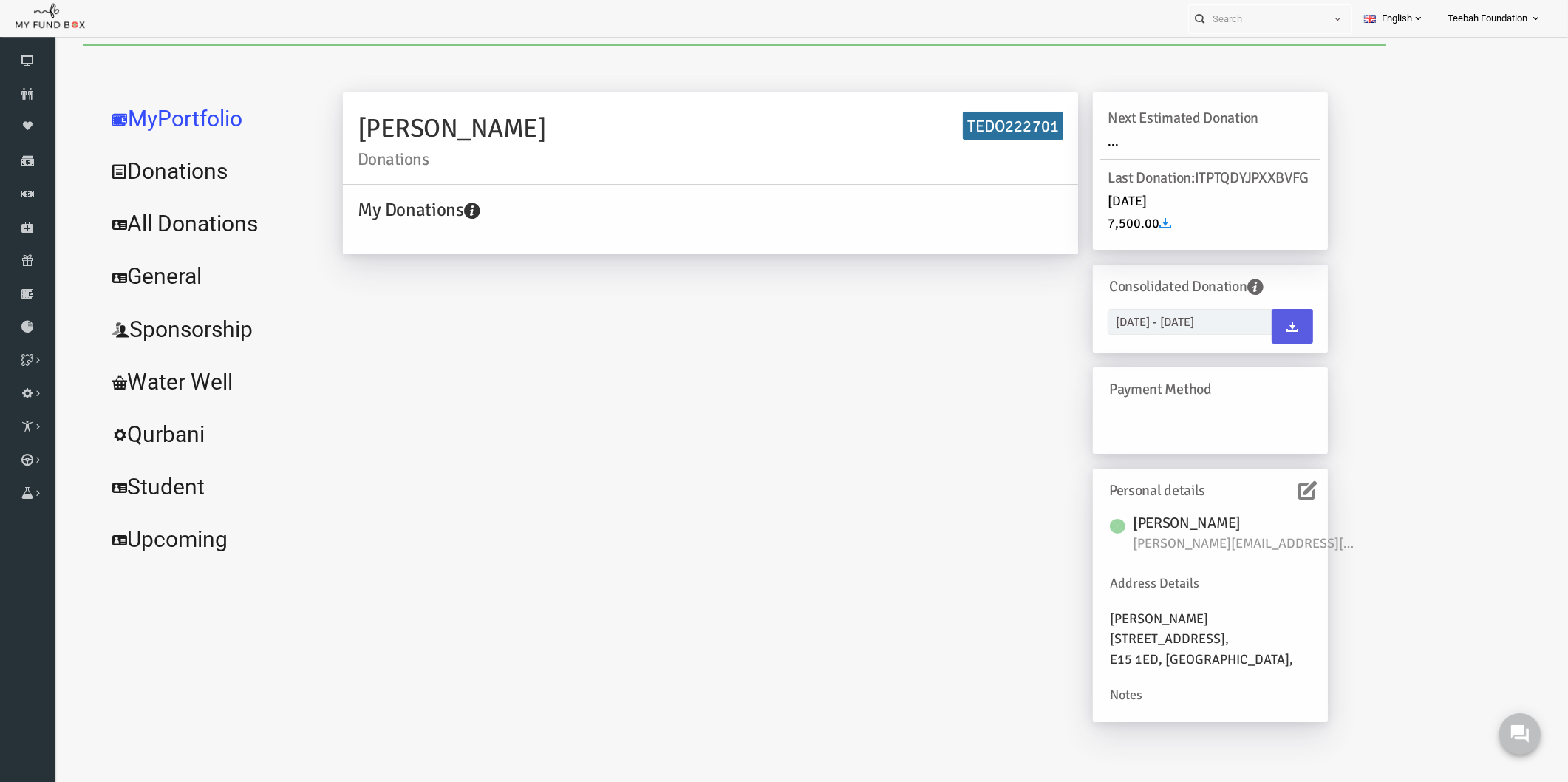
click at [1222, 554] on span "[PERSON_NAME][EMAIL_ADDRESS][PERSON_NAME][DOMAIN_NAME]" at bounding box center [1213, 543] width 222 height 21
copy div "[PERSON_NAME][EMAIL_ADDRESS][PERSON_NAME][DOMAIN_NAME]"
click at [1001, 133] on h6 "TEDO222701" at bounding box center [982, 125] width 100 height 29
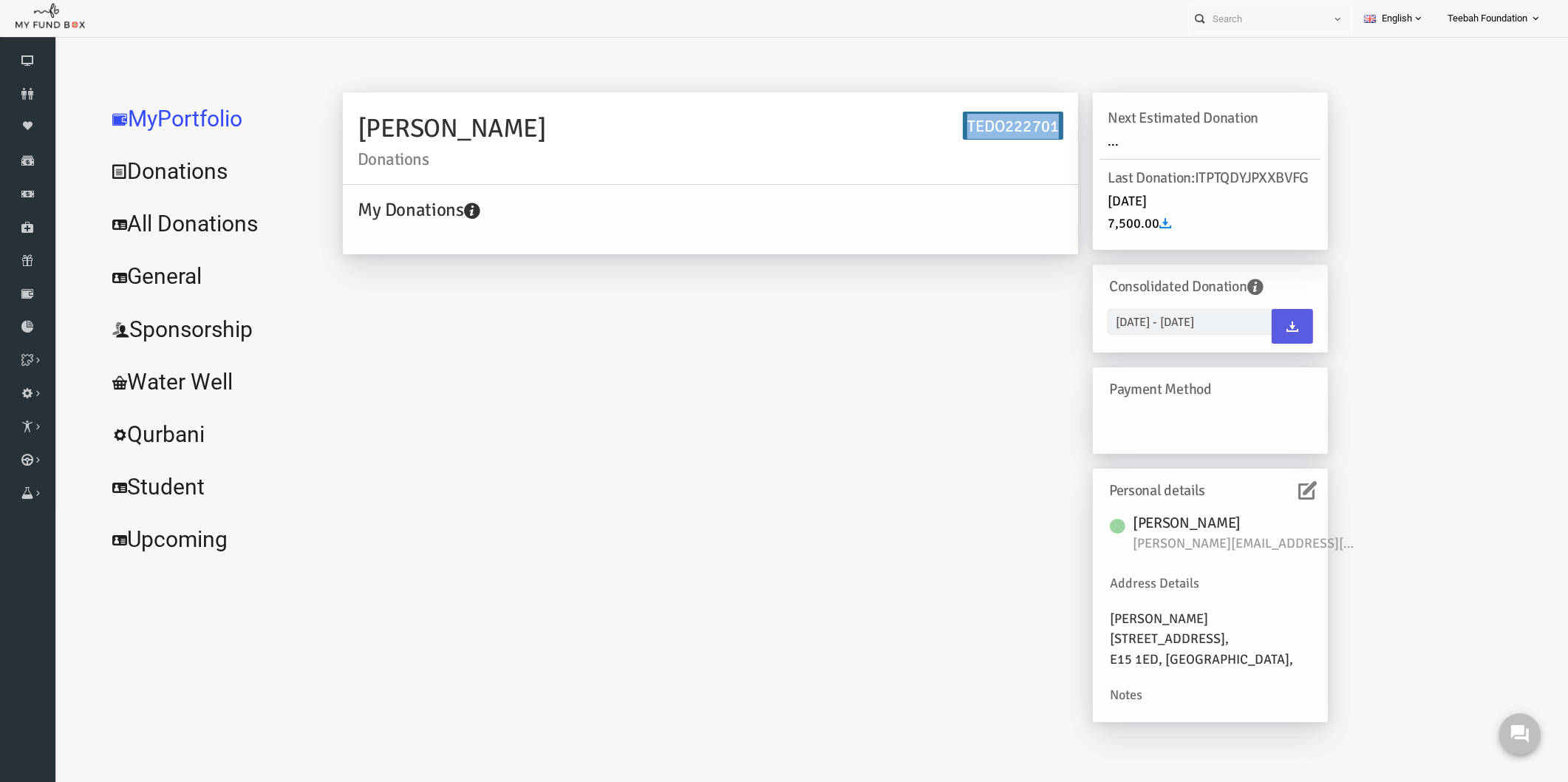
click at [1001, 133] on h6 "TEDO222701" at bounding box center [982, 125] width 100 height 29
copy h6 "TEDO222701"
click at [24, 89] on icon at bounding box center [28, 94] width 56 height 12
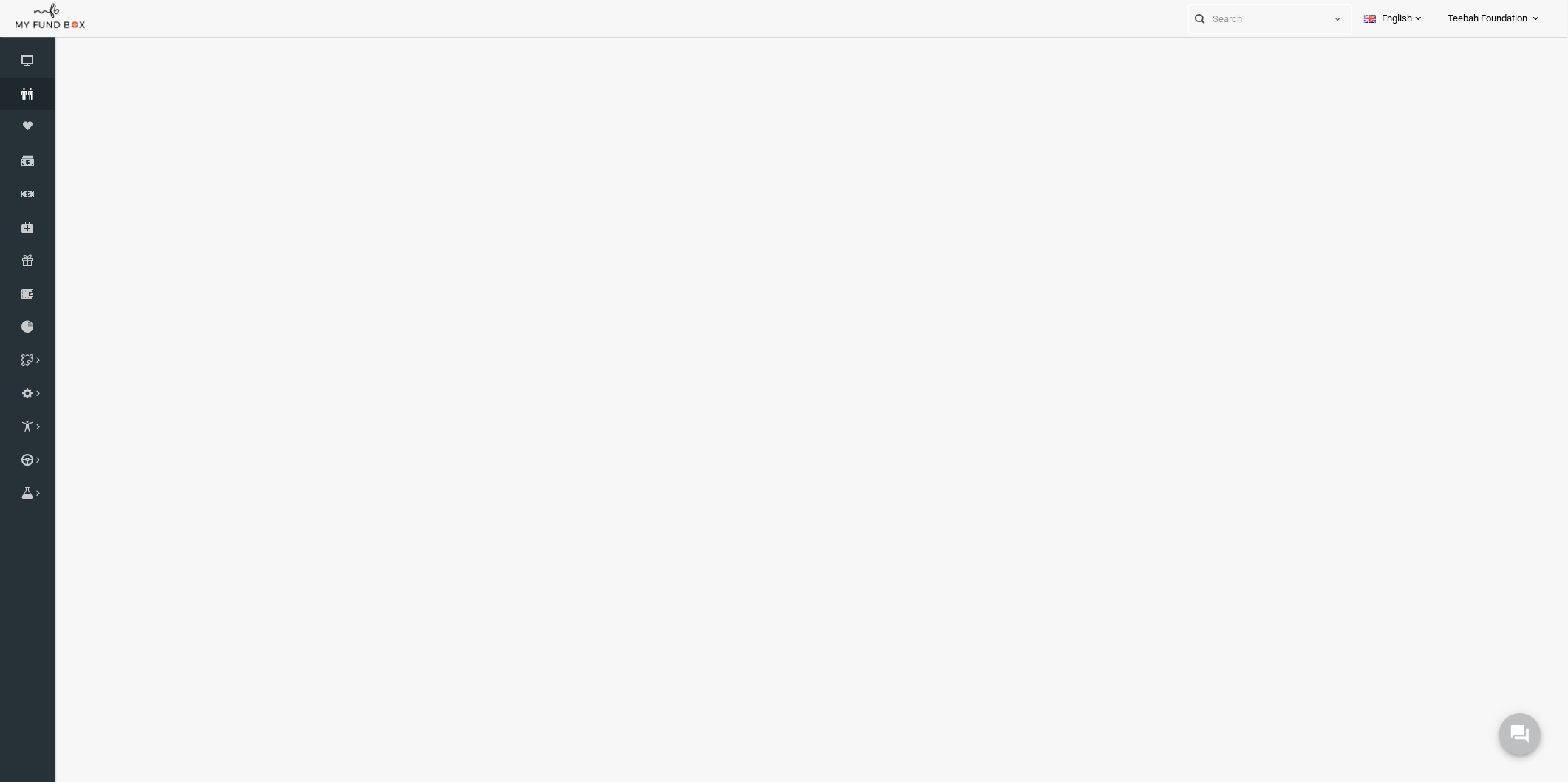
select select "100"
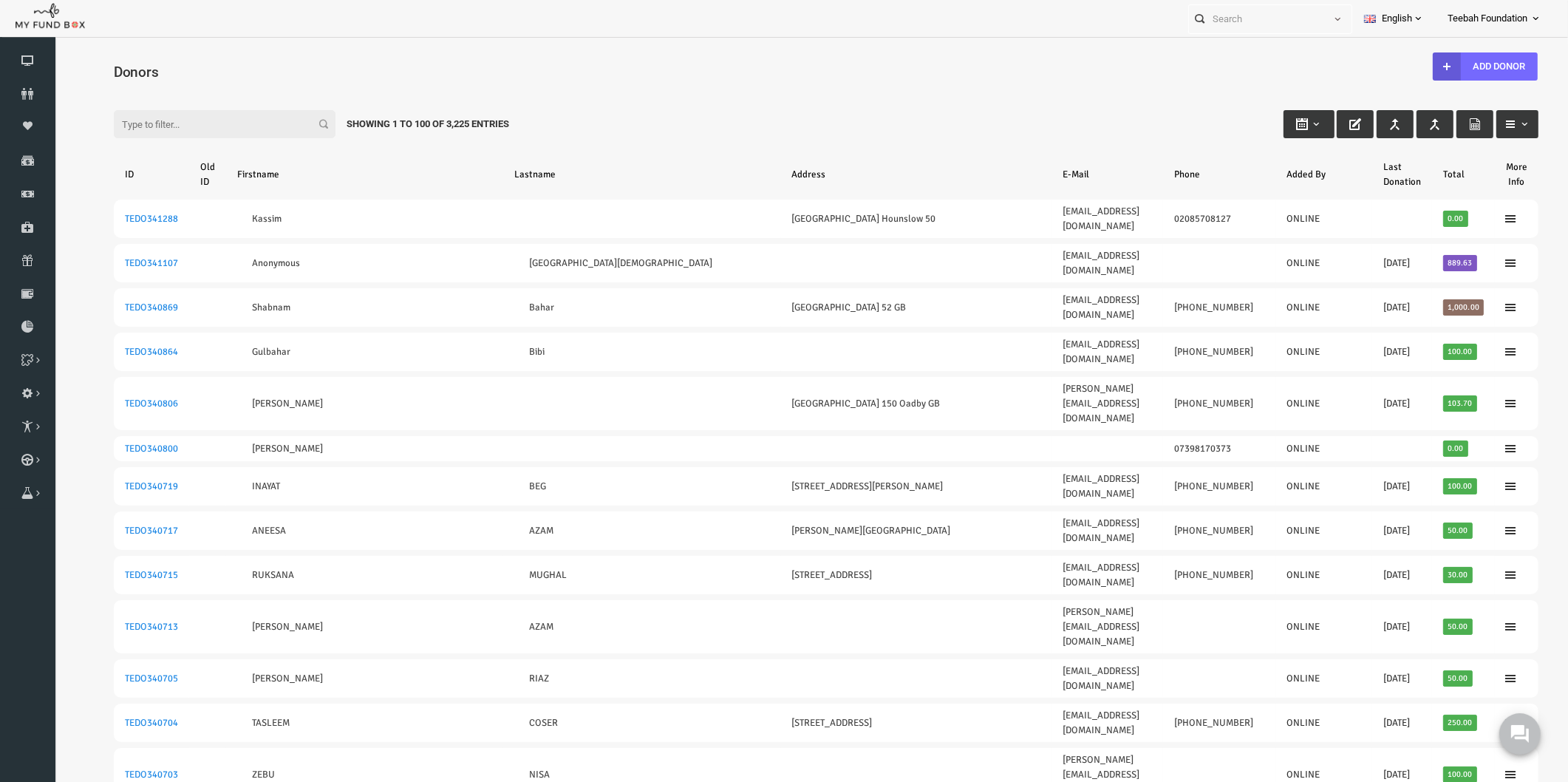
click at [214, 113] on input "Filter:" at bounding box center [194, 124] width 222 height 28
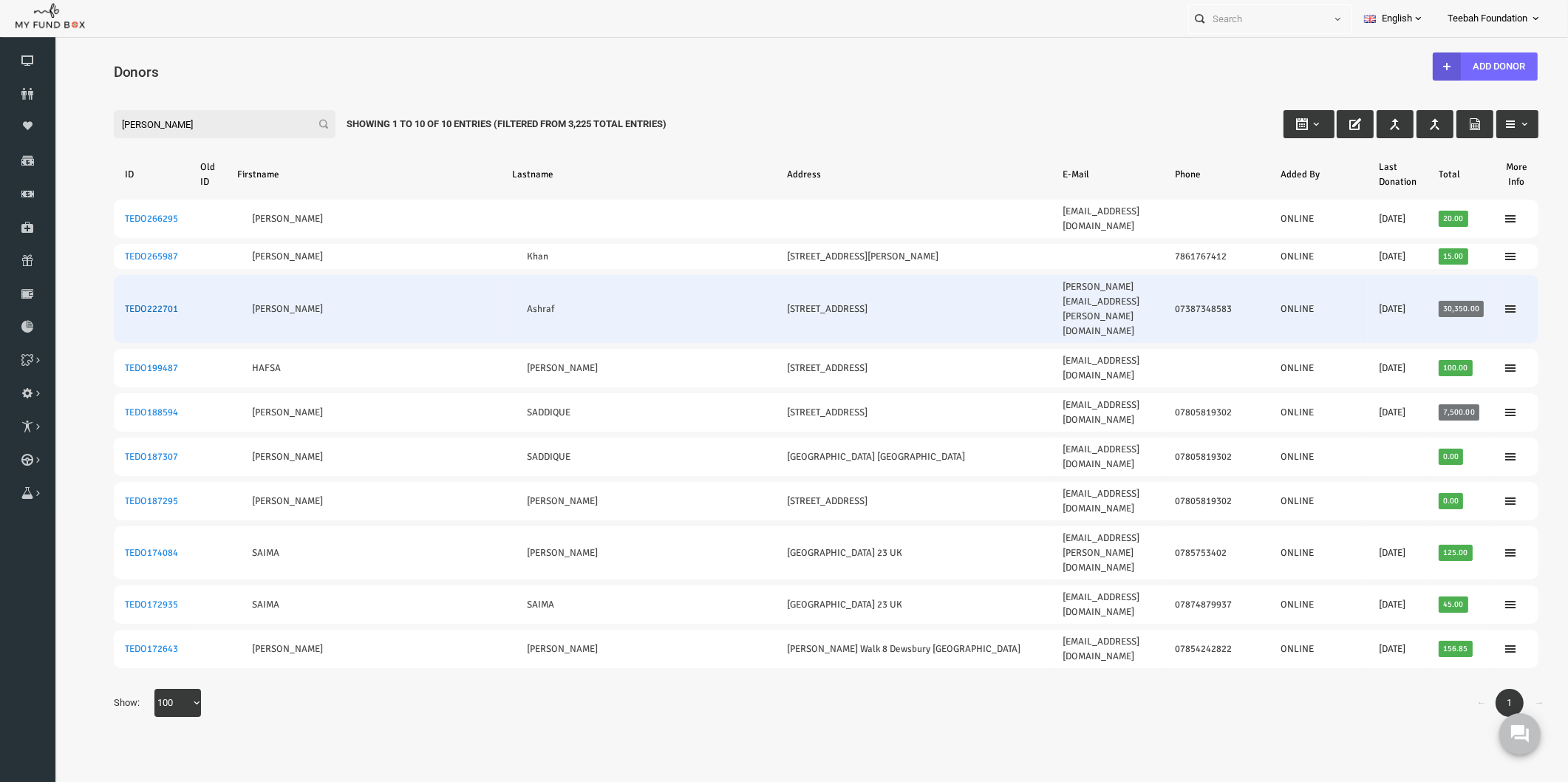
type input "[PERSON_NAME]"
click at [123, 303] on link "TEDO222701" at bounding box center [120, 309] width 53 height 12
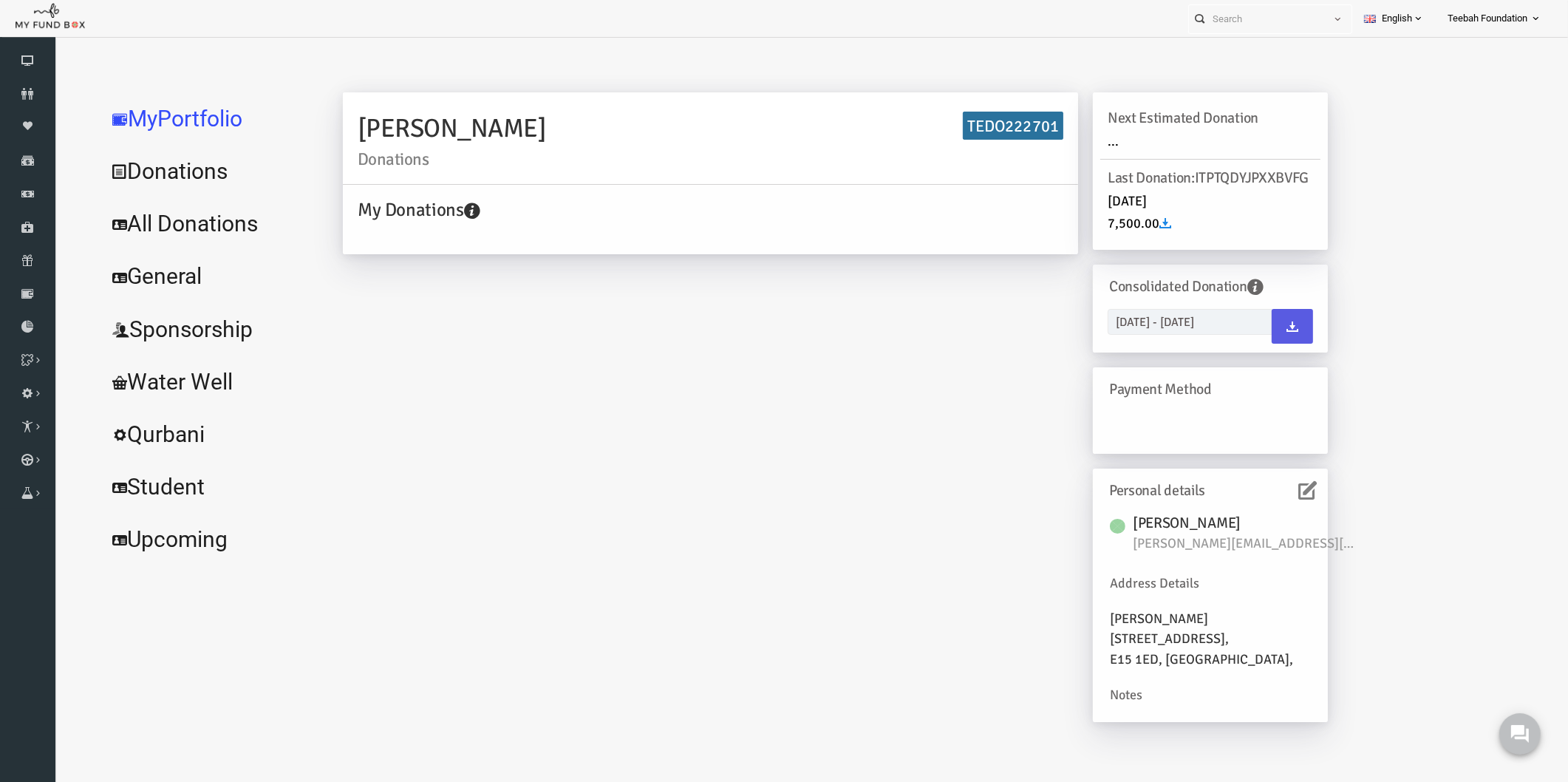
click at [453, 119] on h2 "[PERSON_NAME] Donations" at bounding box center [680, 137] width 706 height 59
copy h2 "[PERSON_NAME]"
click at [968, 133] on h6 "TEDO222701" at bounding box center [982, 125] width 100 height 29
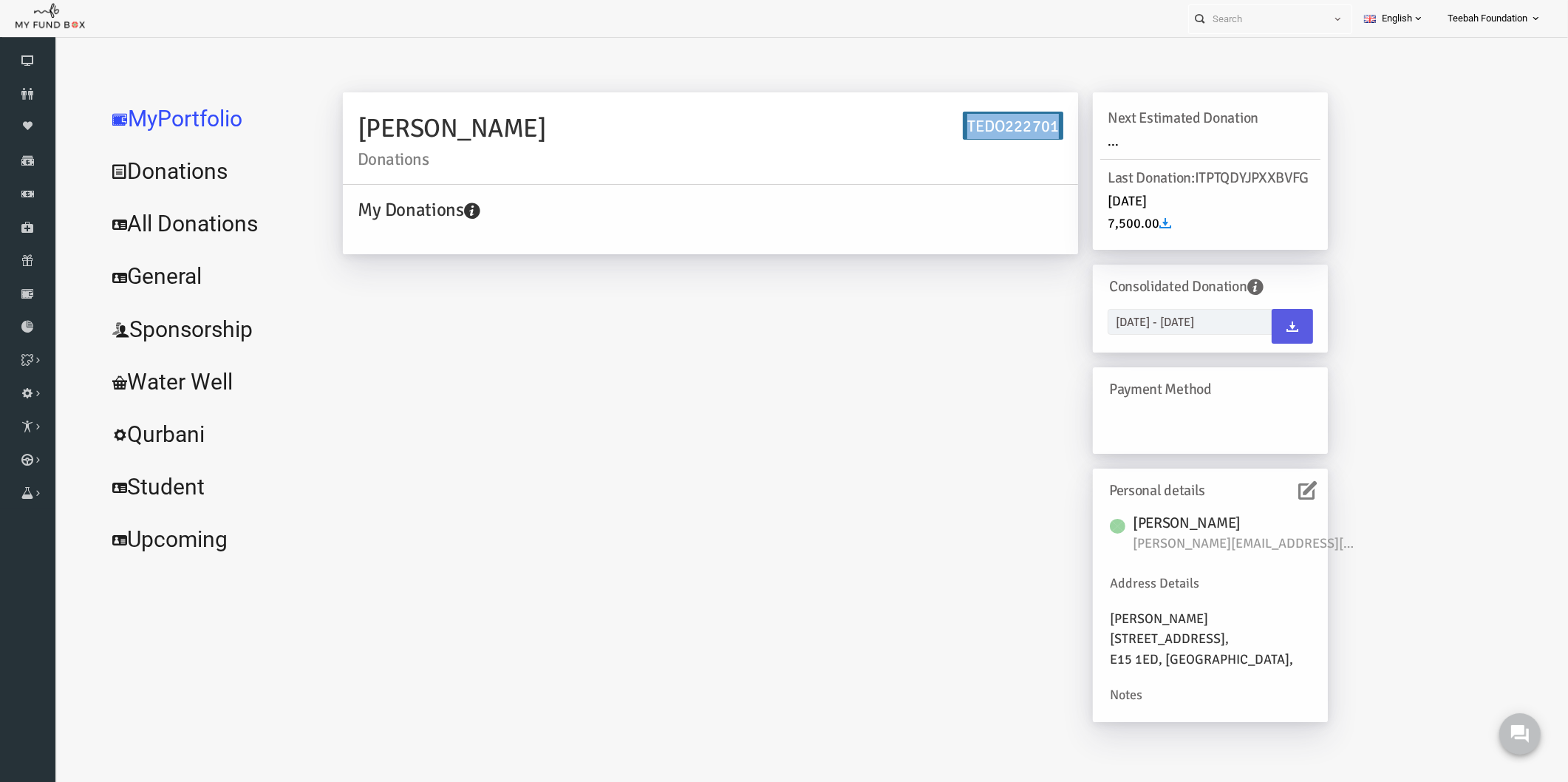
click at [968, 133] on h6 "TEDO222701" at bounding box center [982, 125] width 100 height 29
copy div "TEDO222701"
click at [417, 278] on div "[PERSON_NAME] Donations TEDO222701 My Donations Get free account credit Get fre…" at bounding box center [804, 415] width 1014 height 645
click at [42, 98] on icon at bounding box center [28, 94] width 56 height 12
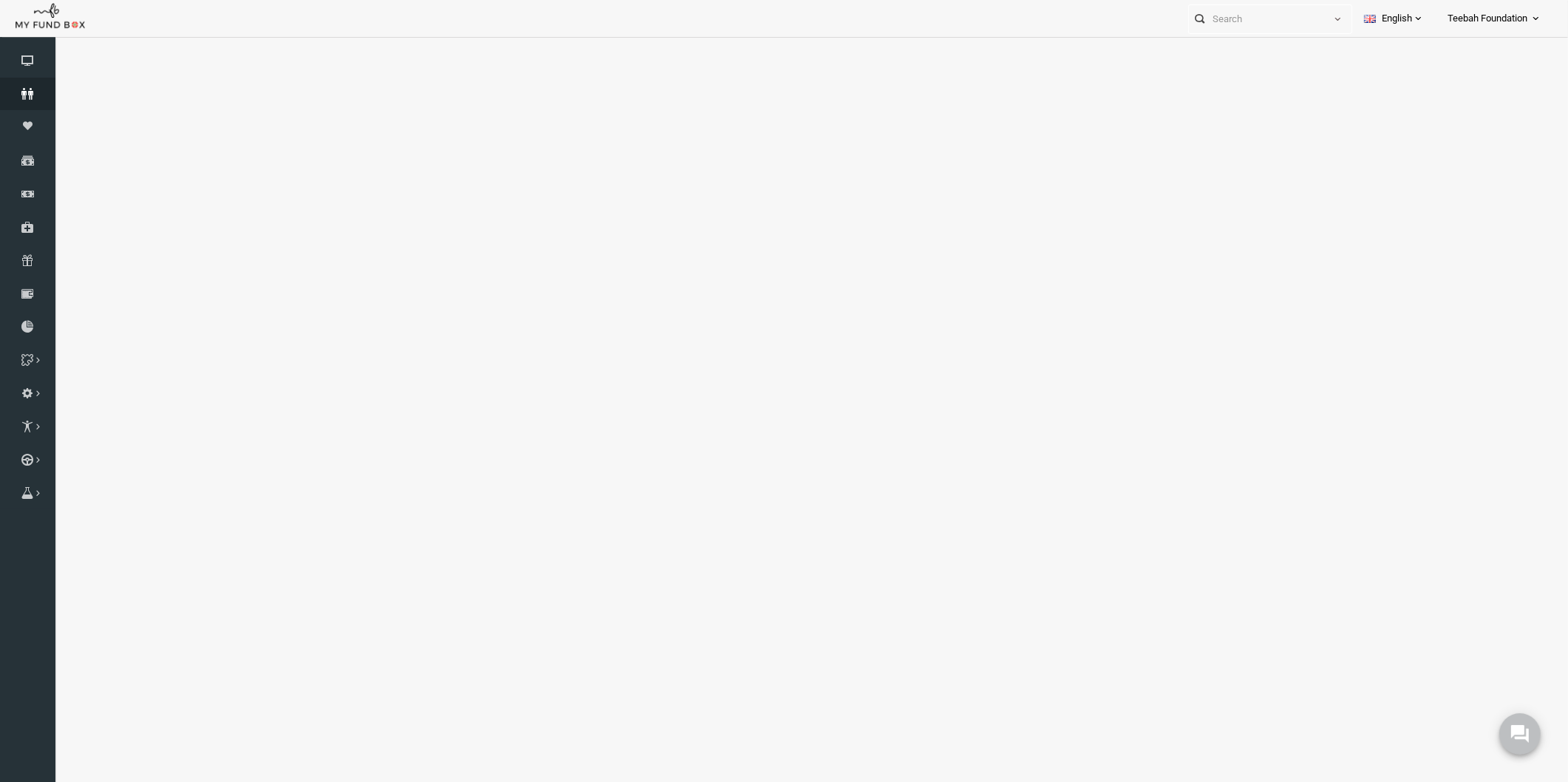
select select "100"
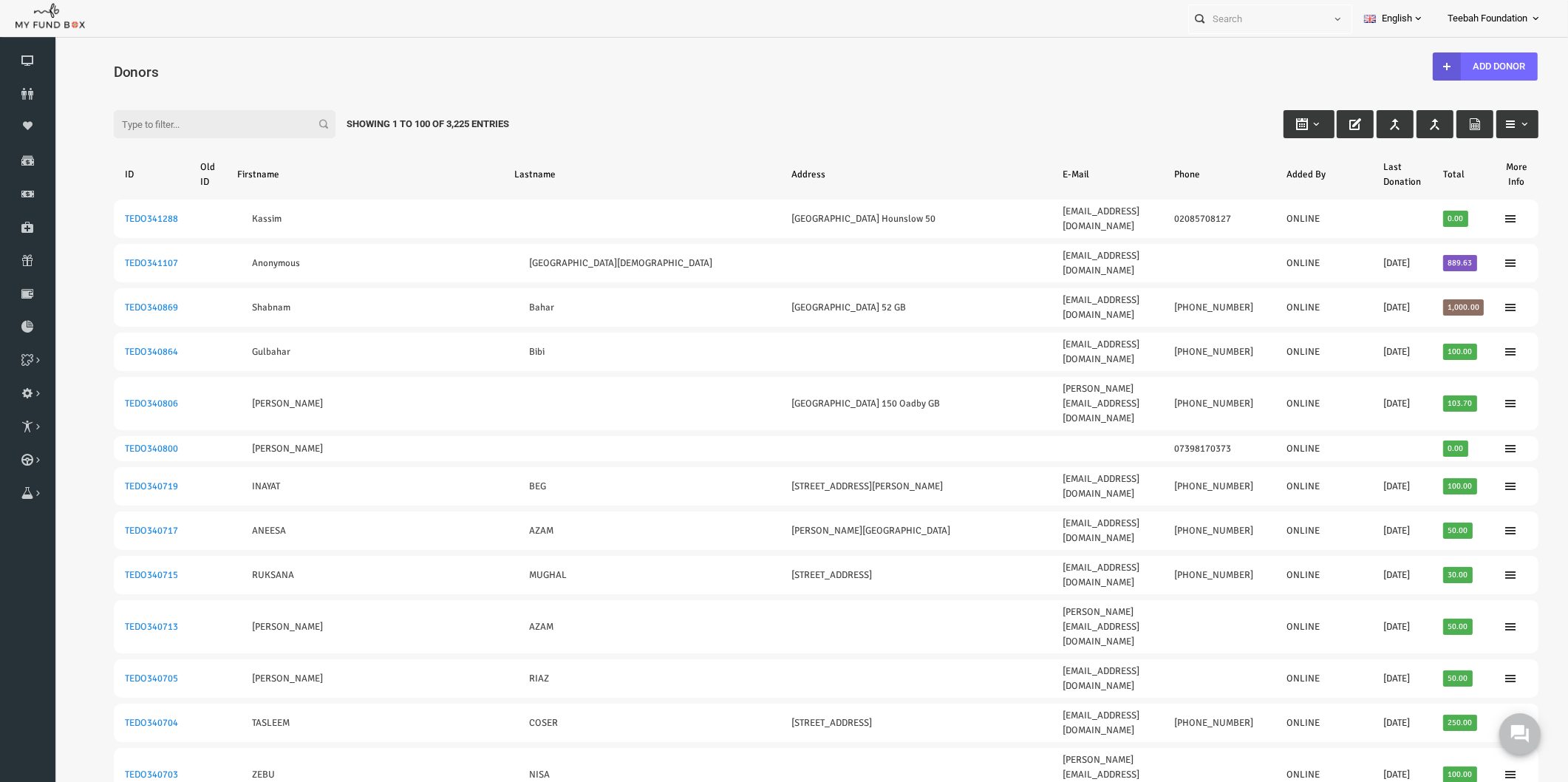
click at [1012, 126] on div "Filter: Showing 1 to 100 of 3,225 Entries" at bounding box center [795, 110] width 1454 height 40
click at [148, 126] on input "Filter:" at bounding box center [194, 124] width 222 height 28
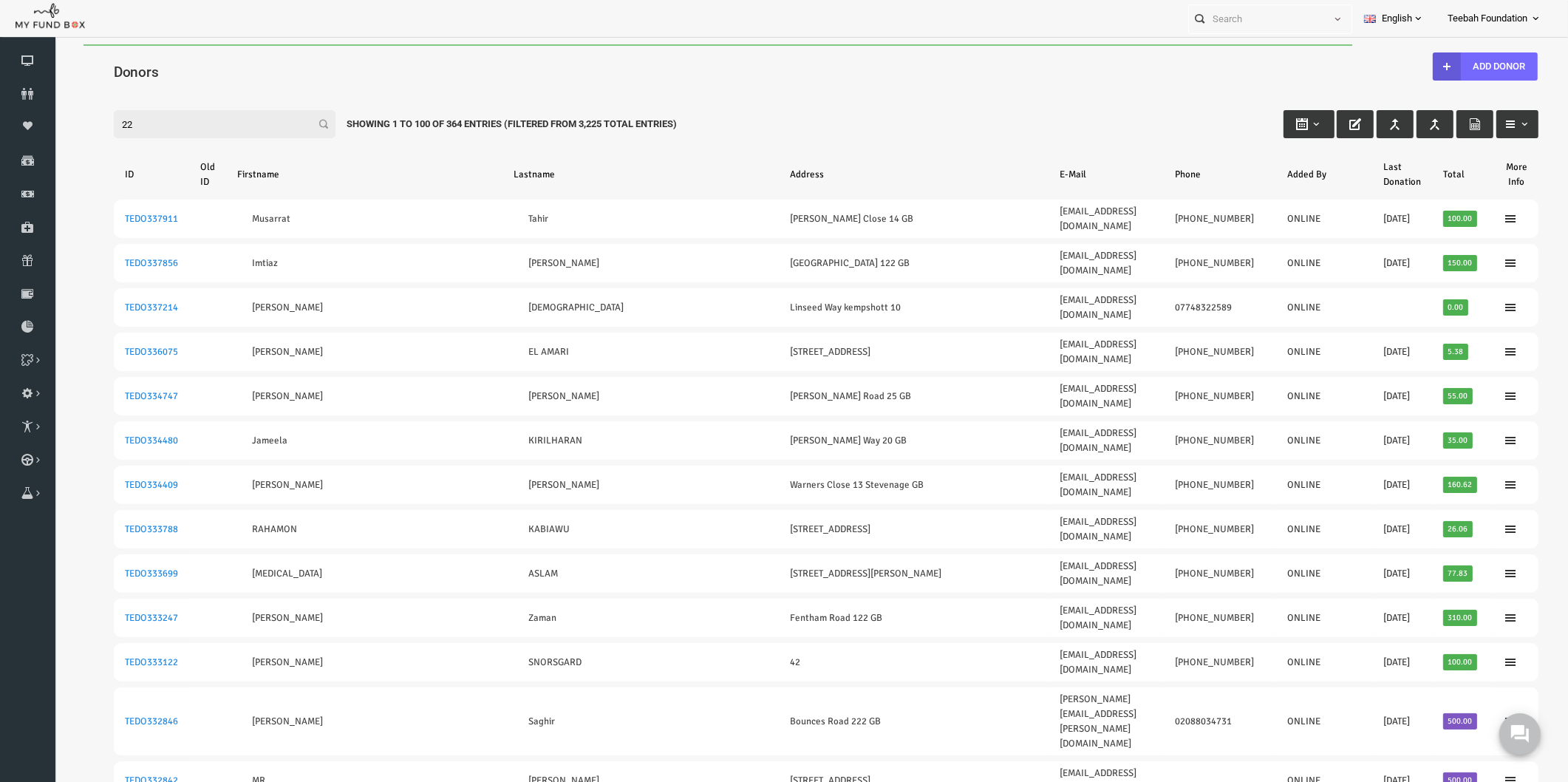
type input "2"
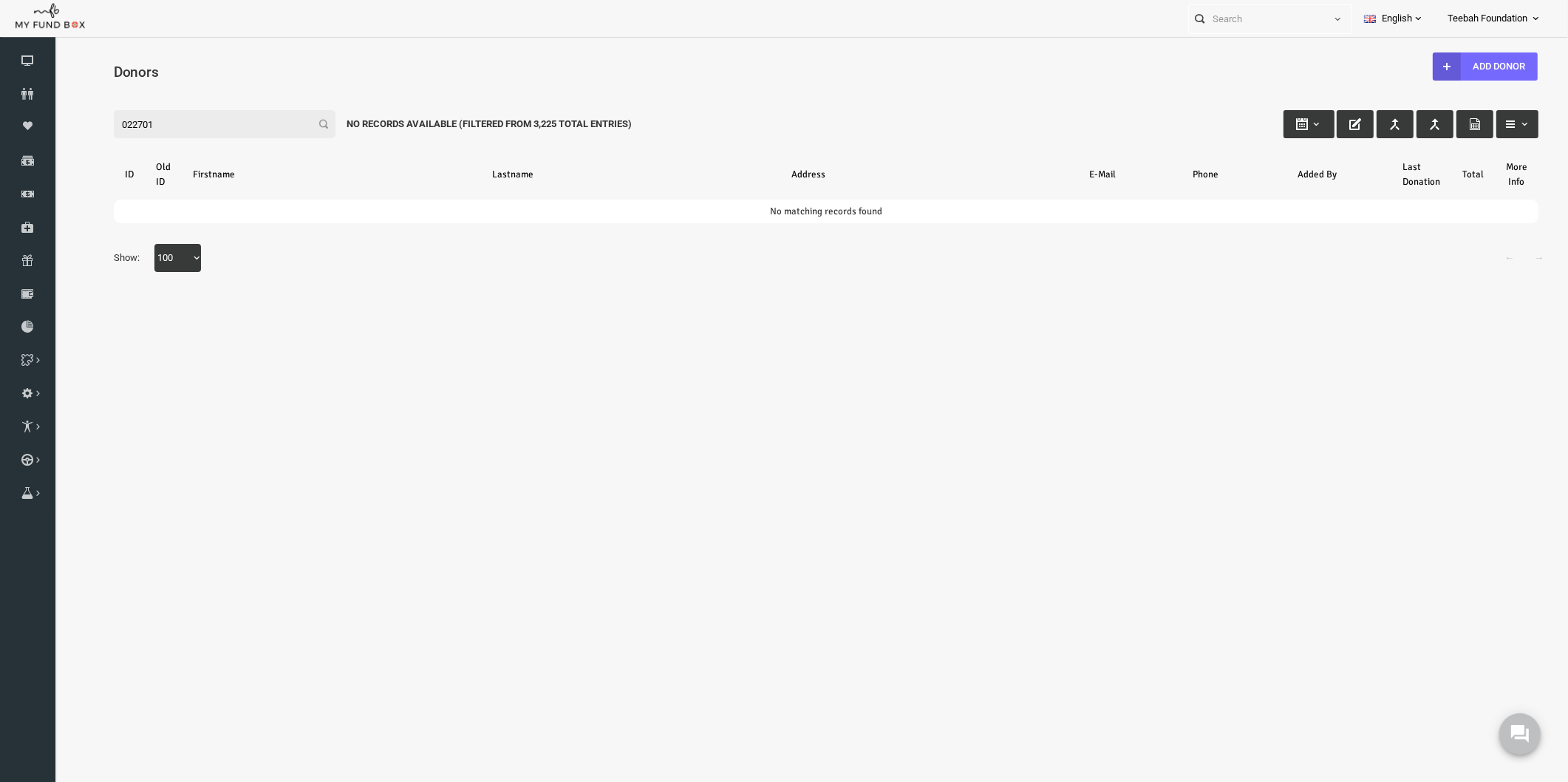
drag, startPoint x: 135, startPoint y: 119, endPoint x: 44, endPoint y: 119, distance: 91.0
click at [54, 119] on html "Donor Not Found Beneficiary Not Found Partner Not Found!!!! Please Fill out thi…" at bounding box center [795, 415] width 1483 height 740
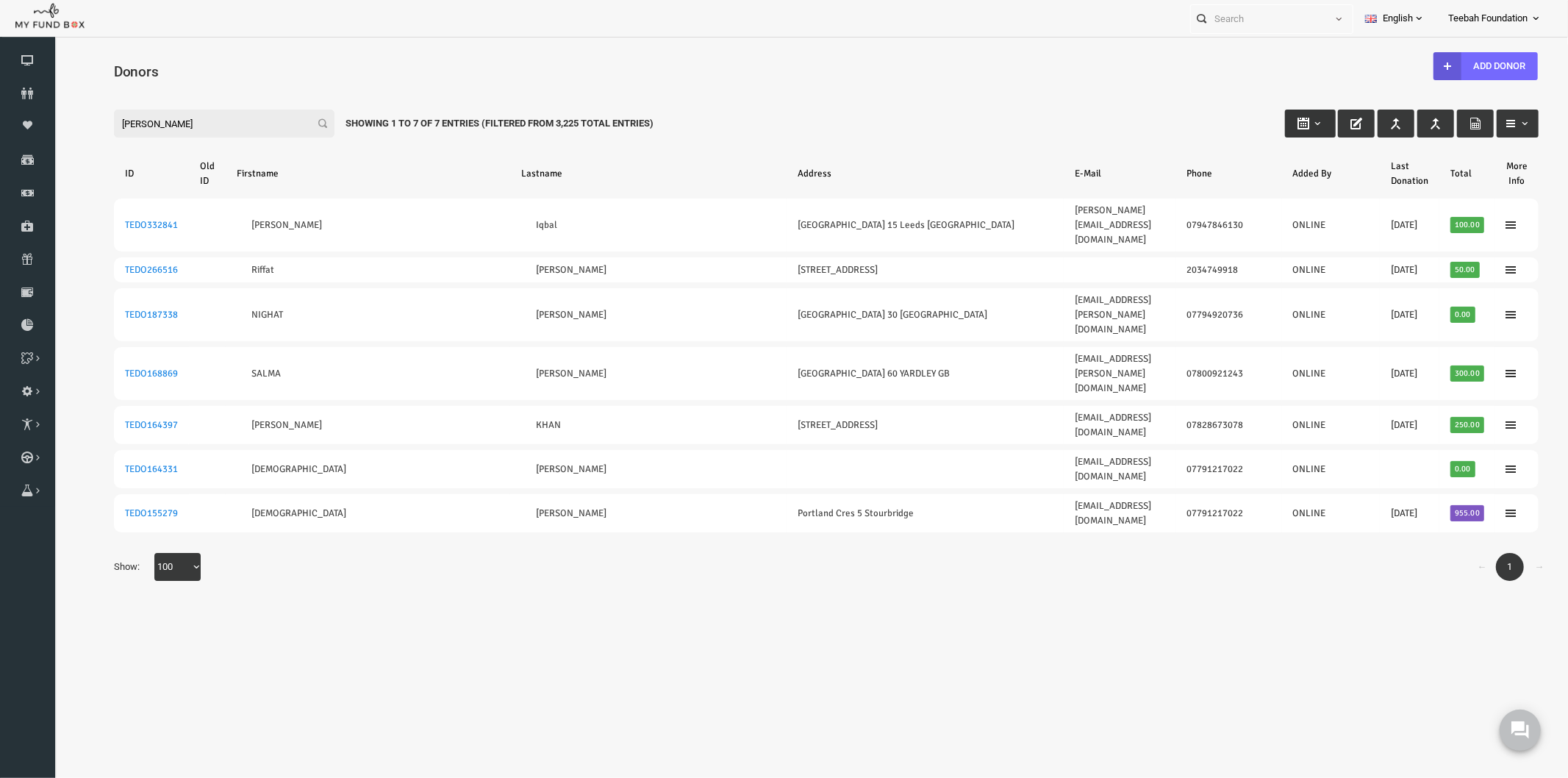
type input "[PERSON_NAME]"
type input "[DATE]"
click at [1280, 126] on b "button" at bounding box center [1286, 123] width 12 height 12
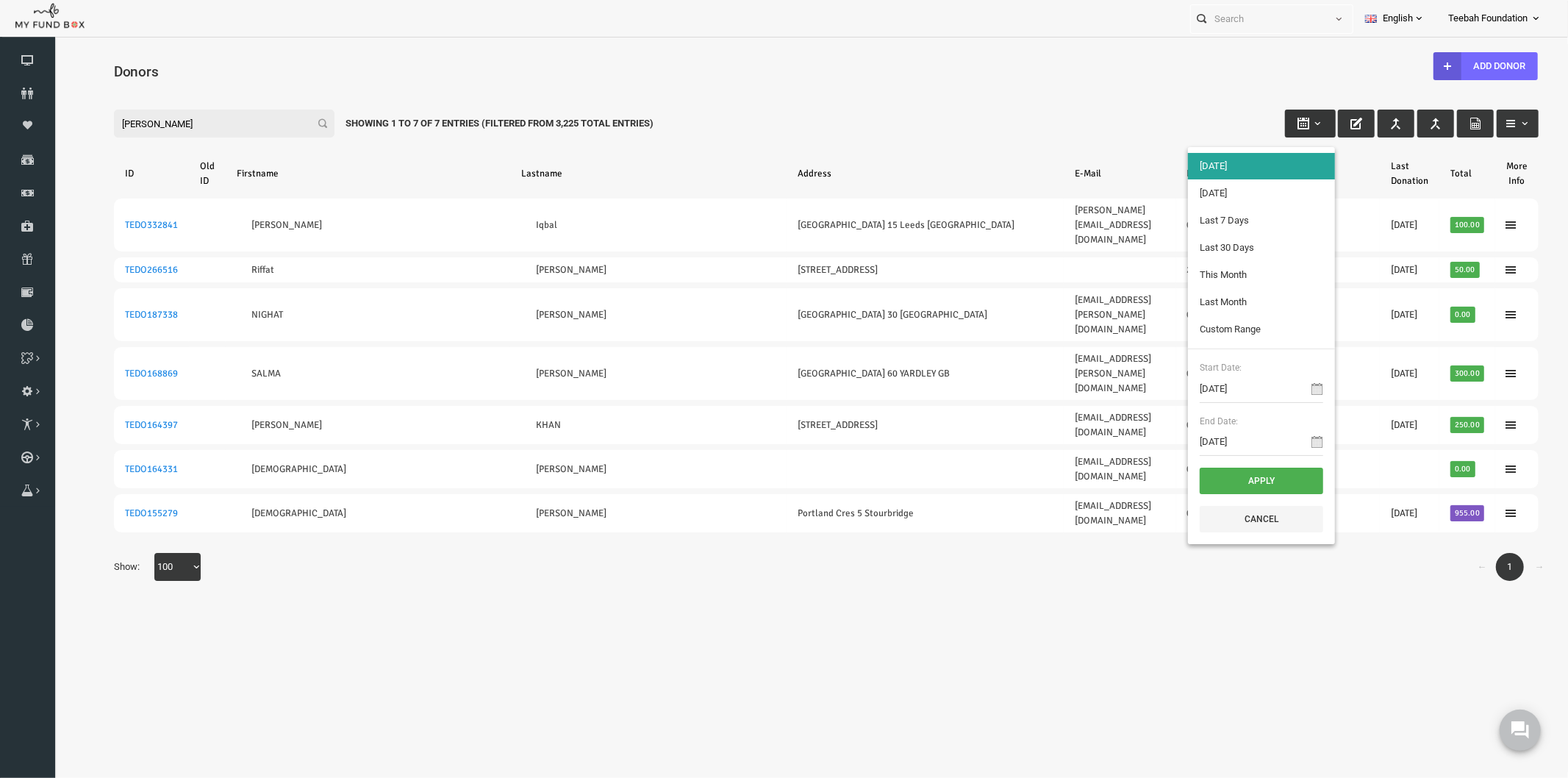
type input "[DATE]"
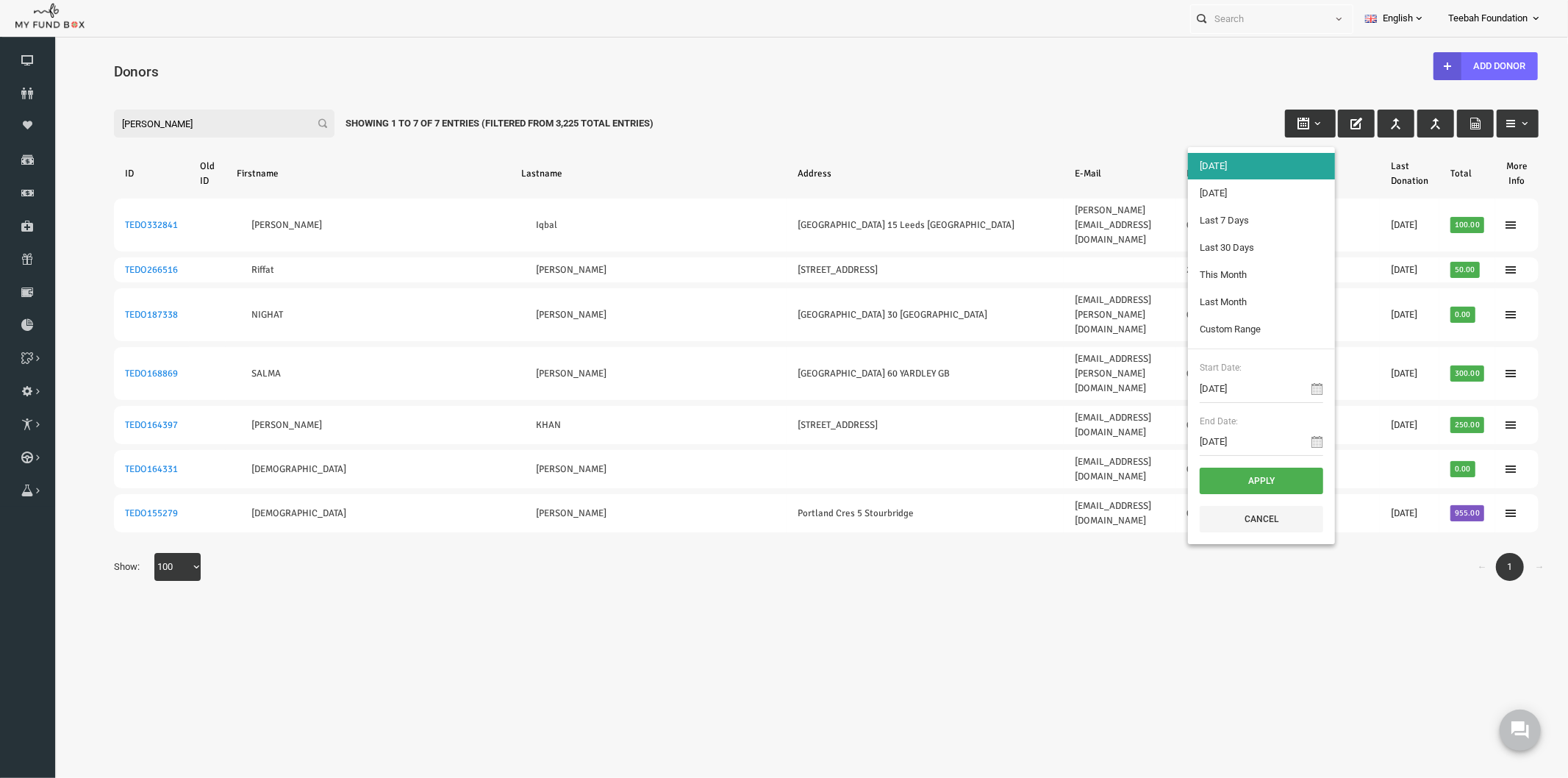
type input "[DATE]"
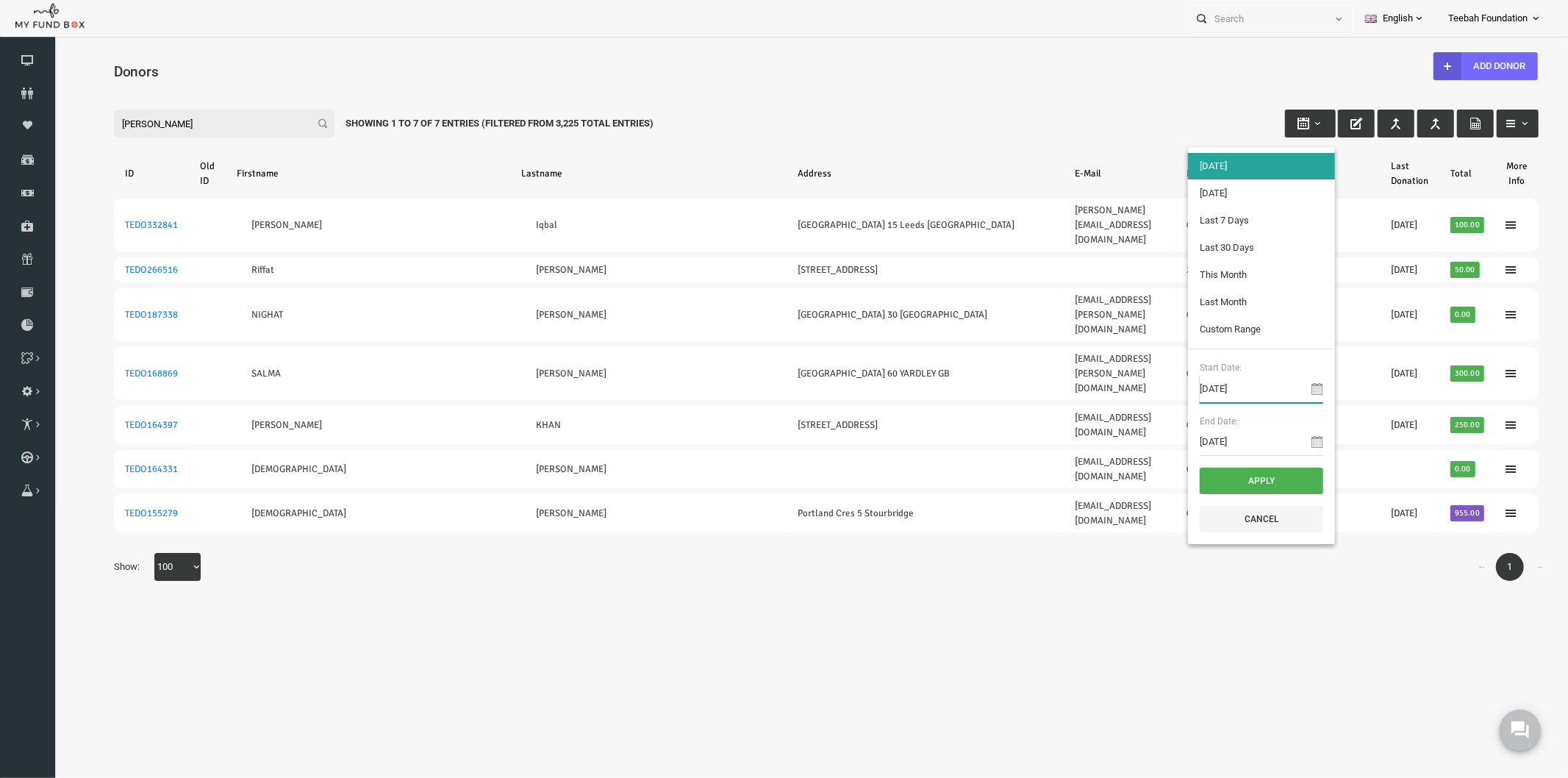
click at [1241, 389] on input "[DATE]" at bounding box center [1230, 388] width 124 height 28
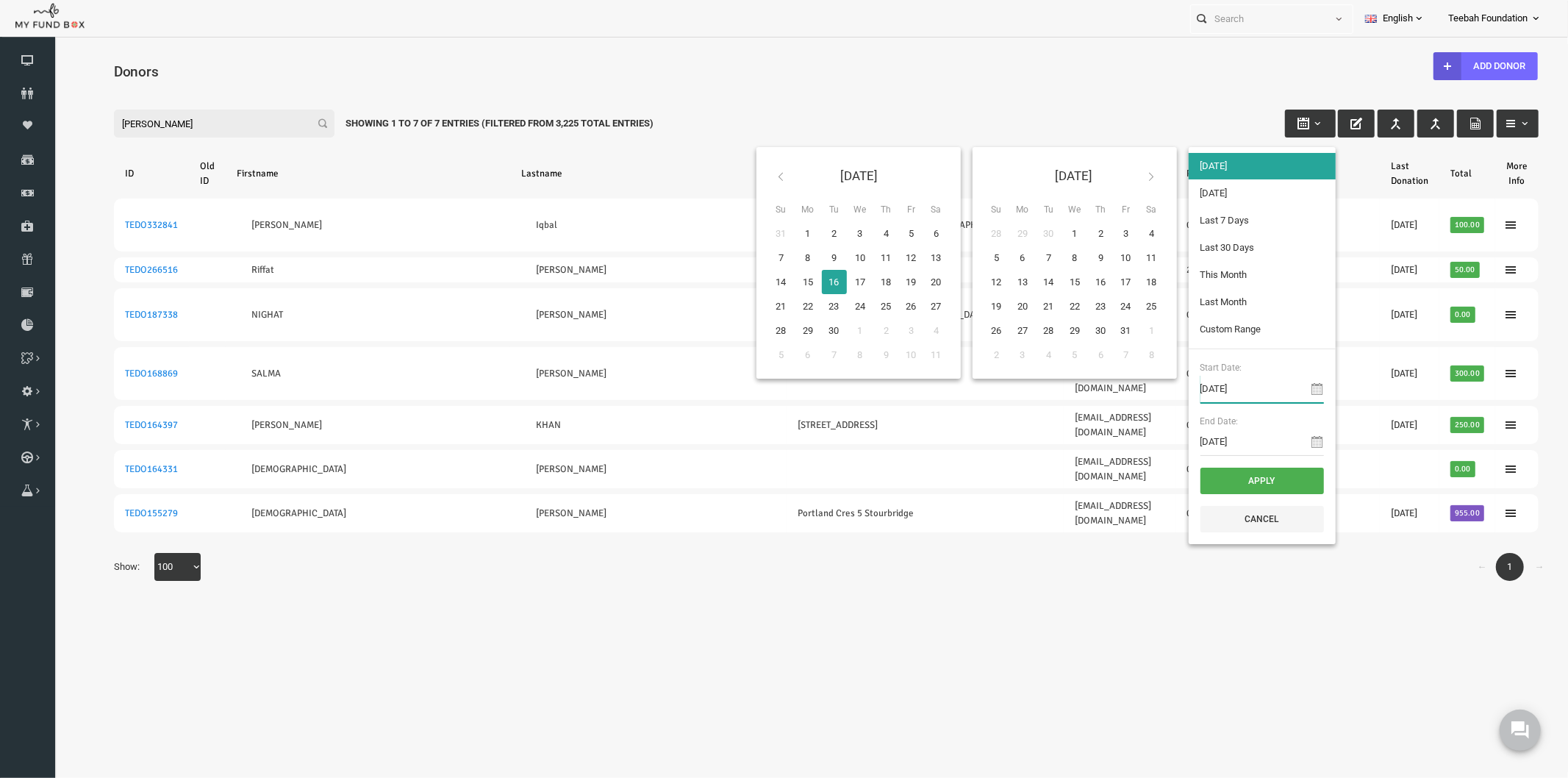
type input "[DATE]"
click at [1232, 434] on input "[DATE]" at bounding box center [1231, 441] width 124 height 28
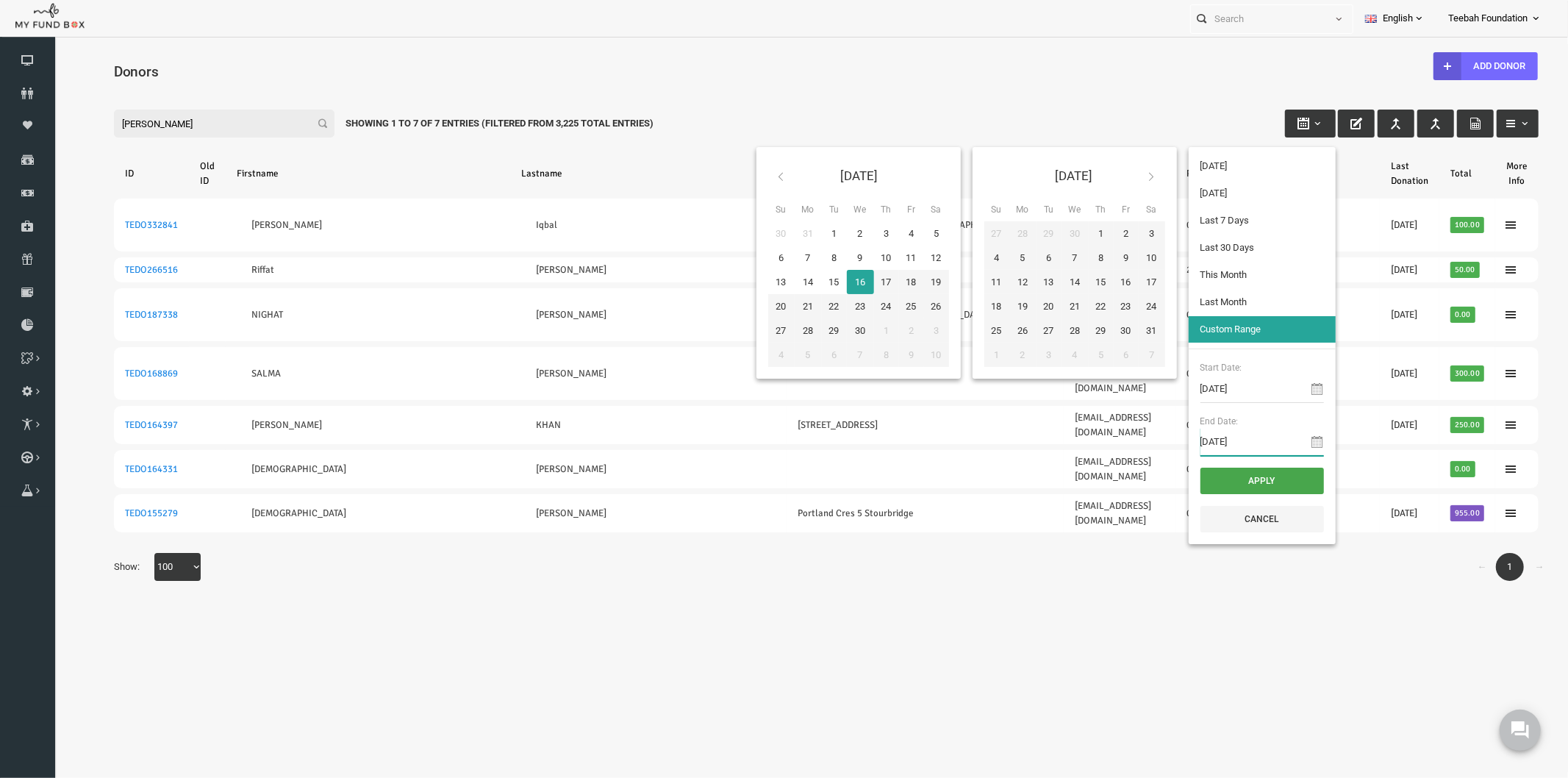
type input "[DATE]"
click at [1227, 479] on button "Apply" at bounding box center [1231, 480] width 124 height 27
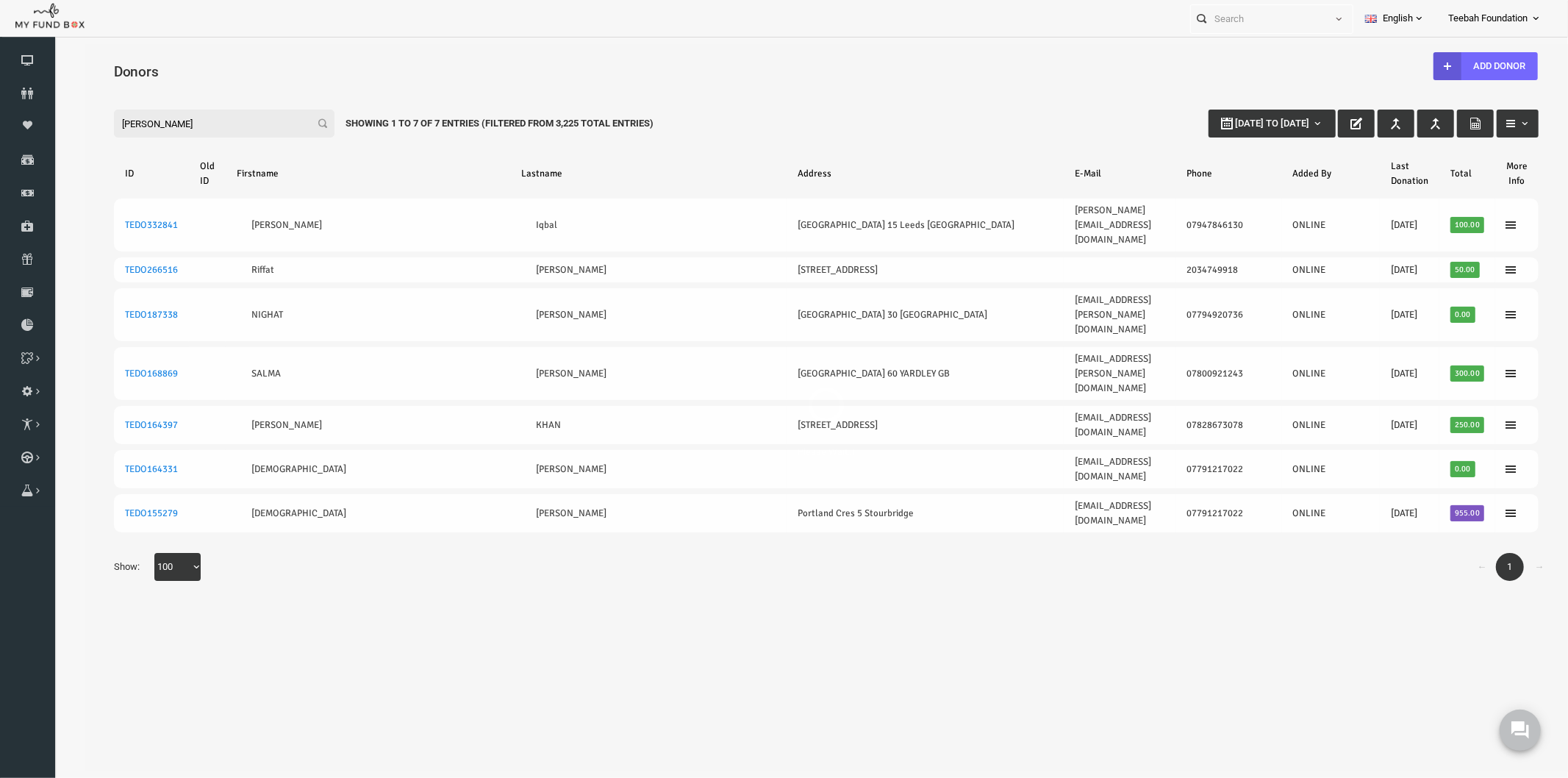
select select "100"
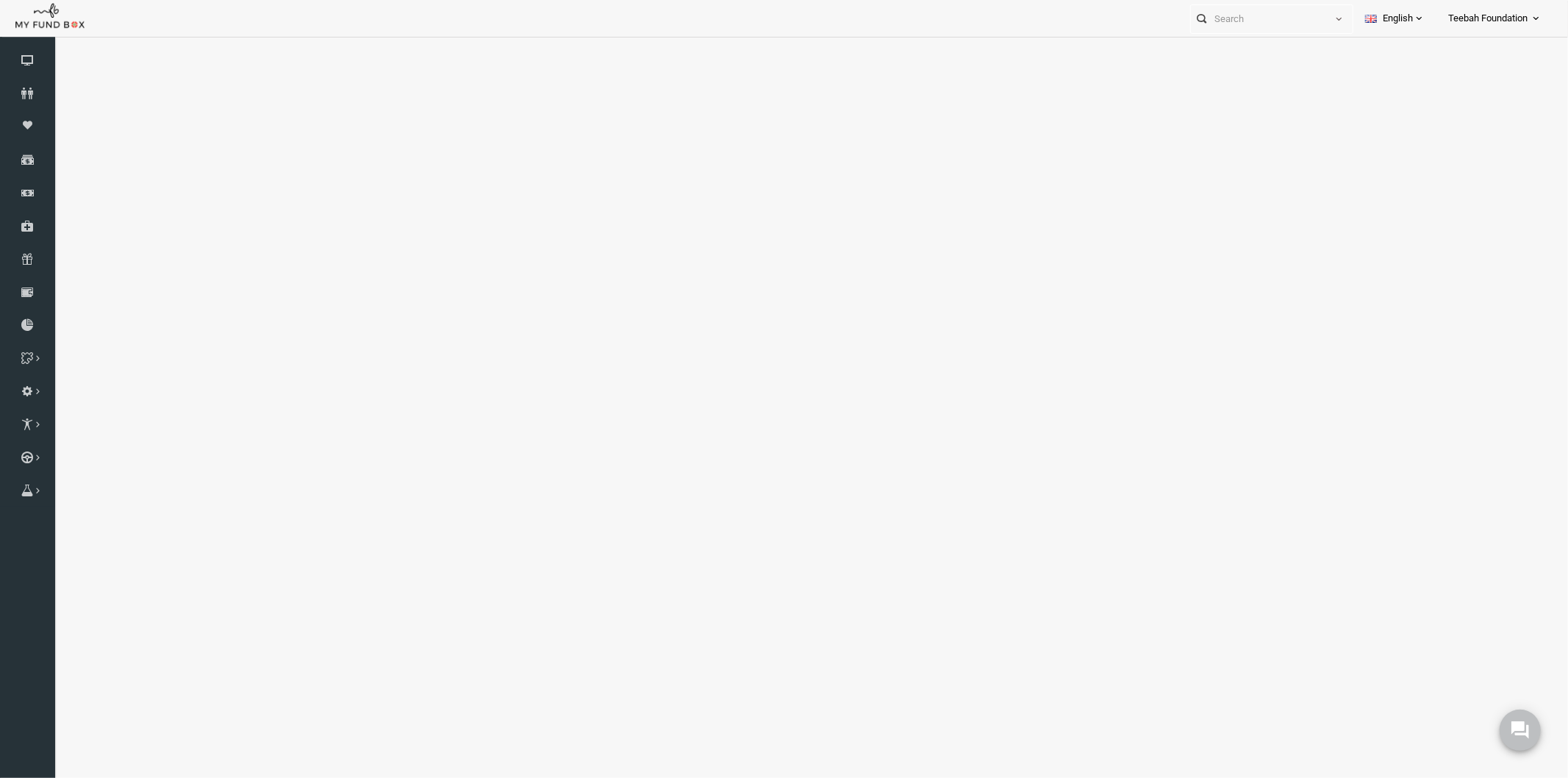
select select "100"
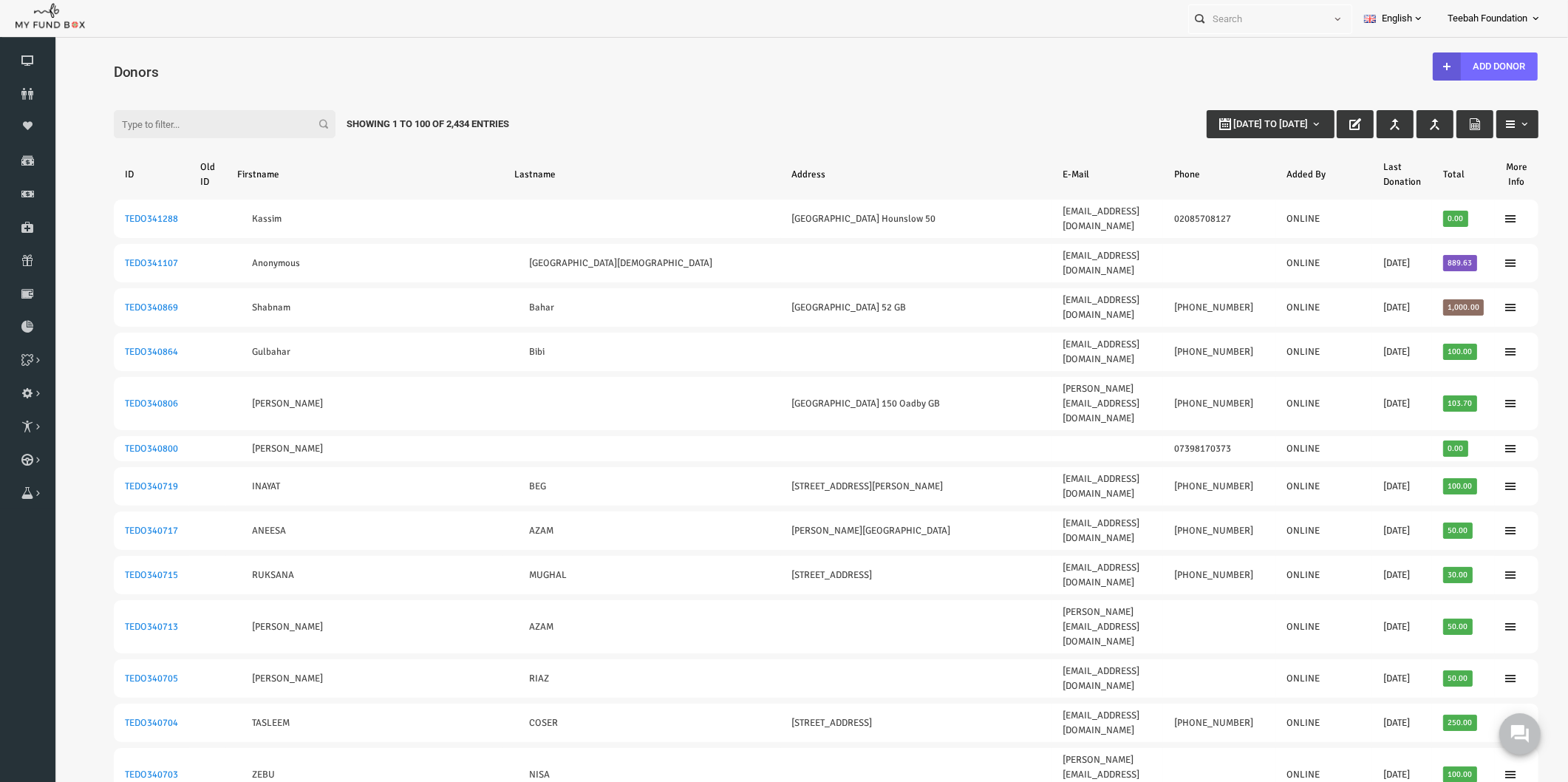
click at [187, 122] on input "Filter:" at bounding box center [194, 124] width 222 height 28
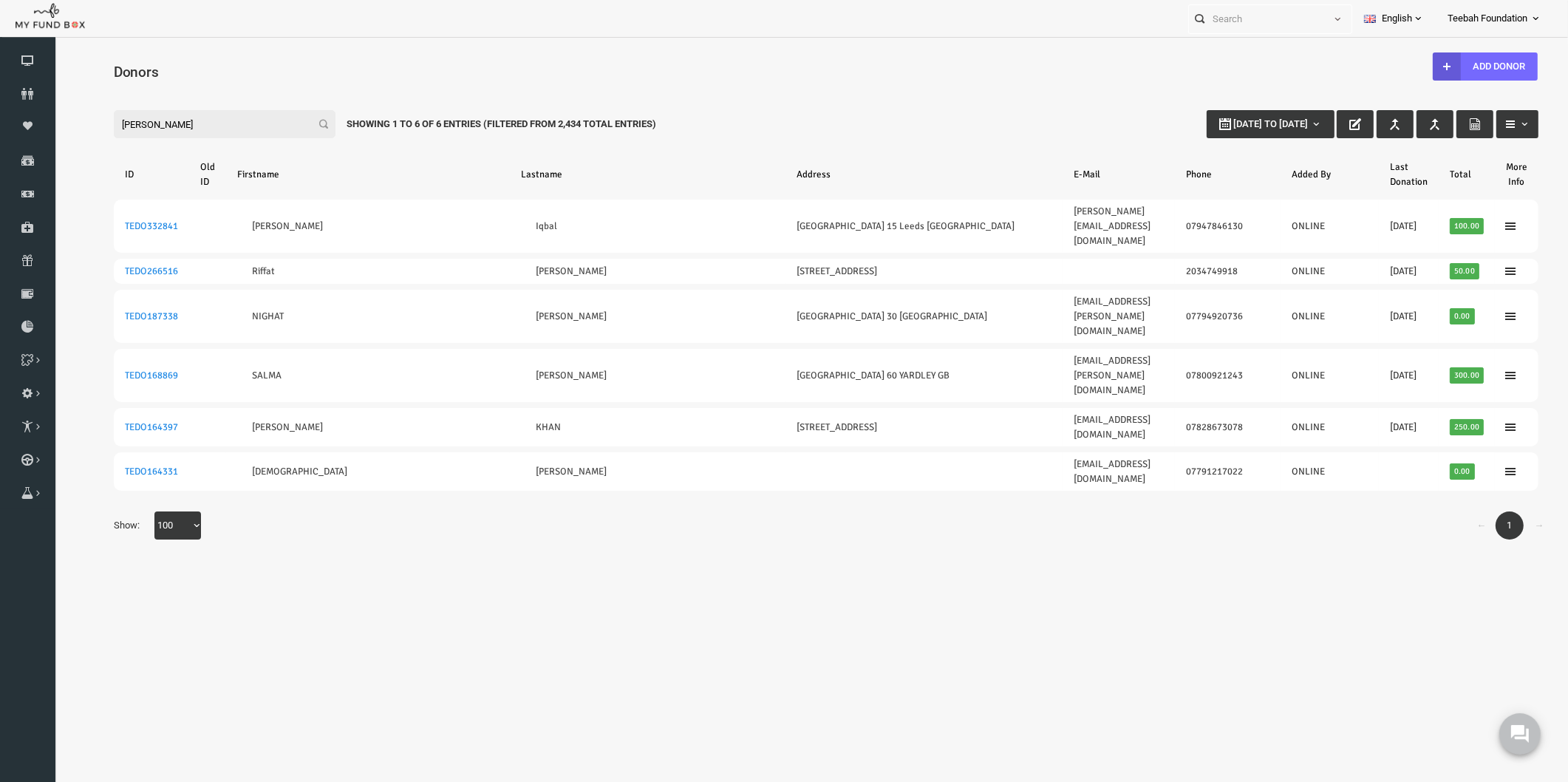
click at [458, 527] on body "Donor Not Found Beneficiary Not Found Partner Not Found!!!! Please Fill out thi…" at bounding box center [795, 431] width 1483 height 773
drag, startPoint x: 158, startPoint y: 124, endPoint x: 22, endPoint y: 123, distance: 136.0
click at [54, 123] on html "Donor Not Found Beneficiary Not Found Partner Not Found!!!! Please Fill out thi…" at bounding box center [795, 431] width 1483 height 773
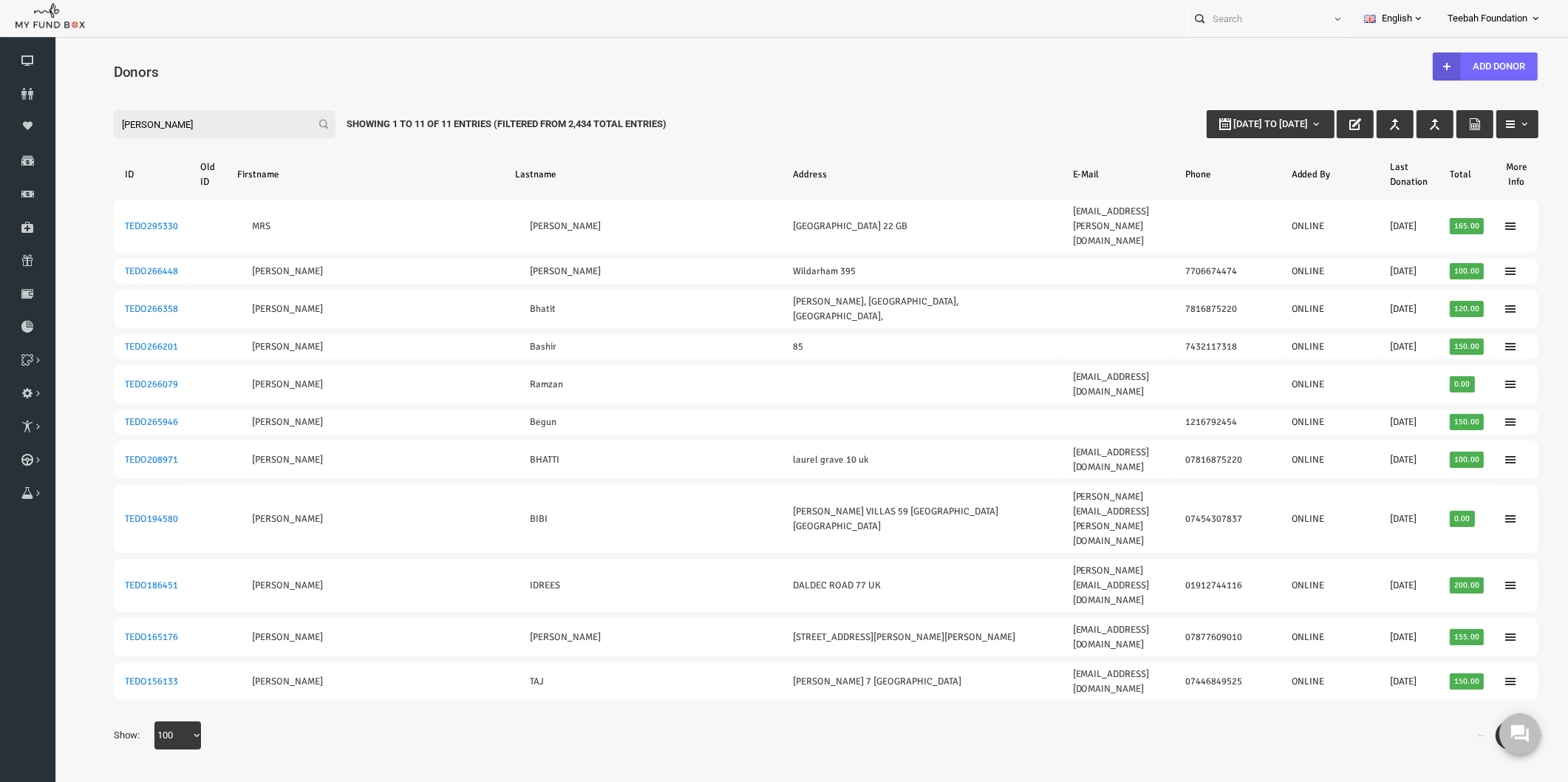
click at [478, 616] on div "Search: By ID: Note :ID should be atleast 5 digits By Name: Note :Name should b…" at bounding box center [795, 427] width 1483 height 703
click at [495, 615] on div "Search: By ID: Note :ID should be atleast 5 digits By Name: Note :Name should b…" at bounding box center [795, 427] width 1483 height 703
click at [661, 127] on div "Filter: [PERSON_NAME] [DATE] to [DATE] Showing 1 to 11 of 11 Entries (Filtered …" at bounding box center [795, 110] width 1454 height 40
click at [1096, 705] on body "Donor Not Found Beneficiary Not Found Partner Not Found!!!! Please Fill out thi…" at bounding box center [795, 427] width 1483 height 764
drag, startPoint x: 125, startPoint y: 124, endPoint x: 14, endPoint y: 126, distance: 111.0
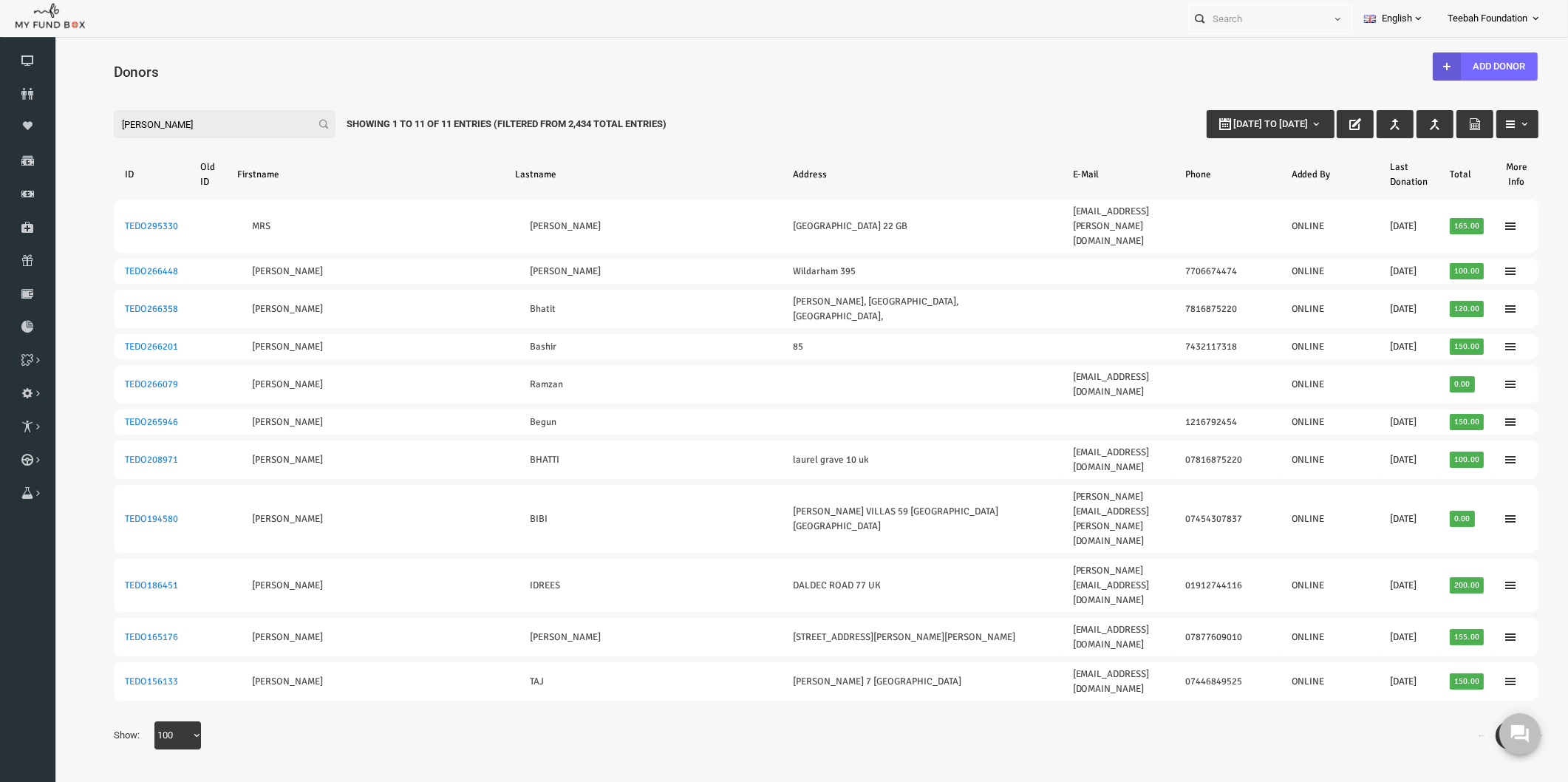
click at [54, 126] on html "Donor Not Found Beneficiary Not Found Partner Not Found!!!! Please Fill out thi…" at bounding box center [795, 427] width 1483 height 764
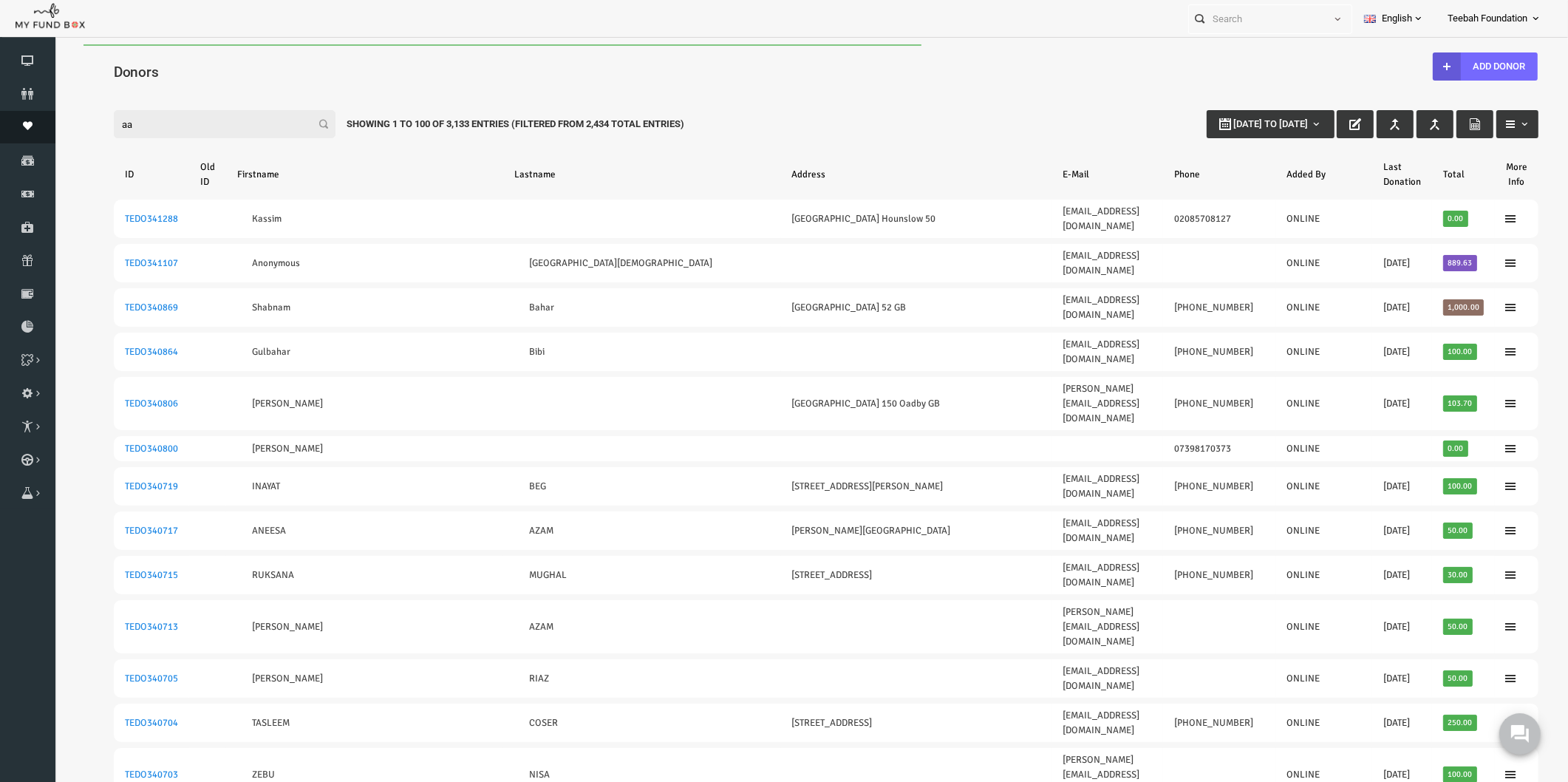
type input "a"
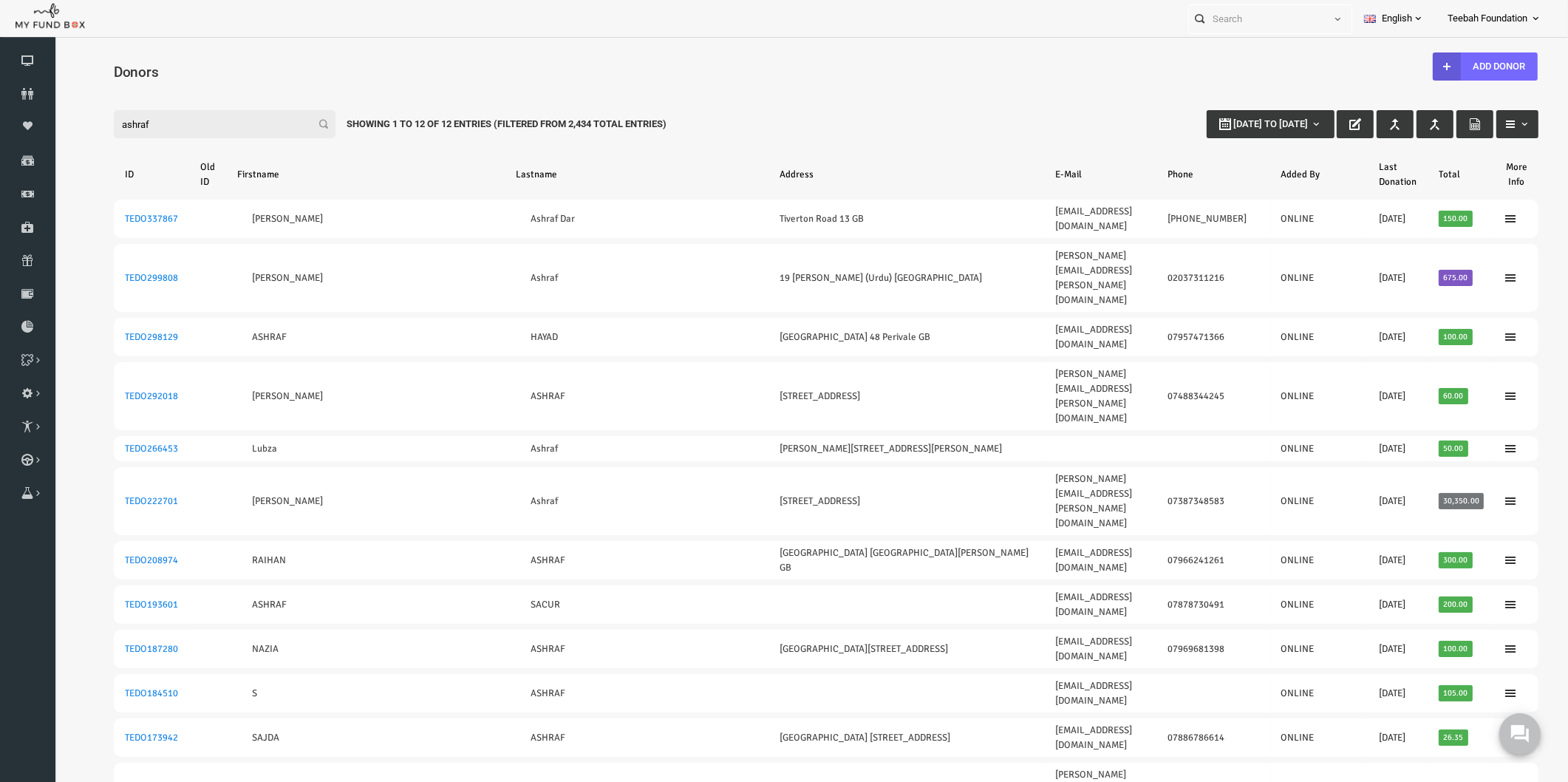
drag, startPoint x: 171, startPoint y: 126, endPoint x: 58, endPoint y: 125, distance: 113.0
click at [69, 123] on div "Filter: ashraf [DATE] to [DATE] Showing 1 to 12 of 12 Entries (Filtered From 2,…" at bounding box center [795, 110] width 1454 height 40
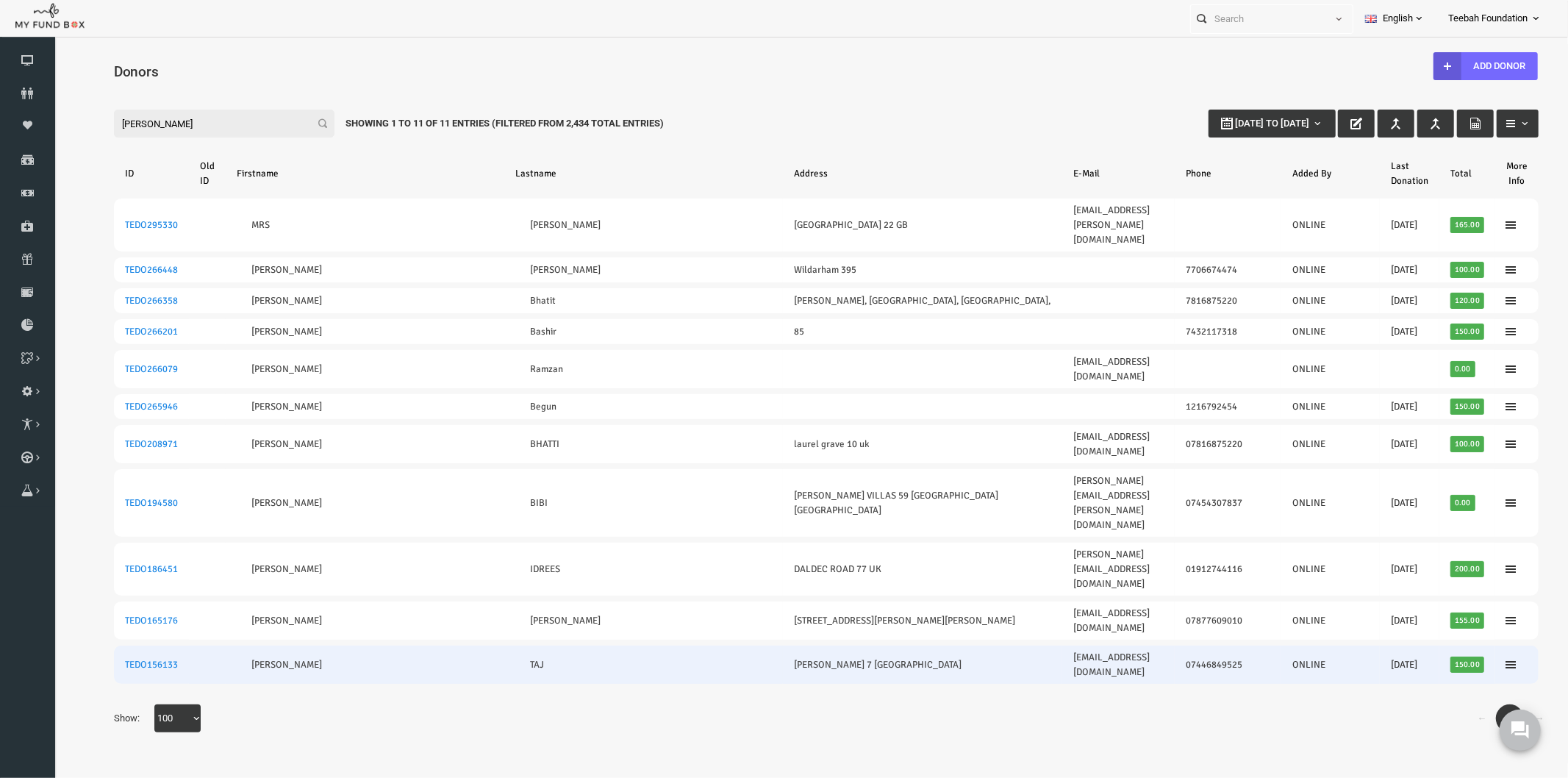
click at [516, 645] on td "TAJ" at bounding box center [612, 664] width 279 height 39
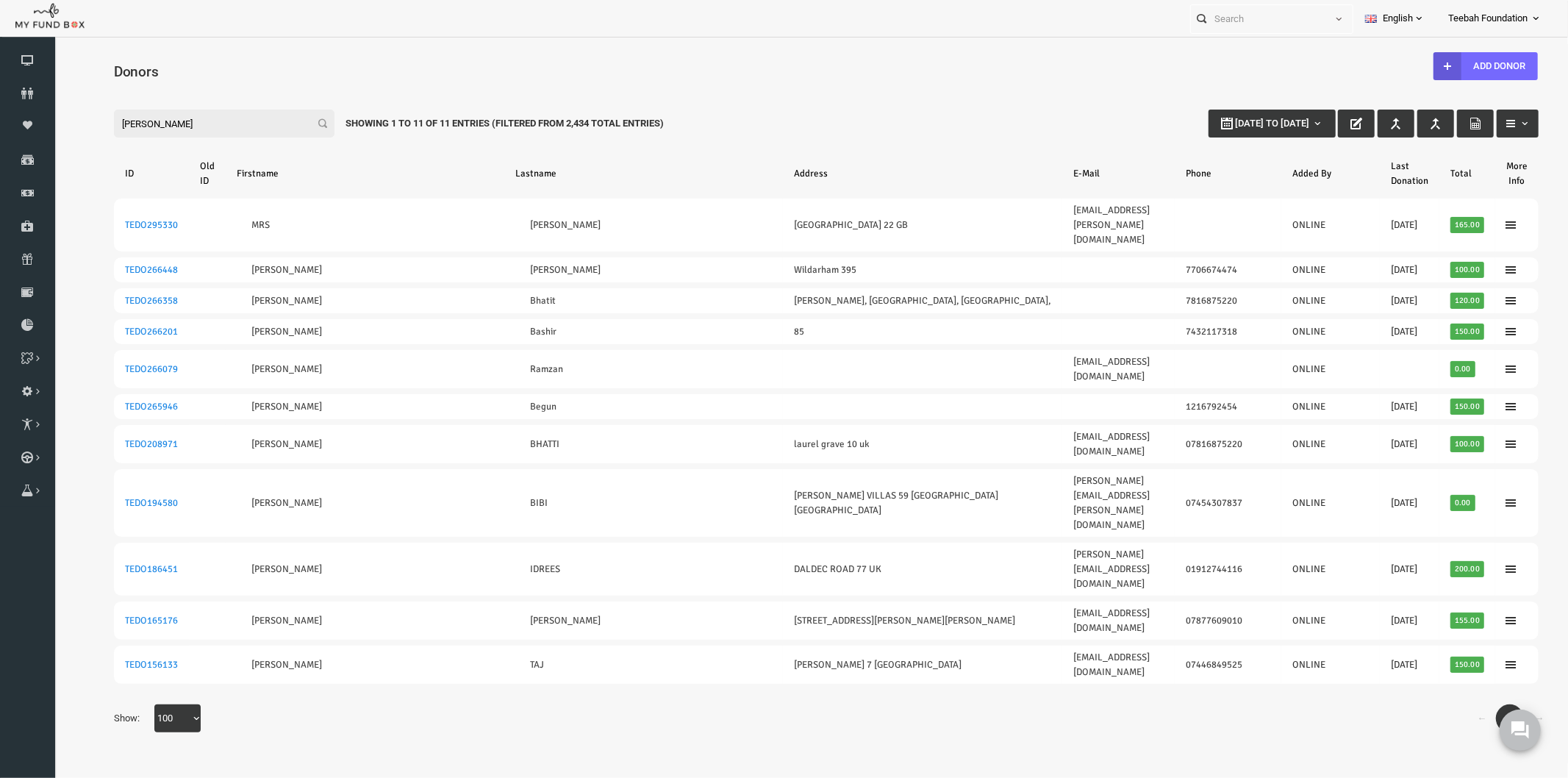
click at [513, 704] on div "← 1 → Show: 10 25 50 100 100" at bounding box center [795, 725] width 1454 height 43
drag, startPoint x: 124, startPoint y: 121, endPoint x: 51, endPoint y: 112, distance: 73.6
click at [53, 112] on html "Donor Not Found Beneficiary Not Found Partner Not Found!!!! Please Fill out thi…" at bounding box center [794, 403] width 1483 height 720
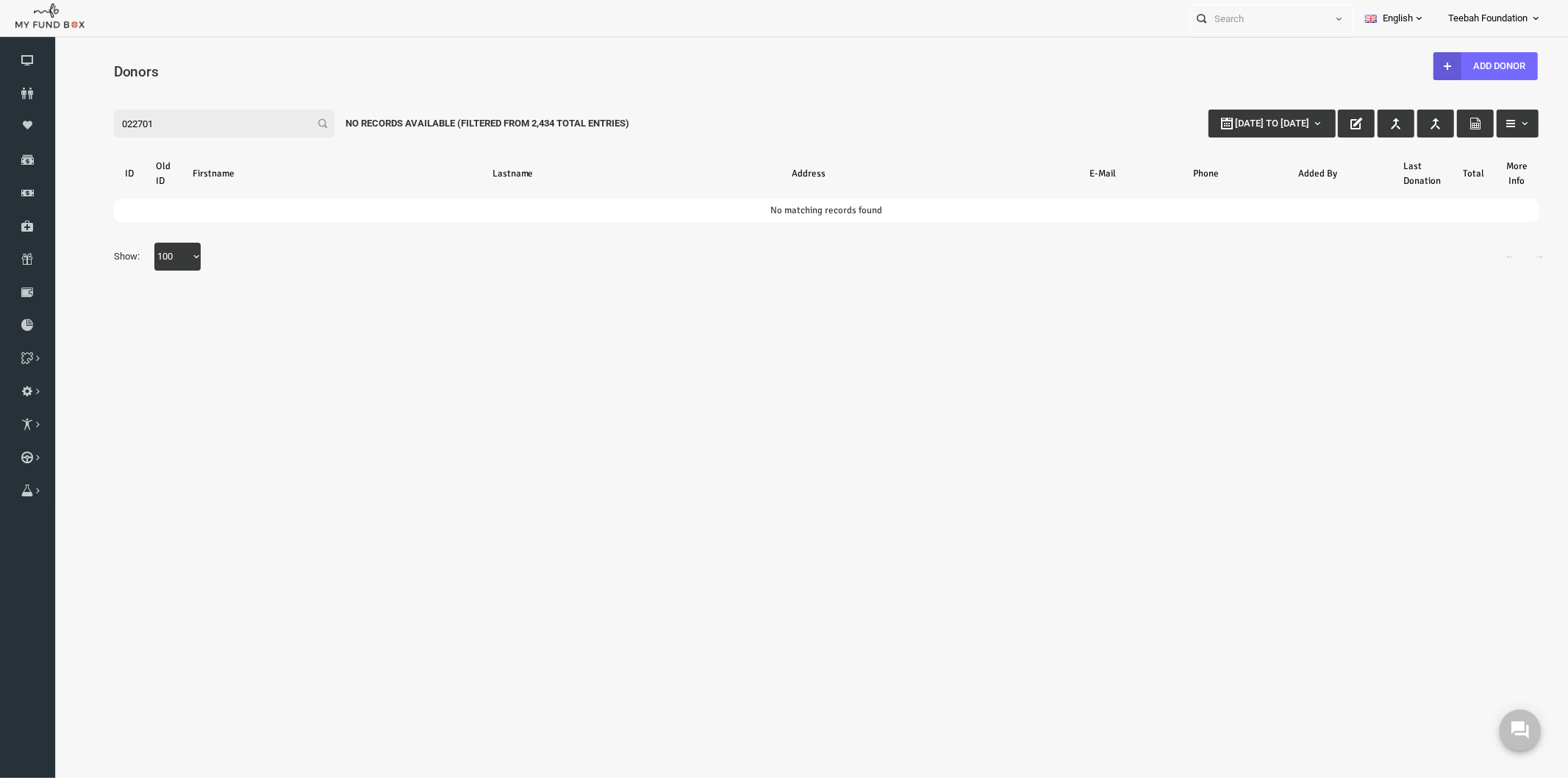
drag, startPoint x: 125, startPoint y: 119, endPoint x: 14, endPoint y: 115, distance: 111.1
click at [53, 115] on html "Donor Not Found Beneficiary Not Found Partner Not Found!!!! Please Fill out thi…" at bounding box center [794, 394] width 1483 height 702
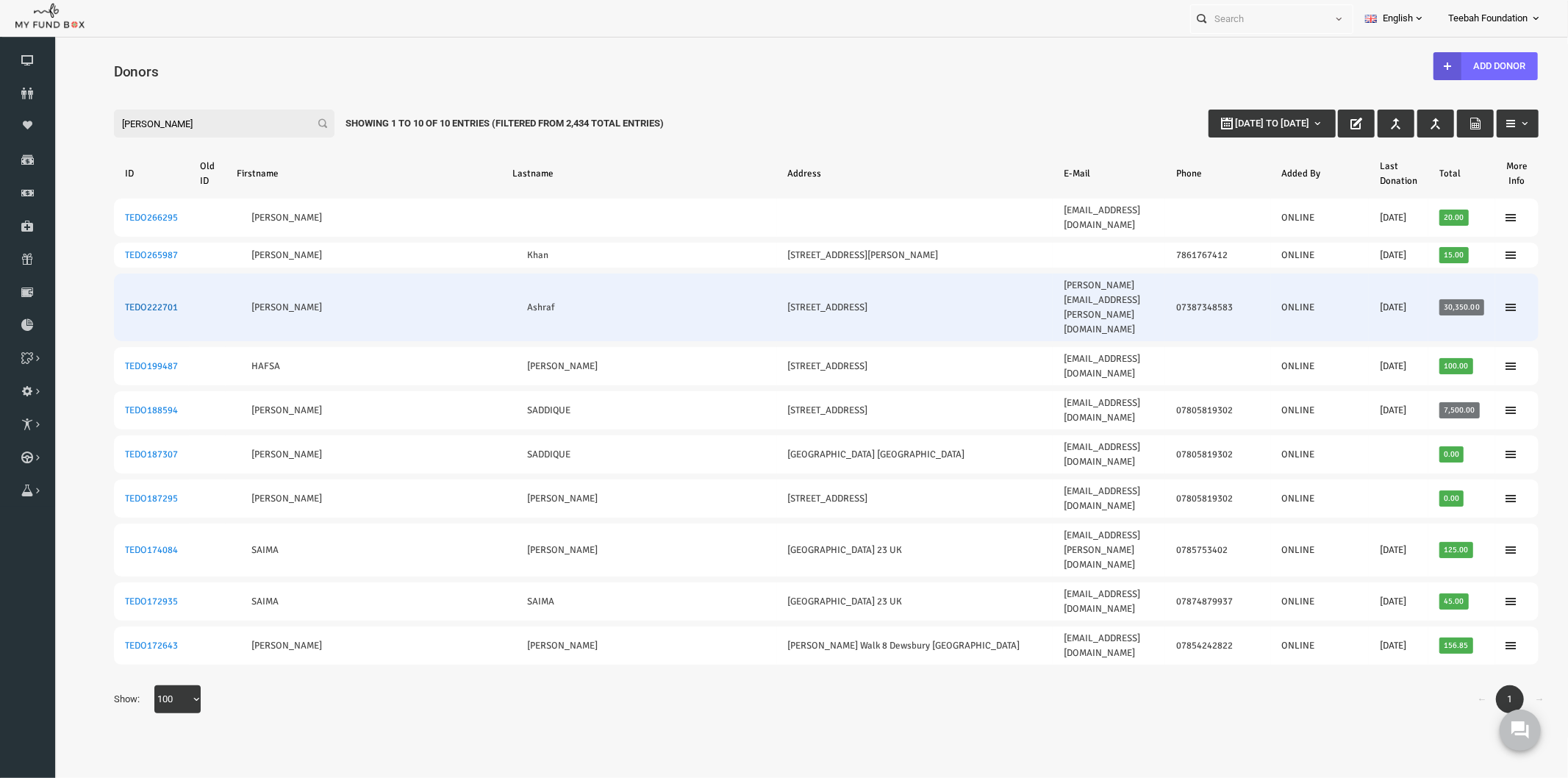
type input "[PERSON_NAME]"
click at [124, 301] on link "TEDO222701" at bounding box center [120, 307] width 52 height 12
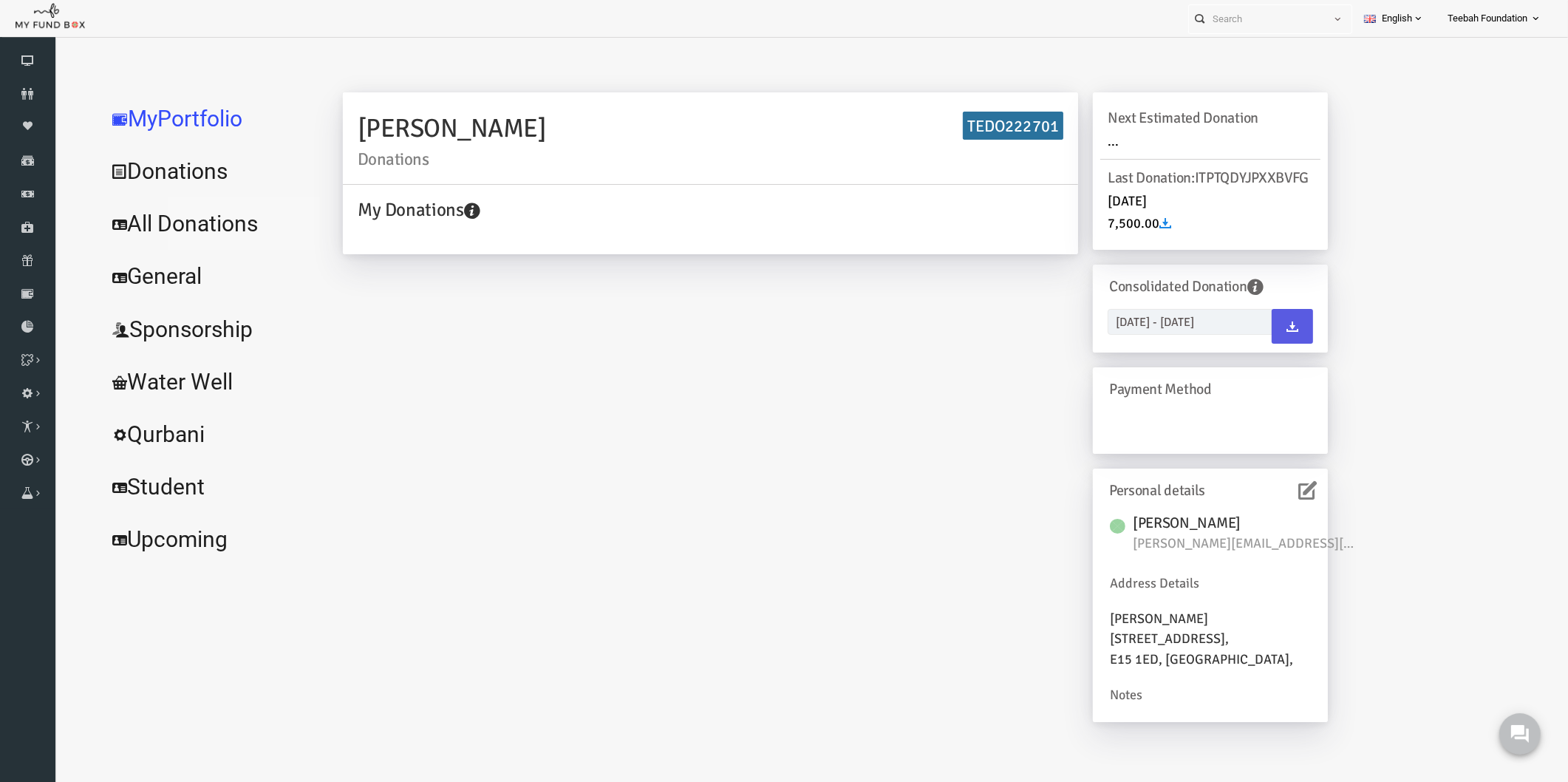
click at [175, 232] on link "All Donations" at bounding box center [179, 223] width 222 height 53
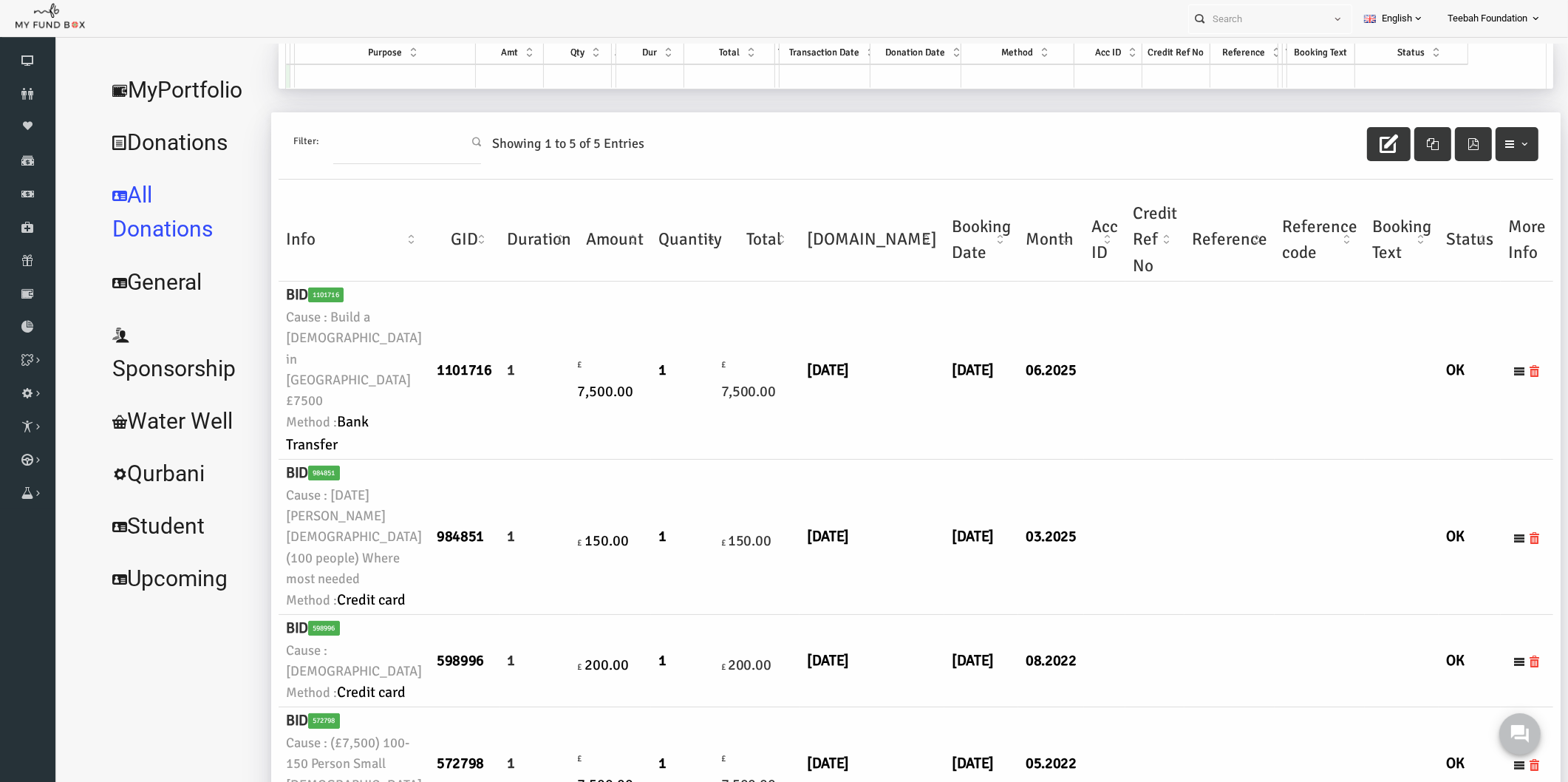
scroll to position [82, 0]
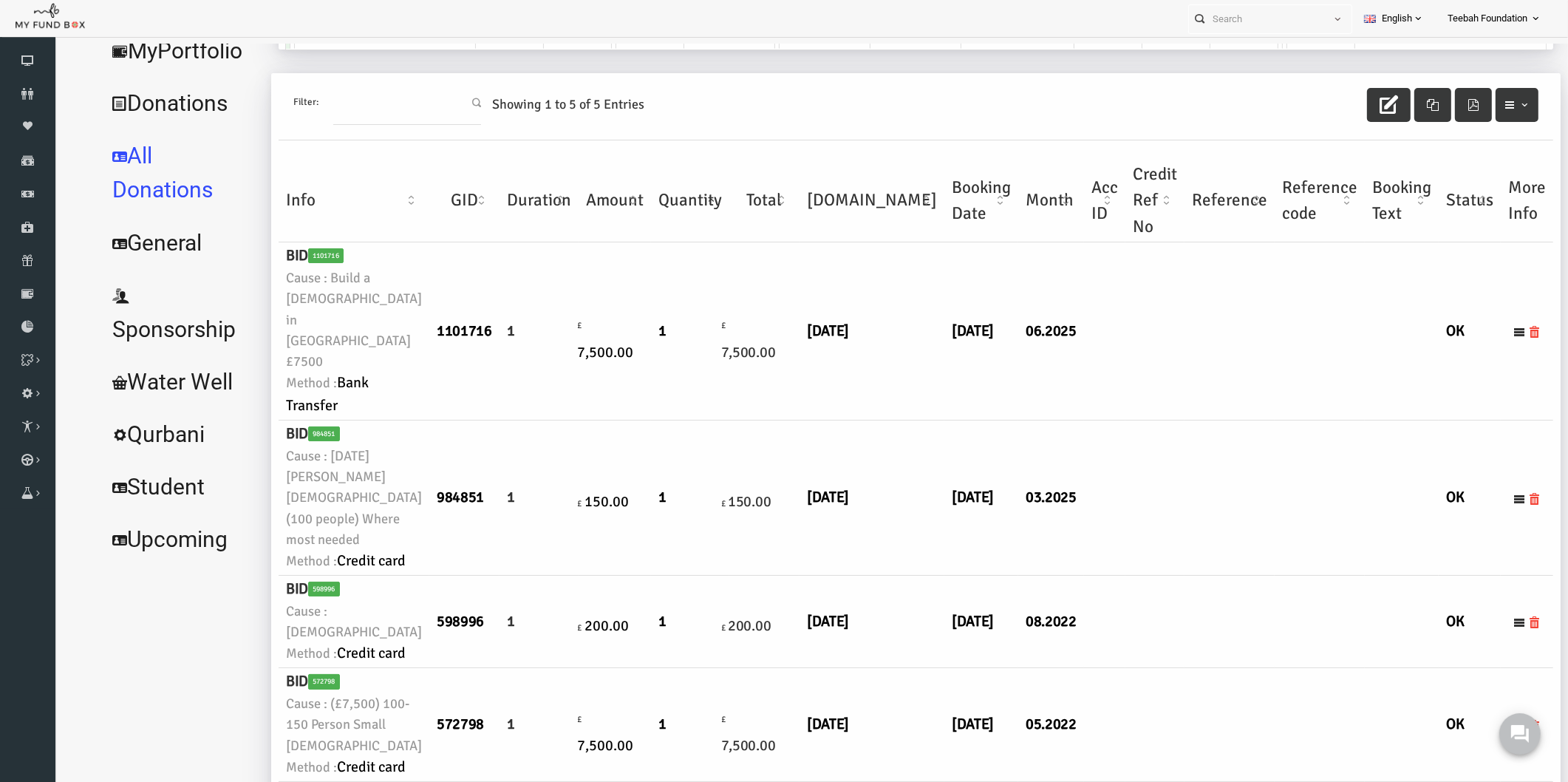
click at [469, 515] on td "1" at bounding box center [509, 498] width 80 height 155
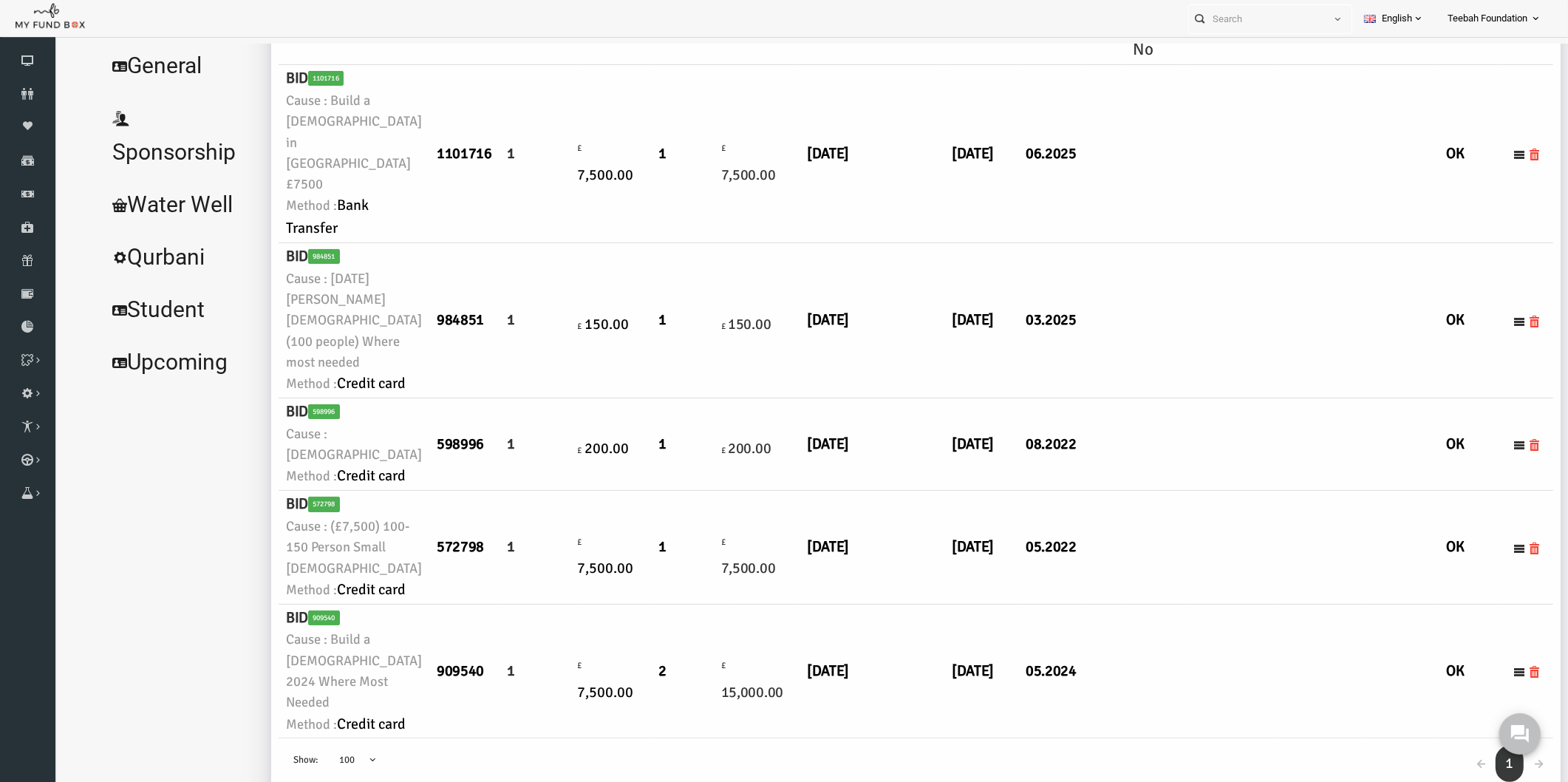
scroll to position [799, 0]
click at [174, 305] on ul "MyPortfolio Donations All Donations General Sponsorship Water Well Qurbani Stud…" at bounding box center [151, 317] width 165 height 988
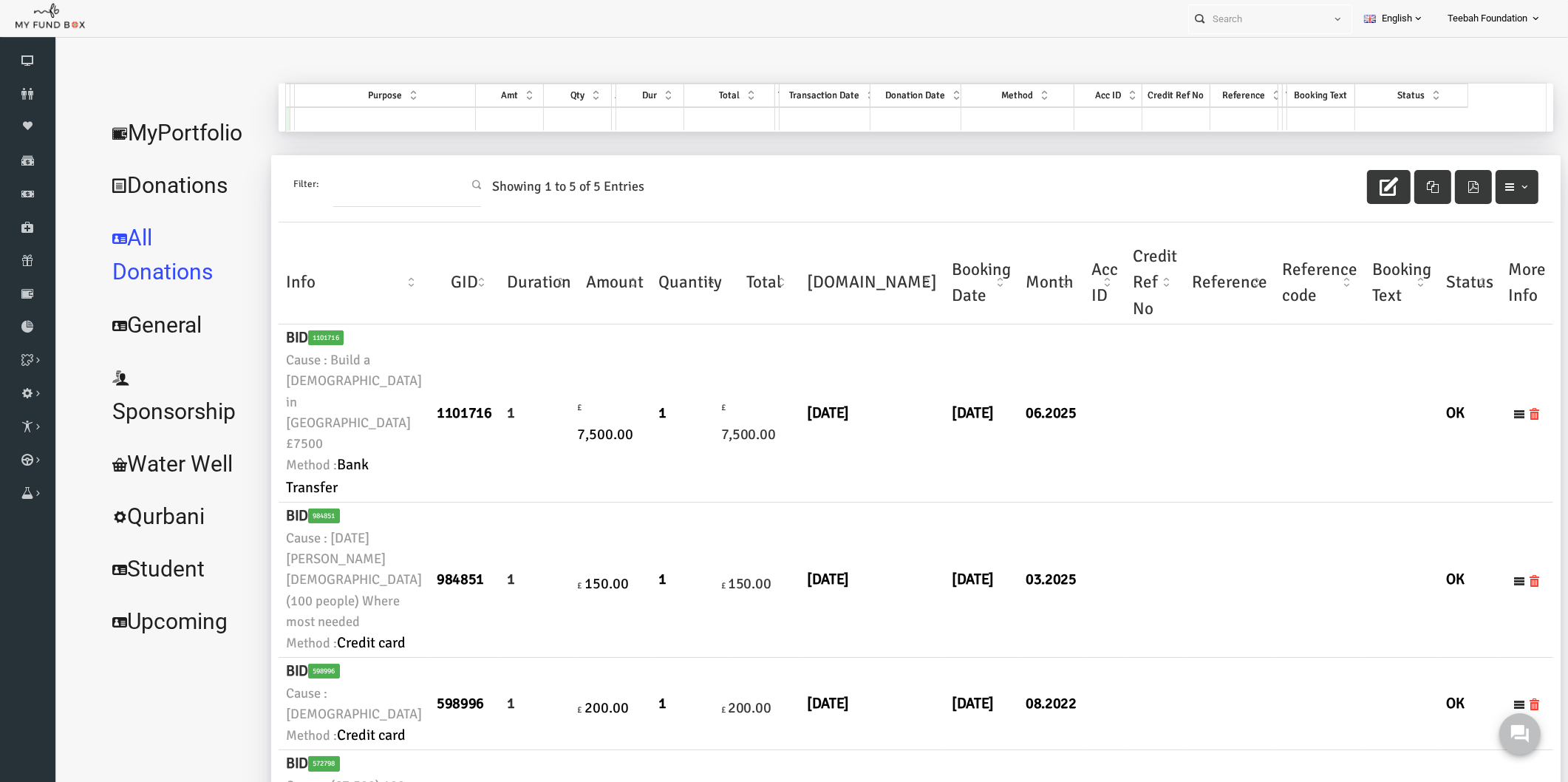
click at [154, 142] on link "MyPortfolio" at bounding box center [151, 132] width 165 height 53
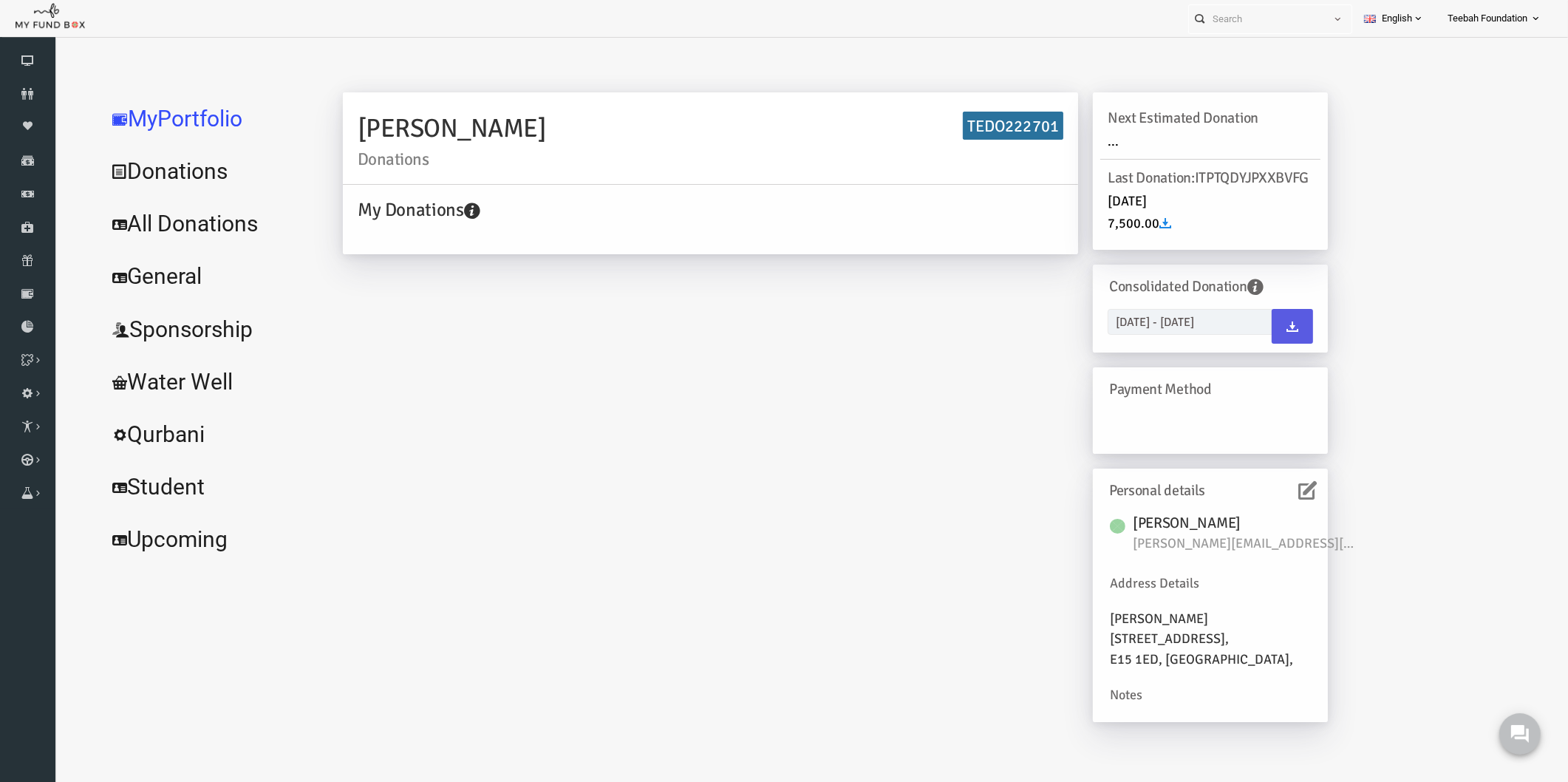
click at [444, 433] on div "[PERSON_NAME] Donations TEDO222701 My Donations Get free account credit Get fre…" at bounding box center [804, 415] width 1014 height 645
click at [33, 88] on icon at bounding box center [28, 94] width 56 height 12
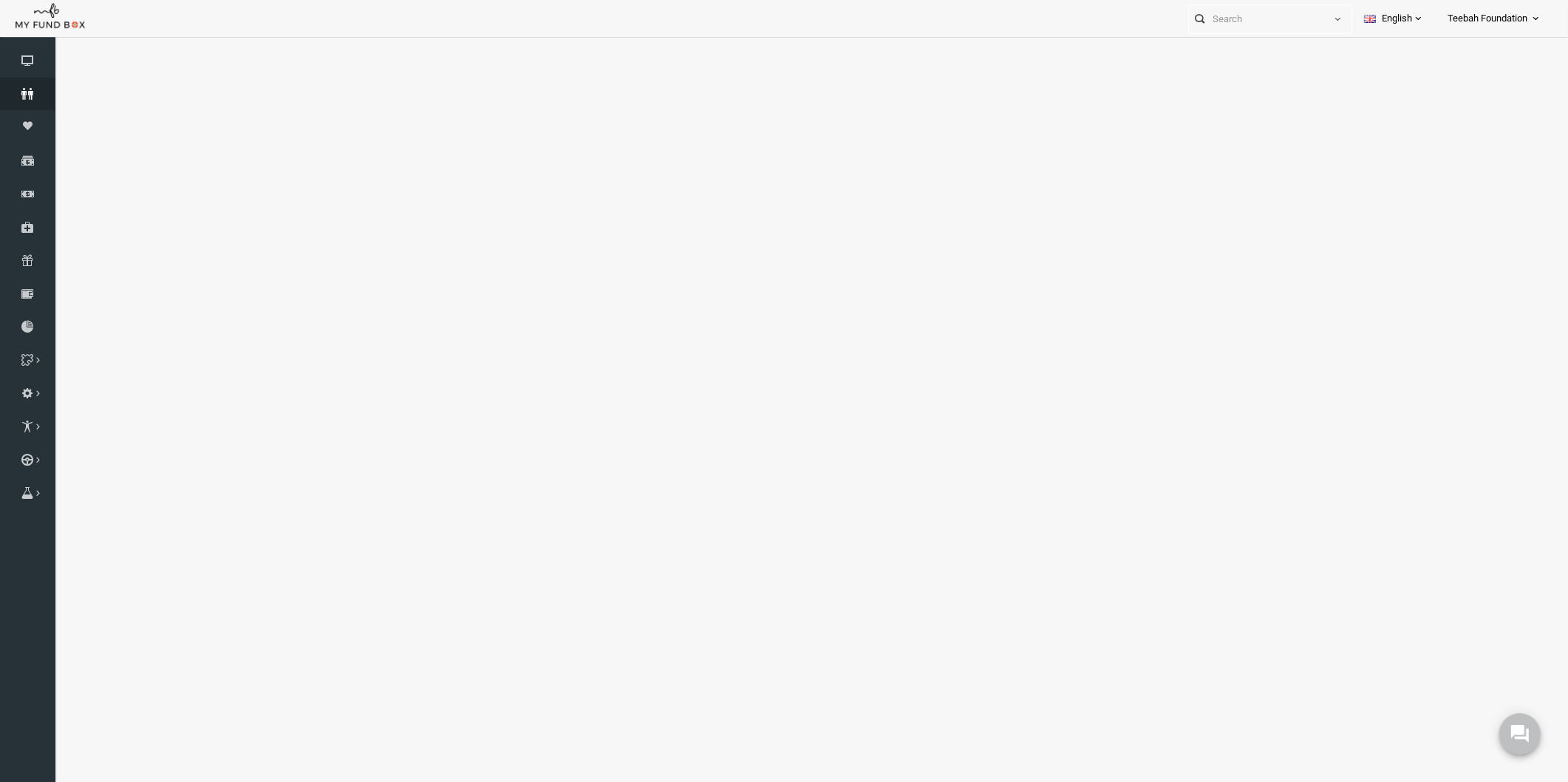
select select "100"
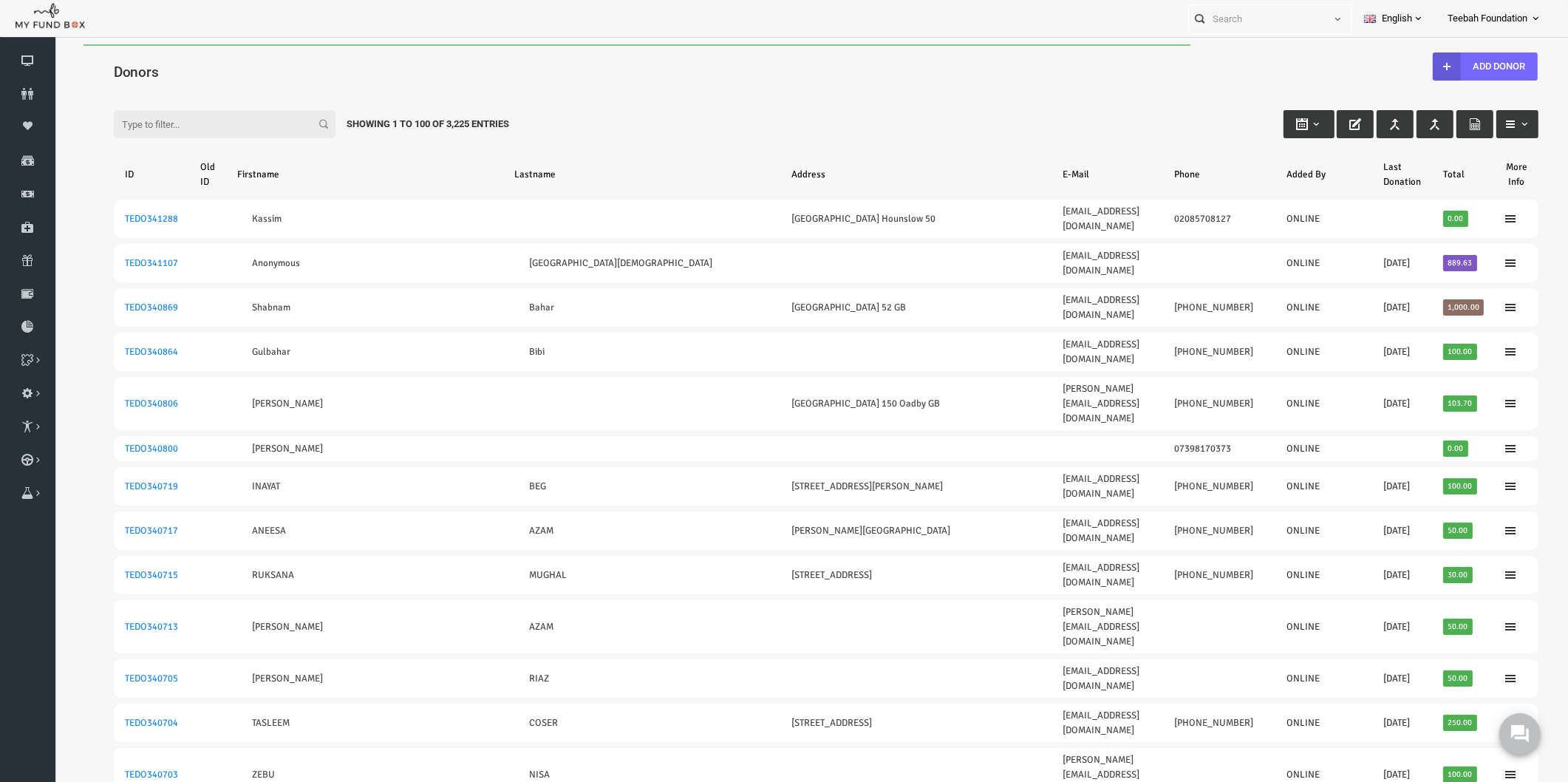
click at [514, 97] on div "Filter: Showing 1 to 100 of 3,225 Entries" at bounding box center [795, 110] width 1454 height 40
click at [172, 124] on input "Filter:" at bounding box center [194, 124] width 222 height 28
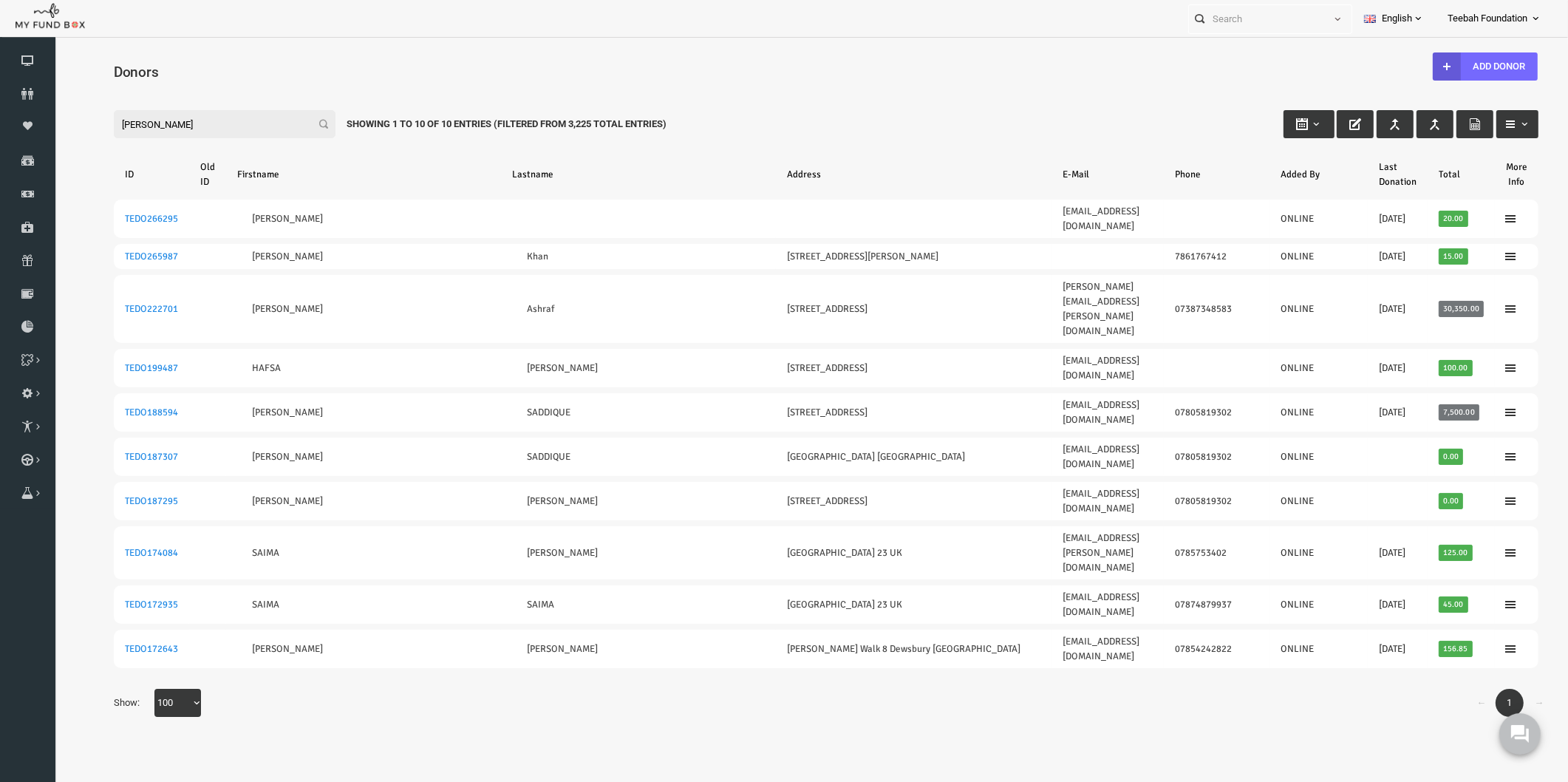
type input "[PERSON_NAME]"
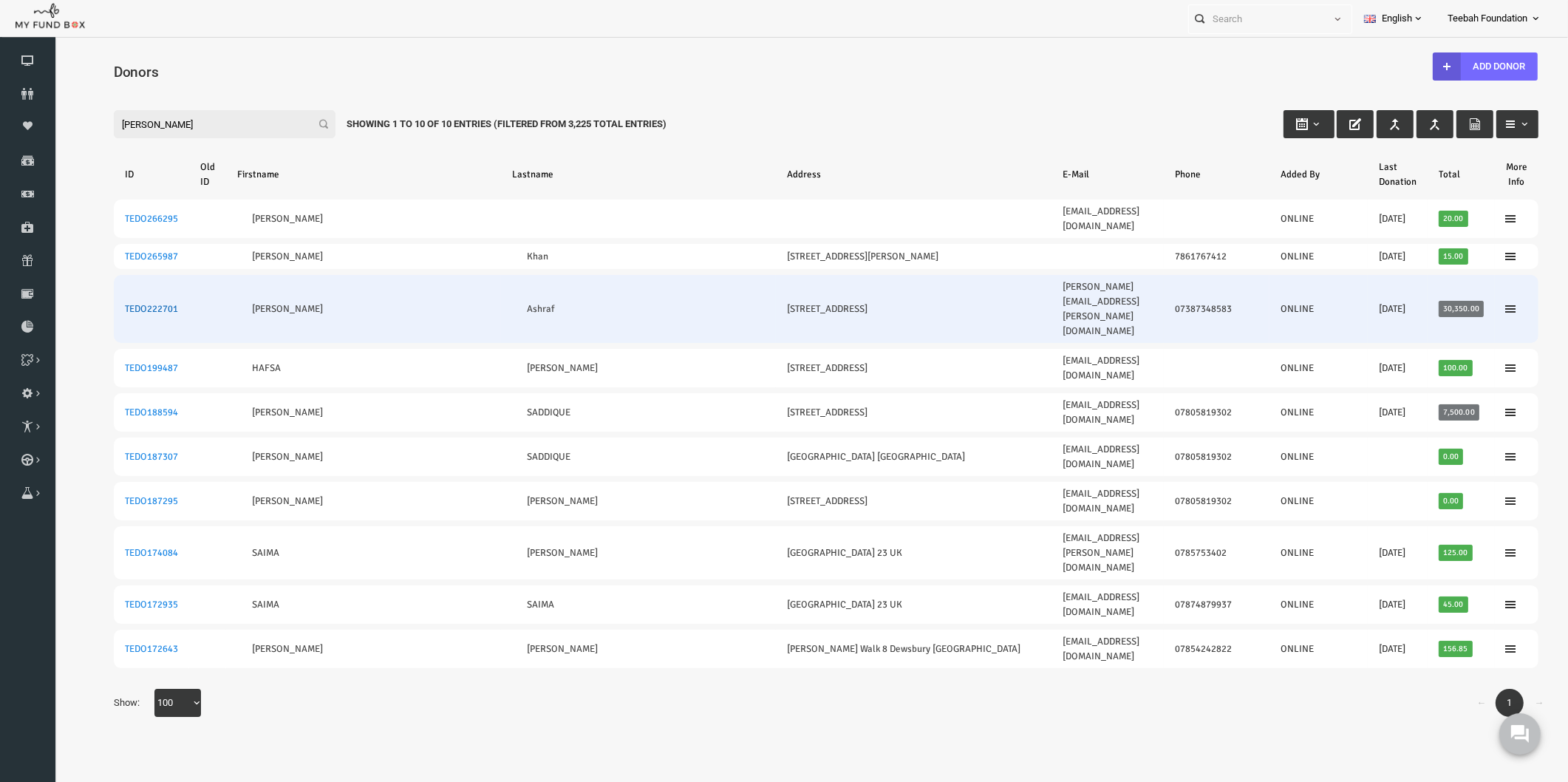
click at [120, 303] on link "TEDO222701" at bounding box center [120, 309] width 53 height 12
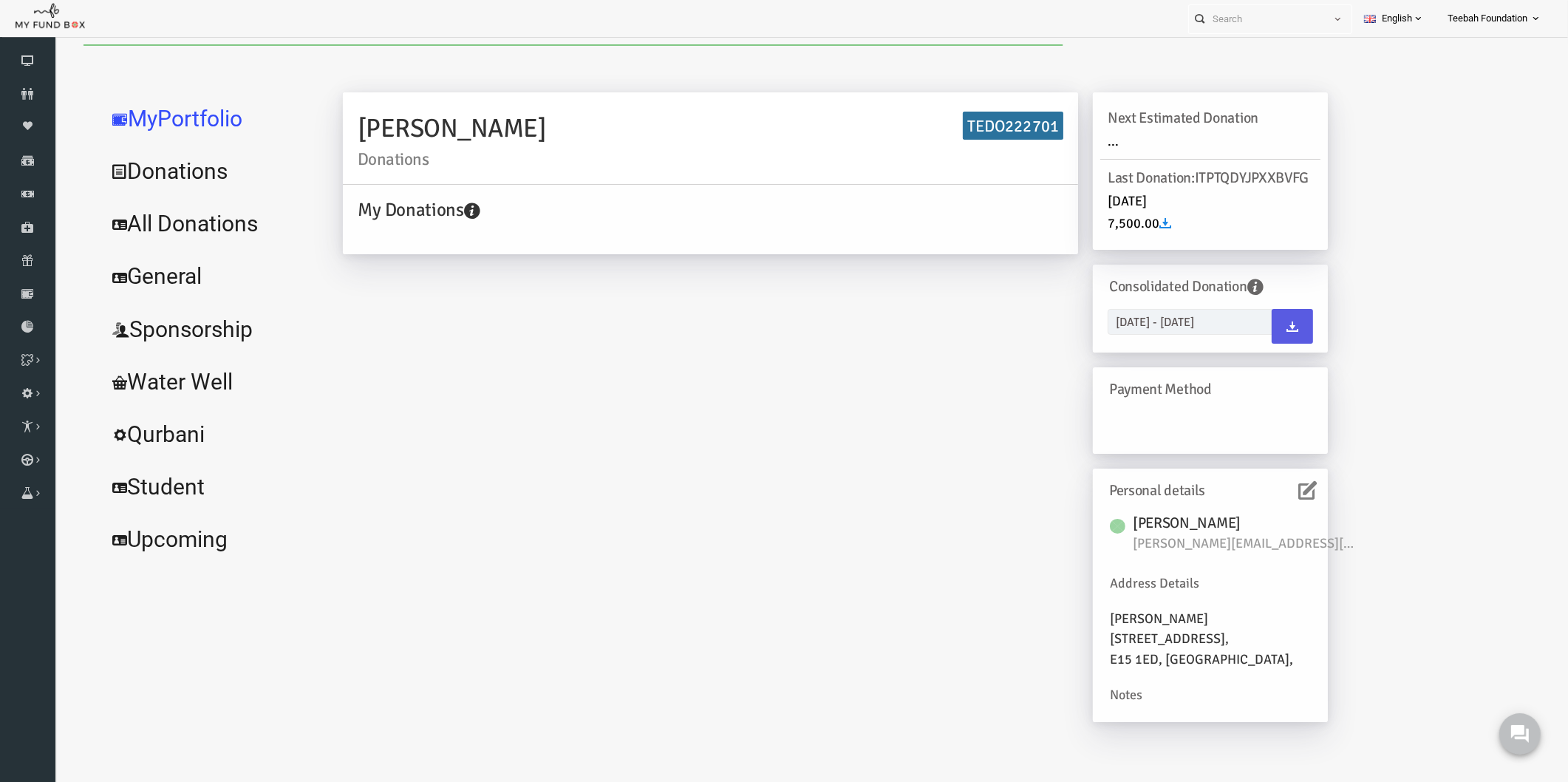
click at [1432, 614] on div "[PERSON_NAME] Donations TEDO222701 My Donations Get free account credit Get fre…" at bounding box center [914, 410] width 1217 height 654
click at [214, 217] on link "All Donations" at bounding box center [179, 223] width 222 height 53
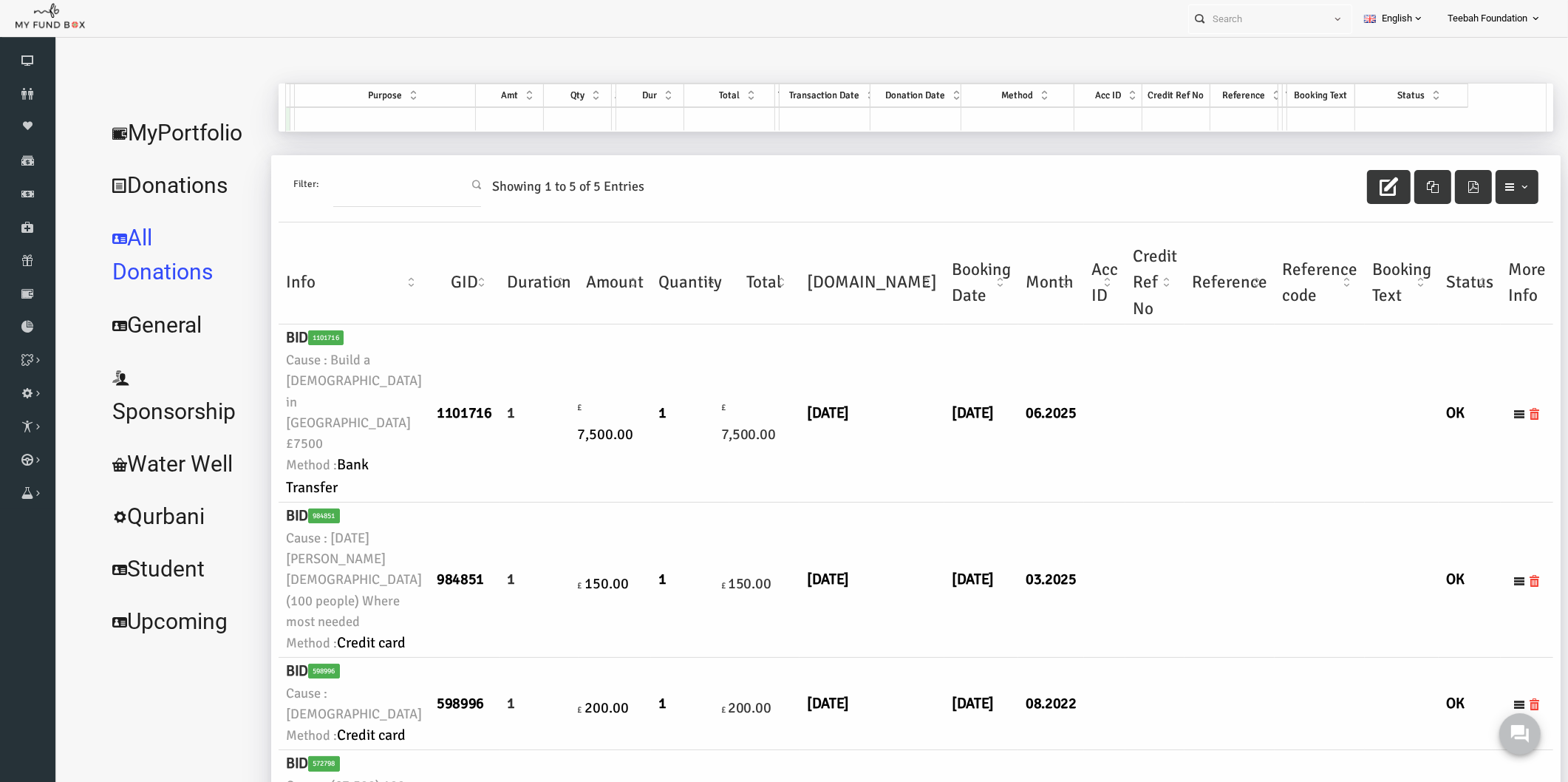
click at [1154, 442] on td at bounding box center [1199, 413] width 90 height 178
